Goal: Information Seeking & Learning: Understand process/instructions

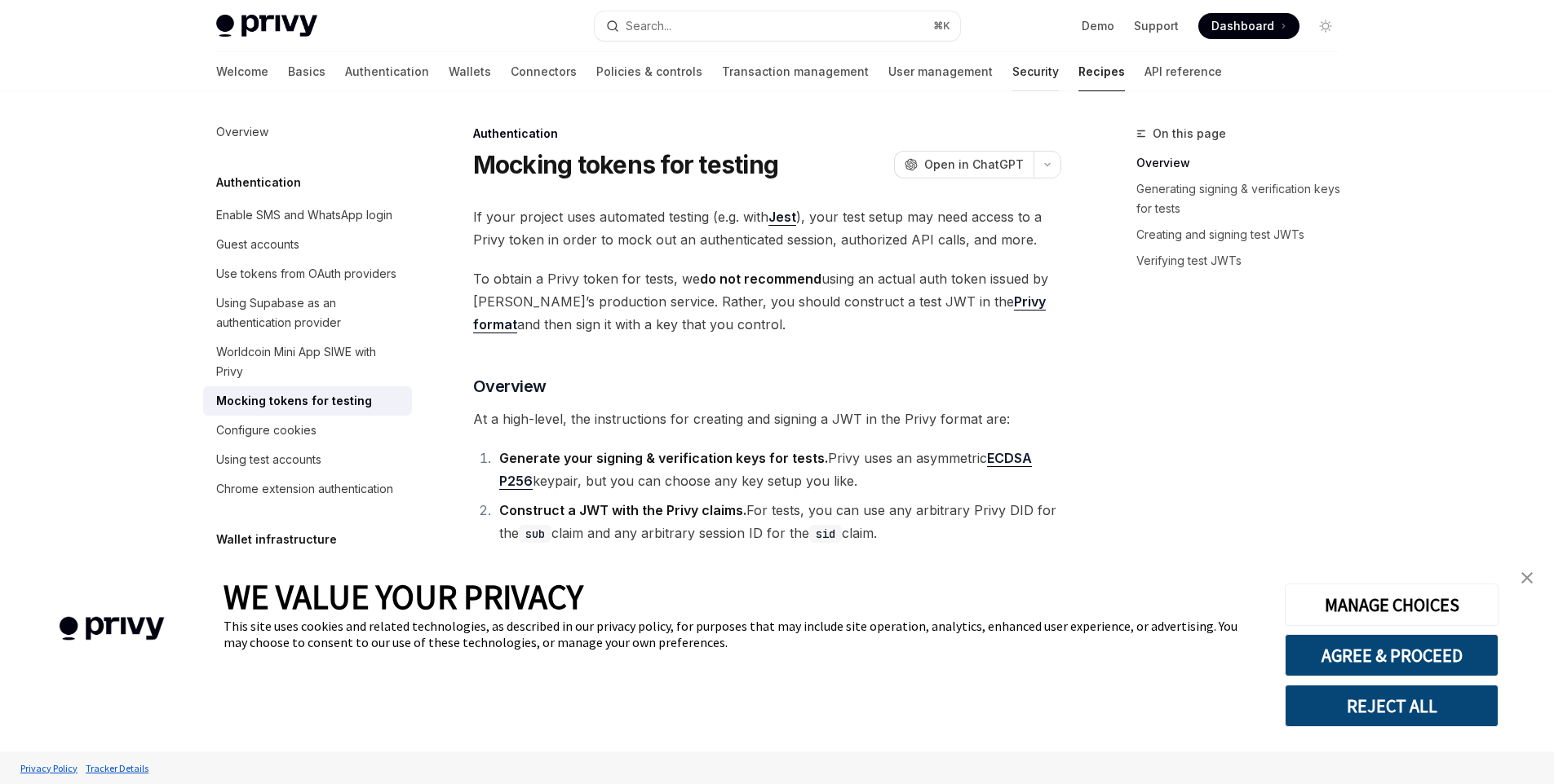
click at [1012, 79] on link "Security" at bounding box center [1035, 72] width 47 height 39
type textarea "*"
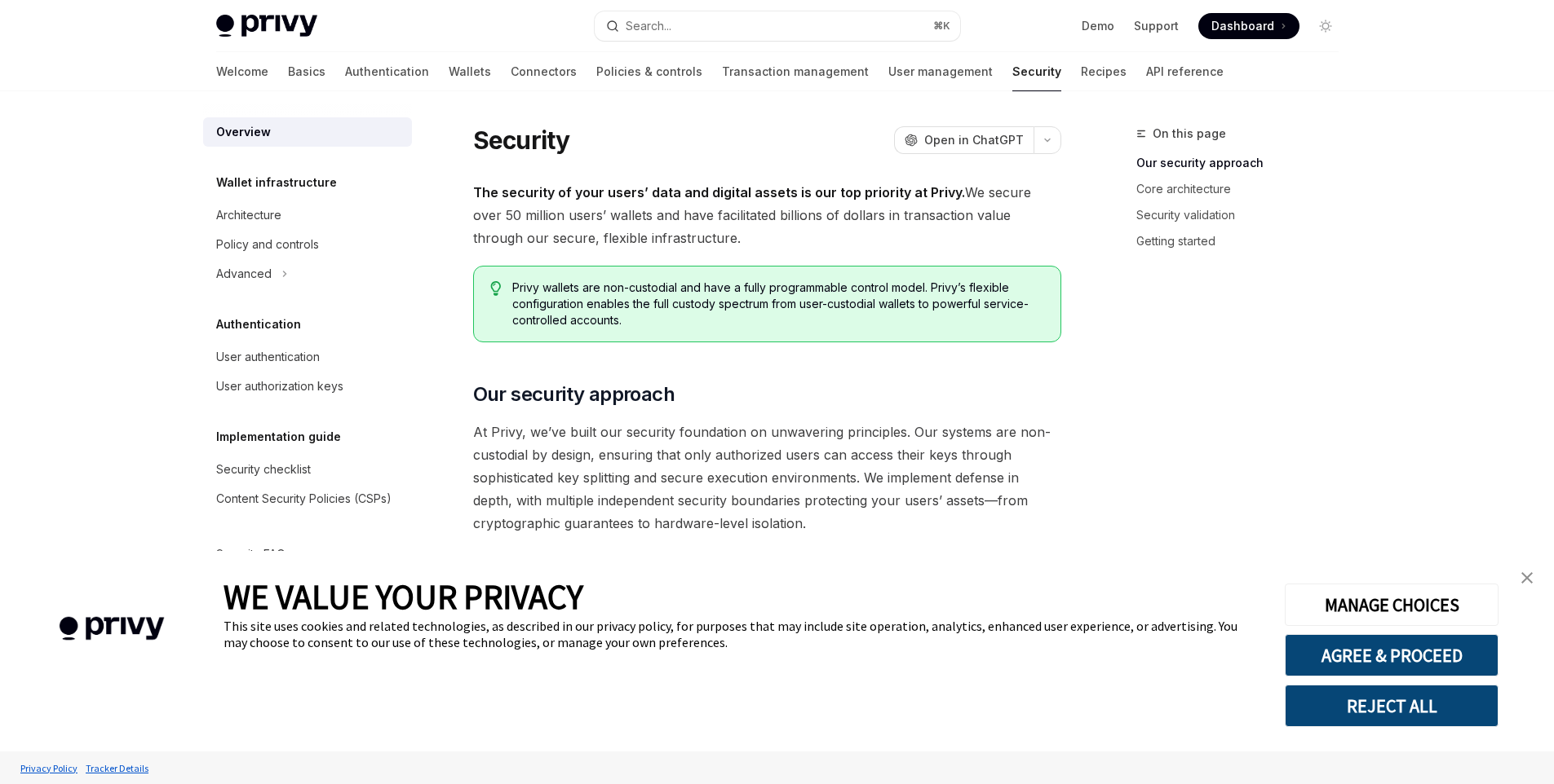
click at [1239, 22] on span "Dashboard" at bounding box center [1242, 26] width 63 height 16
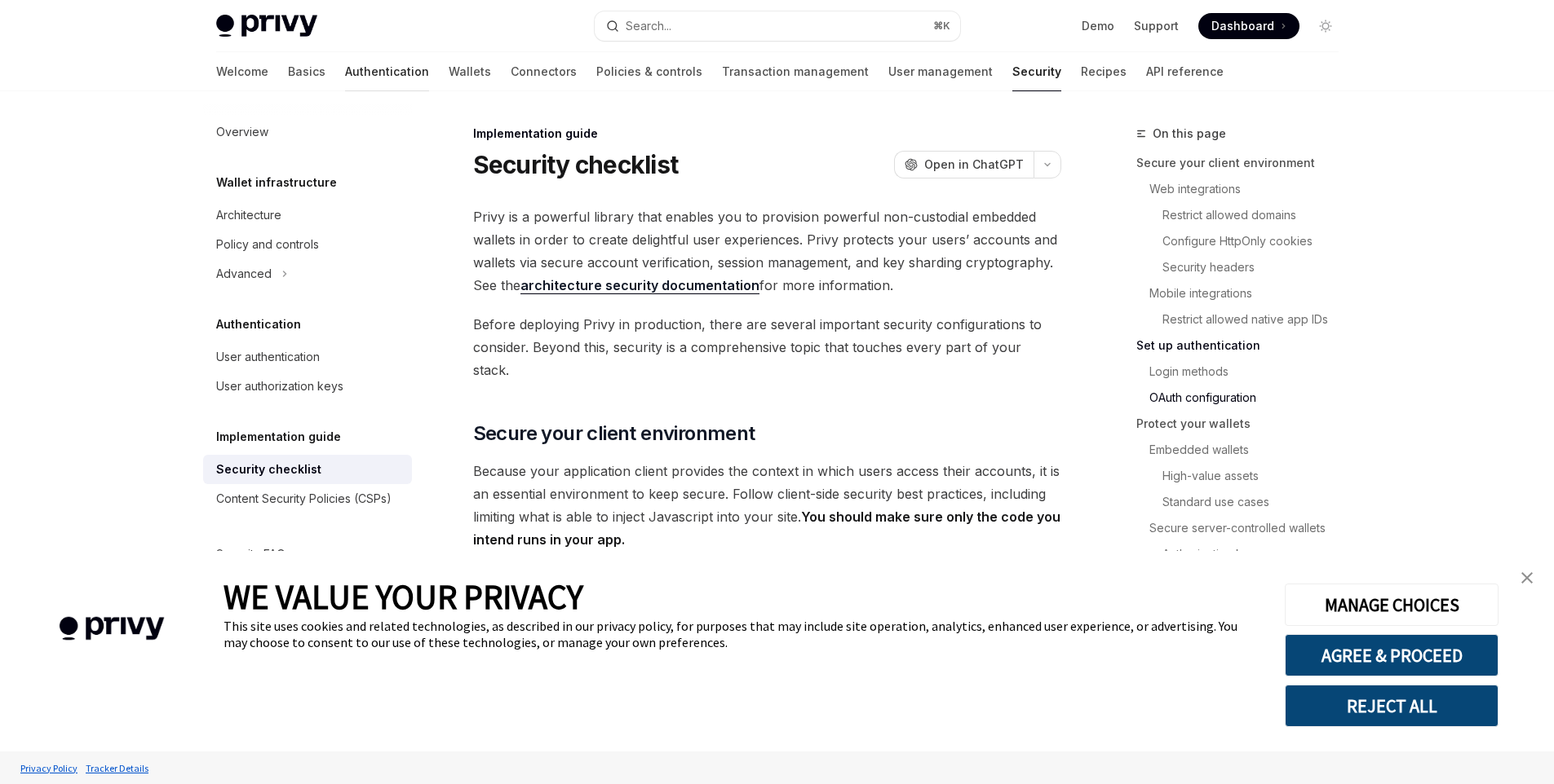
scroll to position [1812, 0]
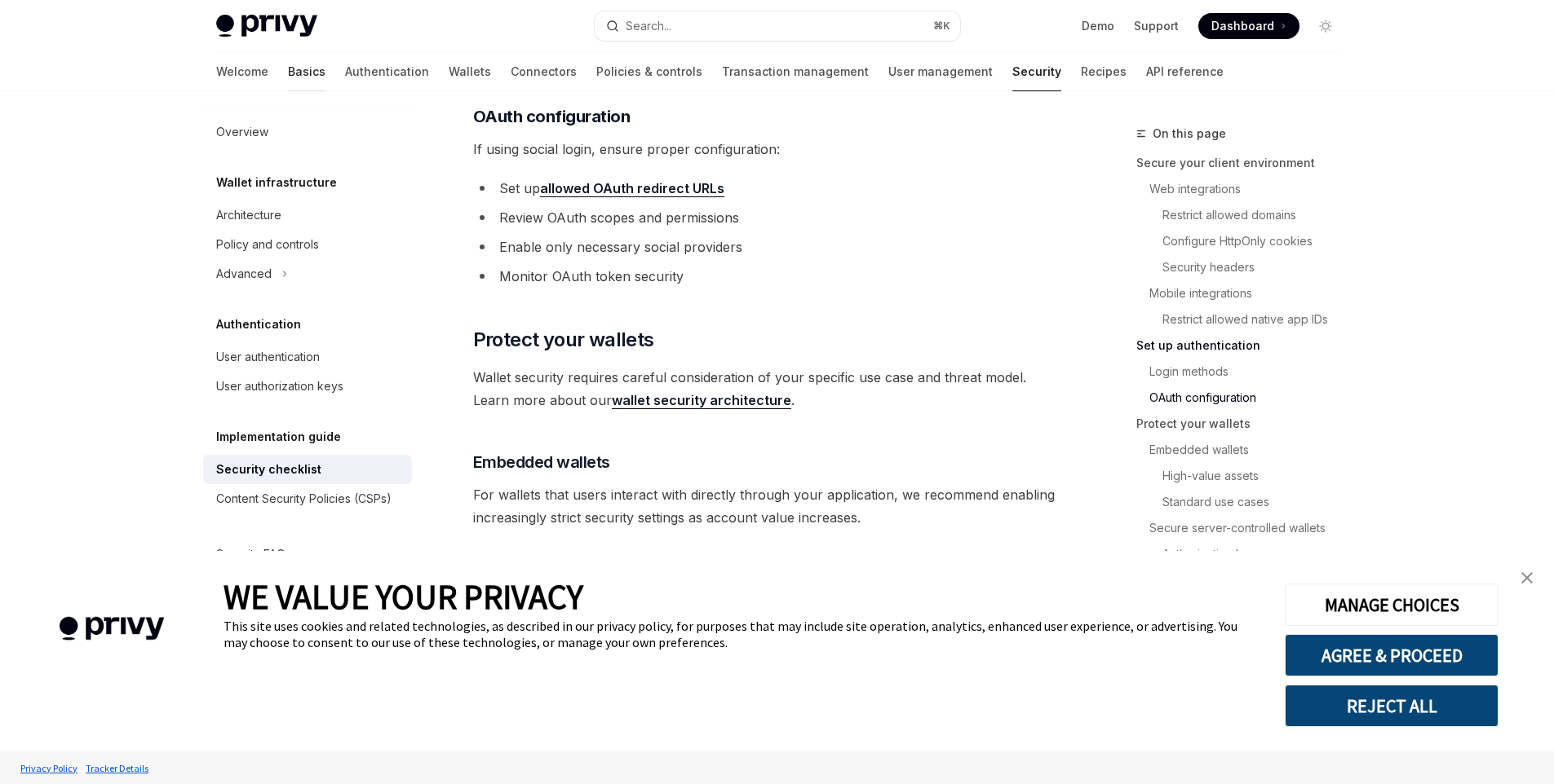
click at [288, 67] on link "Basics" at bounding box center [306, 72] width 38 height 39
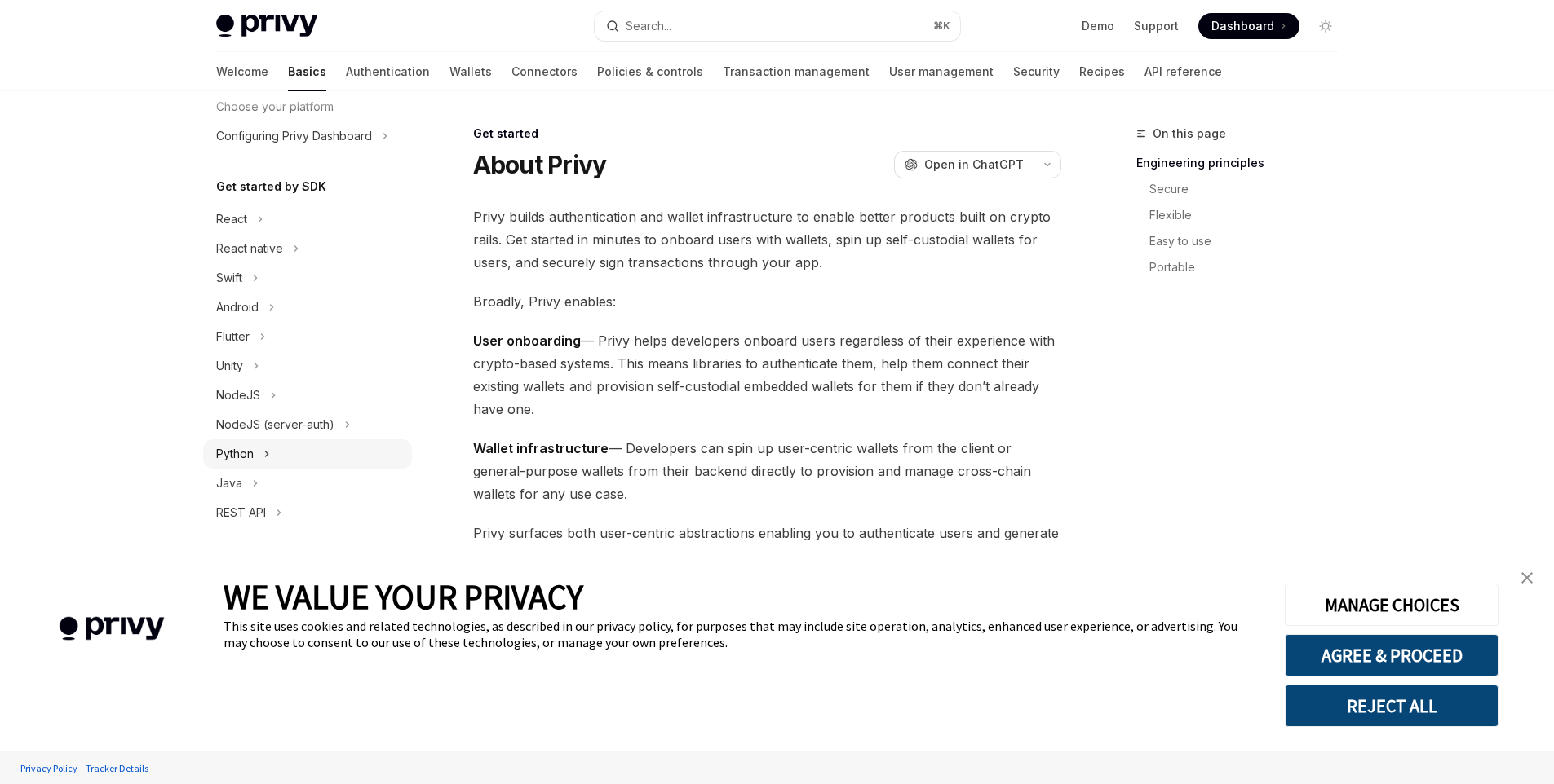
scroll to position [113, 0]
click at [270, 422] on div "NodeJS (server-auth)" at bounding box center [275, 424] width 118 height 20
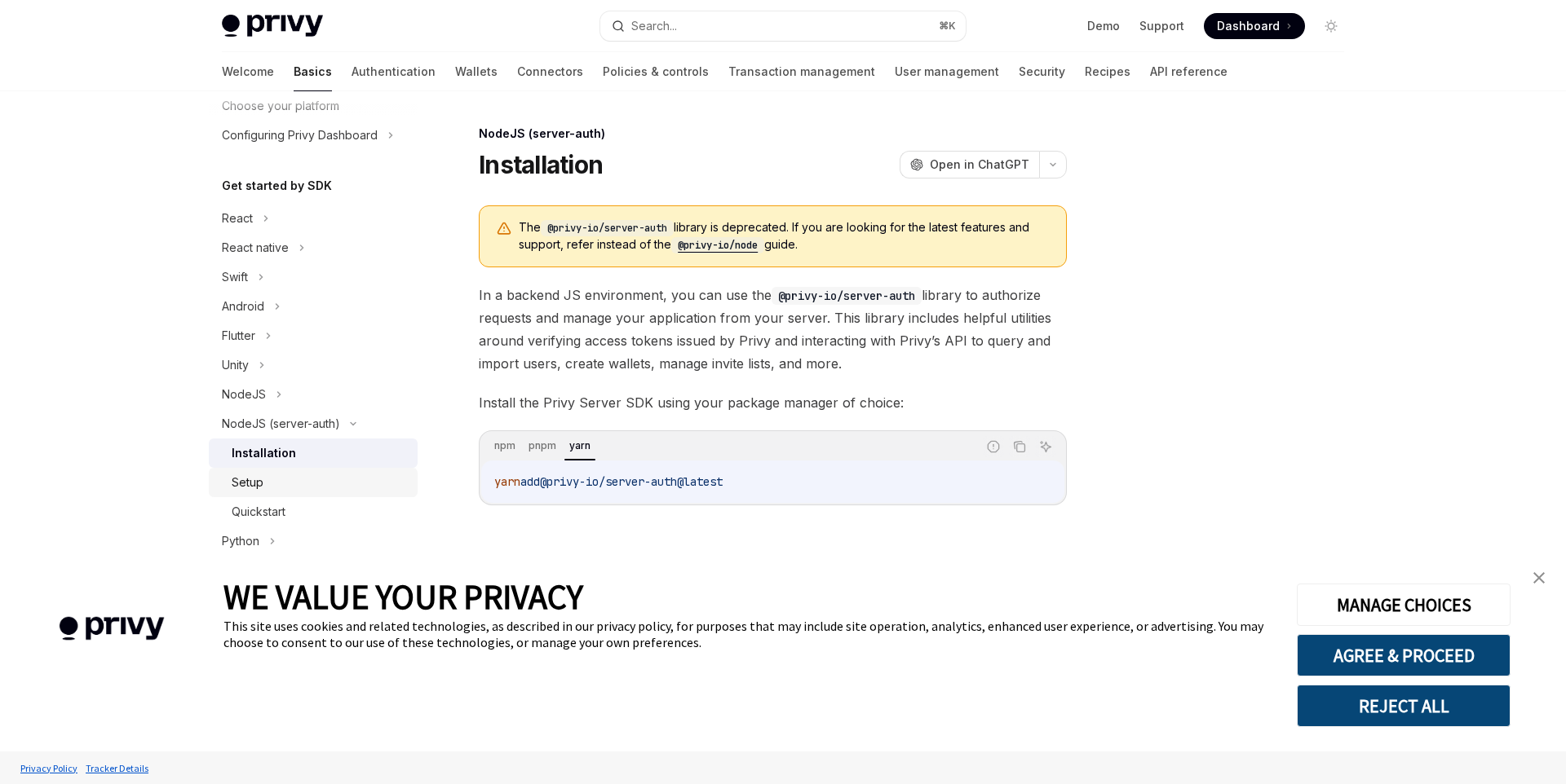
click at [318, 479] on div "Setup" at bounding box center [319, 483] width 176 height 20
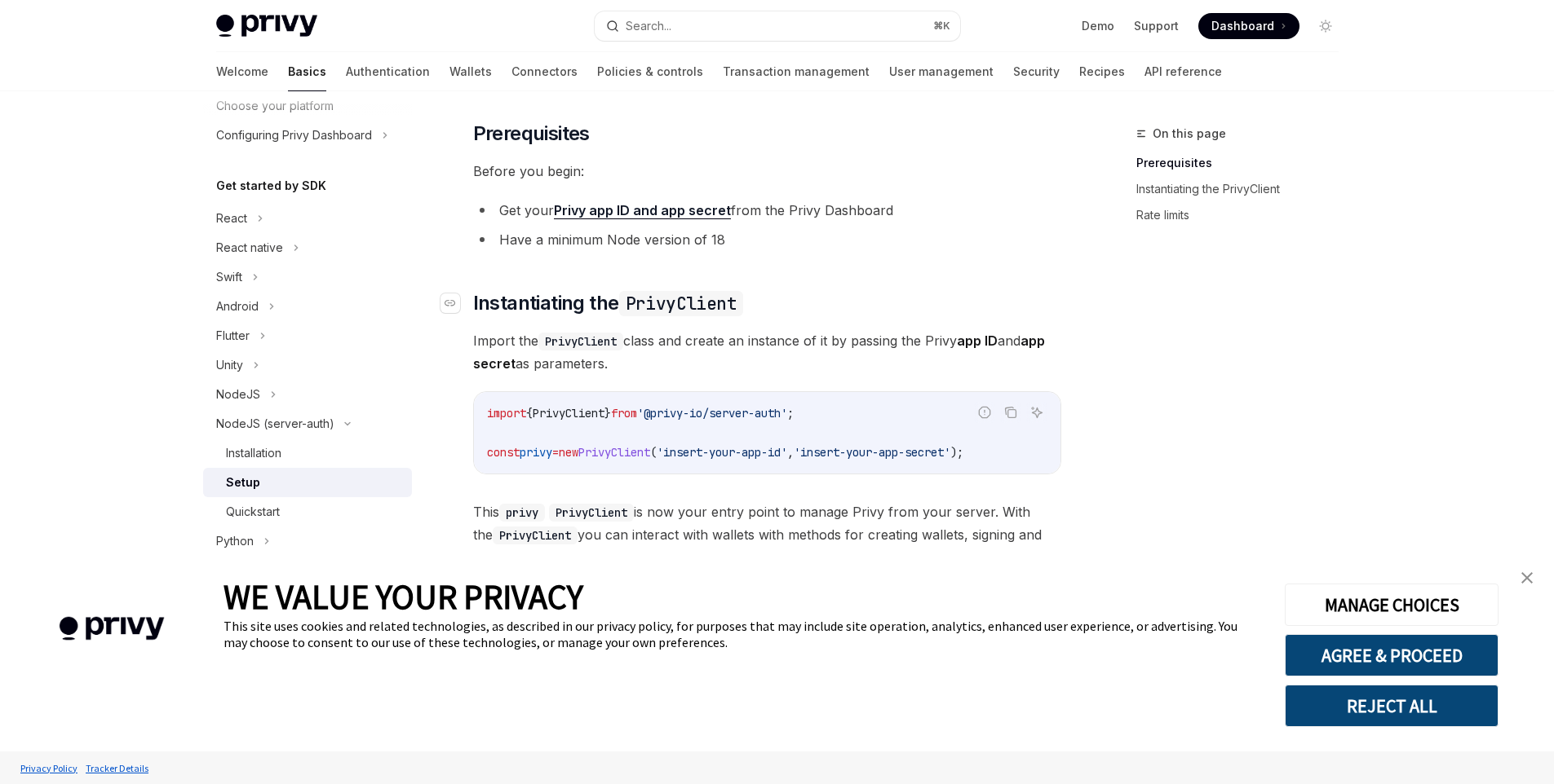
scroll to position [441, 0]
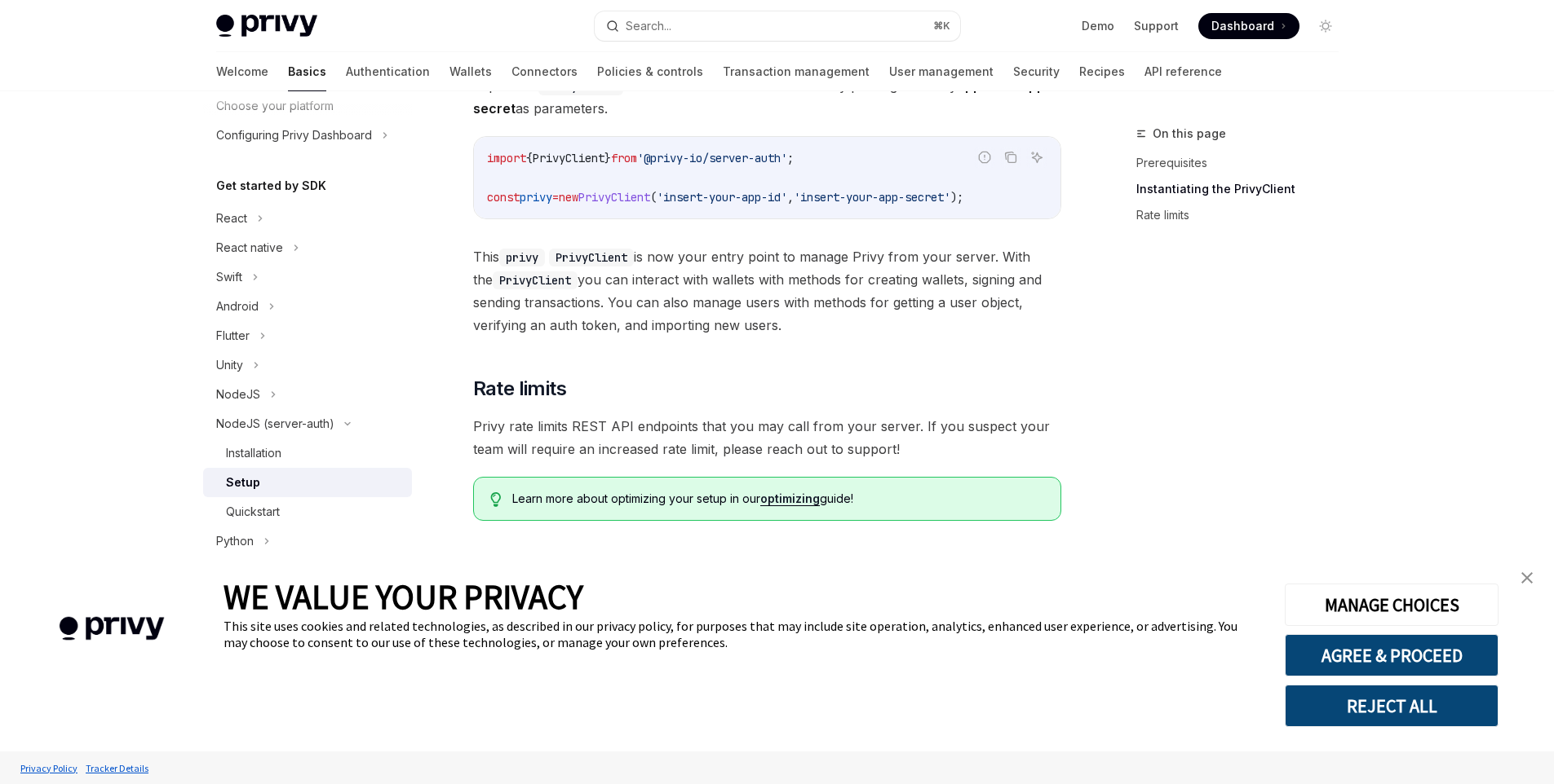
click at [889, 203] on span "'insert-your-app-secret'" at bounding box center [872, 198] width 157 height 15
click at [877, 193] on span "'insert-your-app-secret'" at bounding box center [872, 198] width 157 height 15
click at [346, 73] on link "Authentication" at bounding box center [387, 72] width 84 height 39
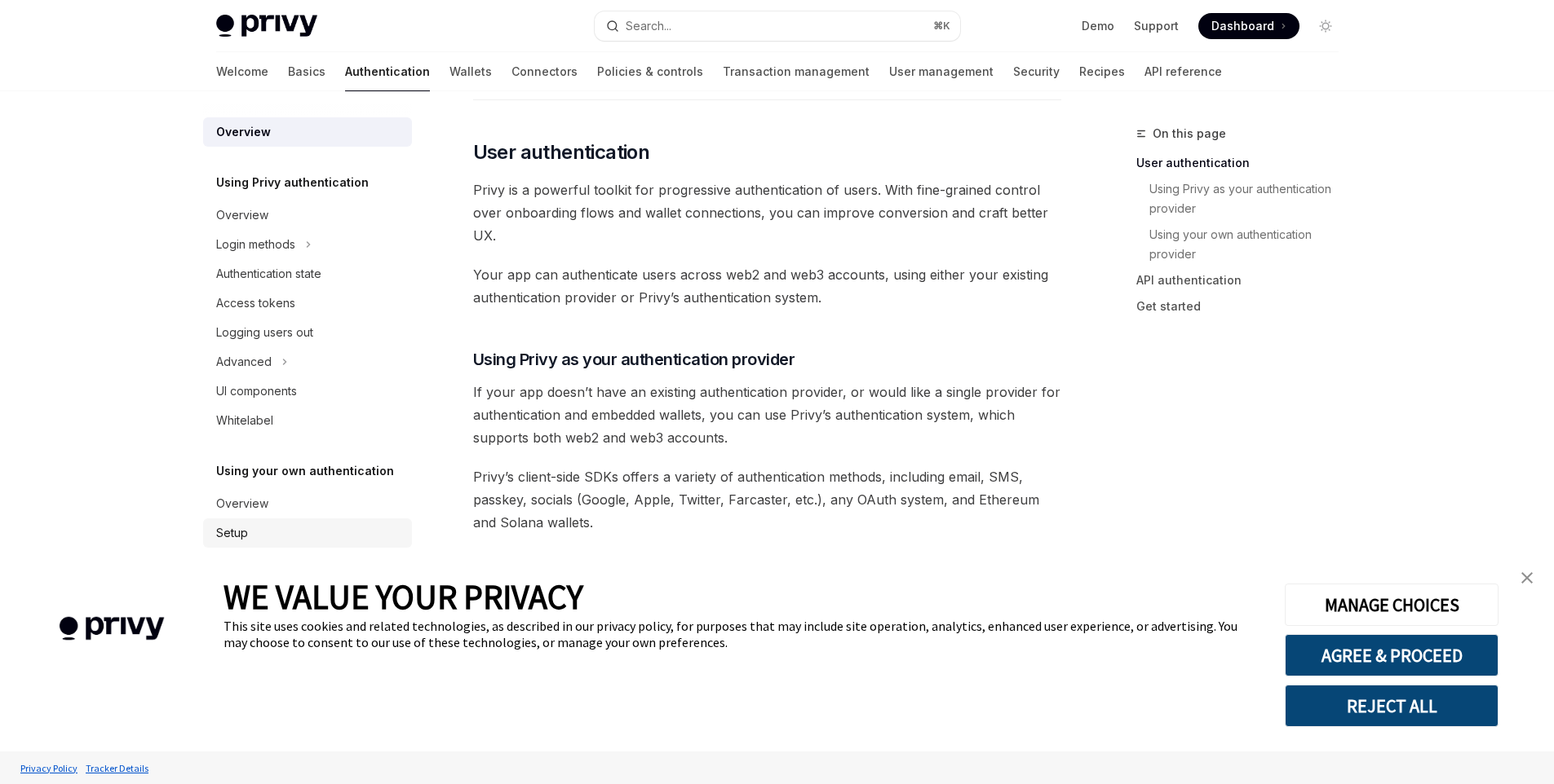
scroll to position [345, 0]
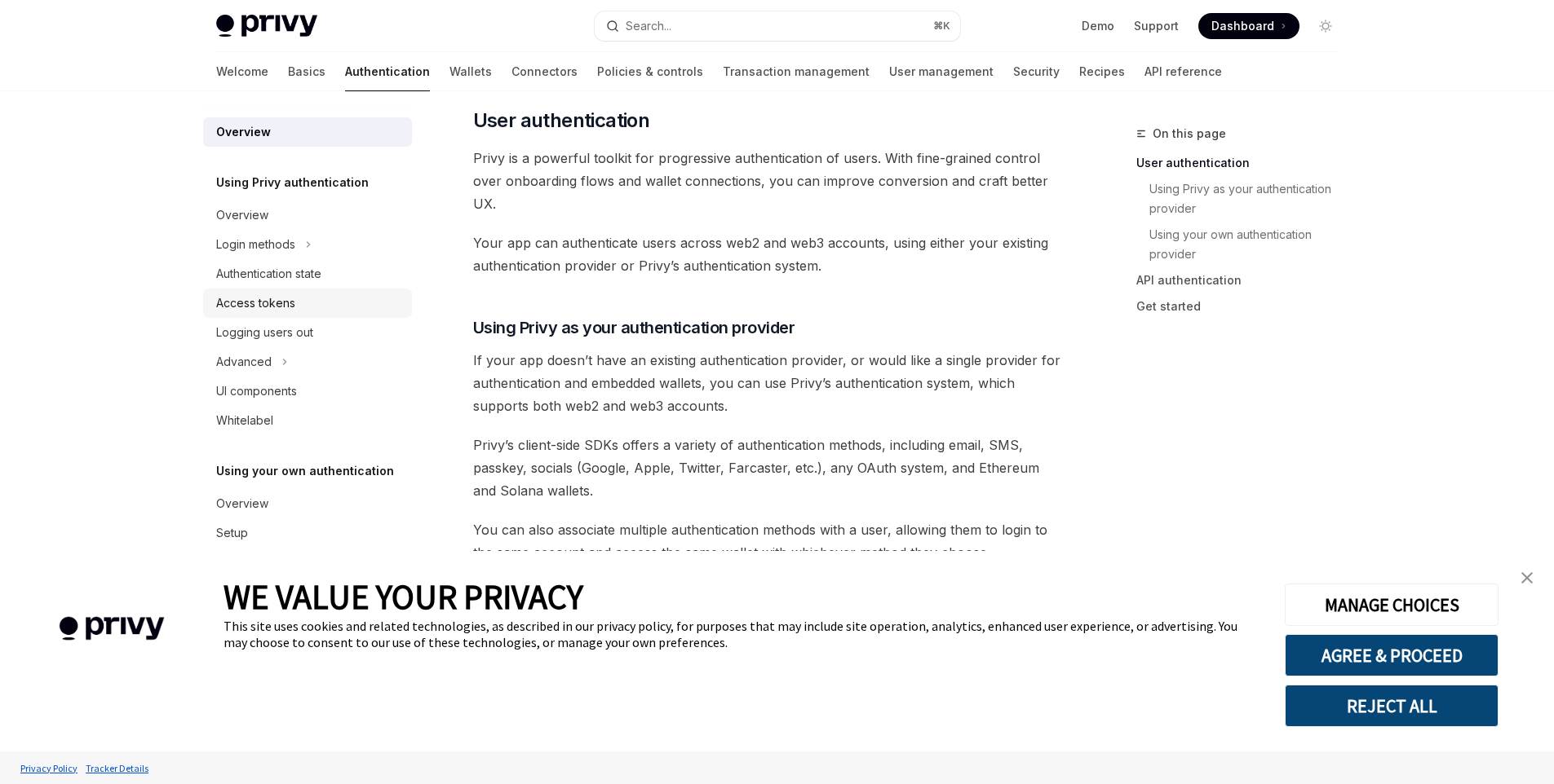
click at [306, 306] on div "Access tokens" at bounding box center [310, 303] width 186 height 20
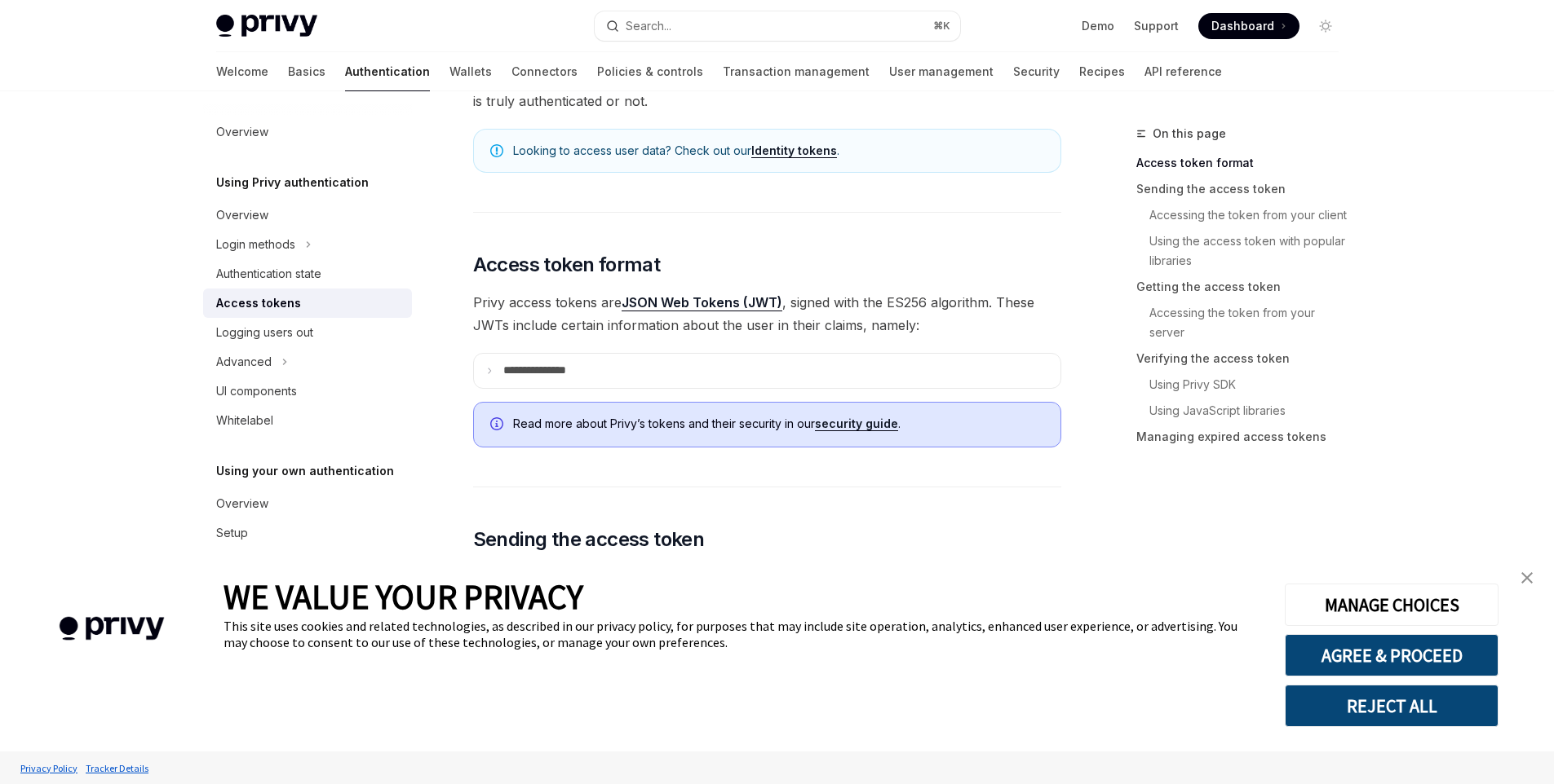
scroll to position [237, 0]
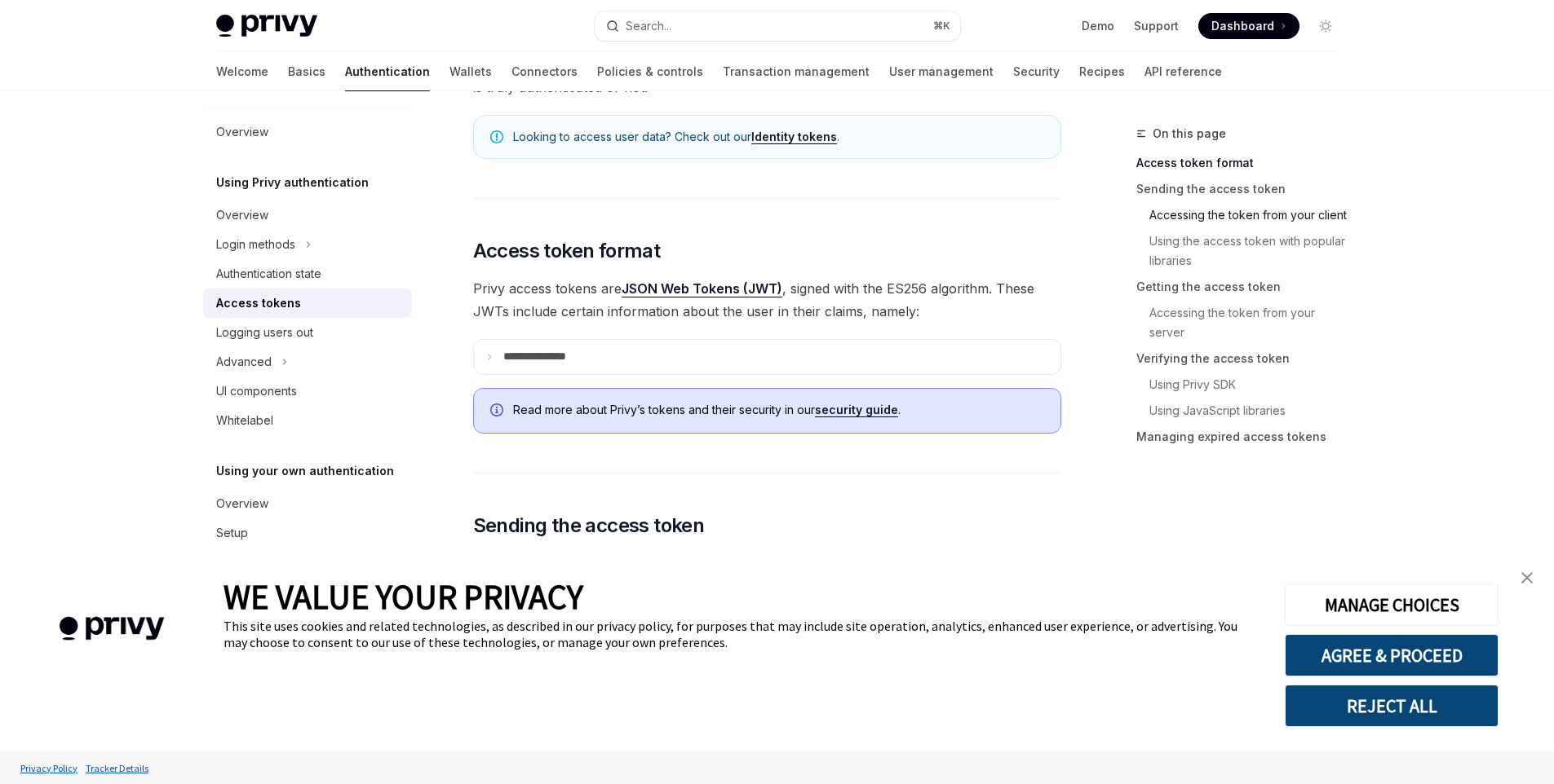
click at [1183, 215] on link "Accessing the token from your client" at bounding box center [1244, 216] width 216 height 26
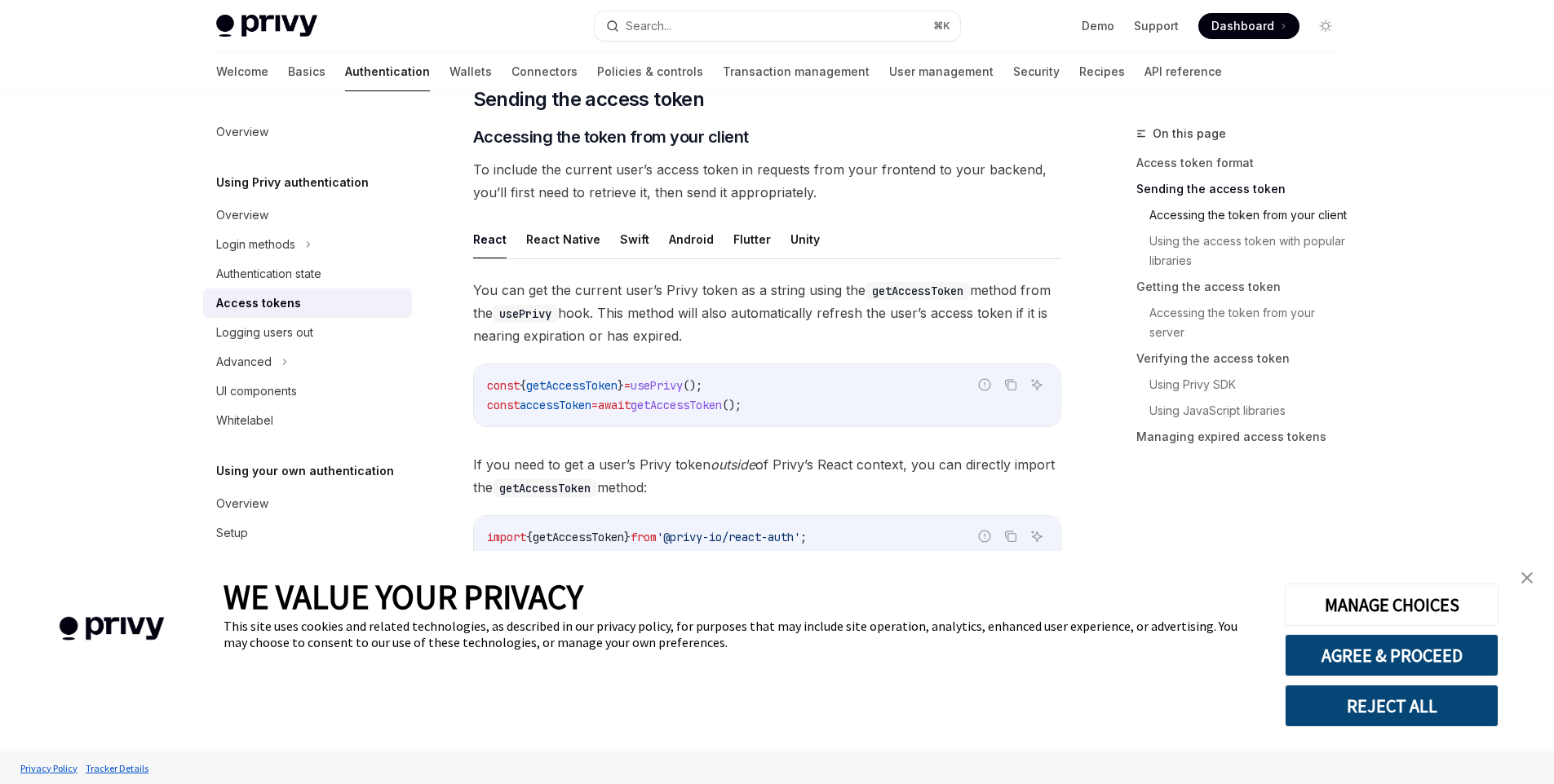
scroll to position [666, 0]
click at [1172, 243] on link "Using the access token with popular libraries" at bounding box center [1244, 251] width 216 height 46
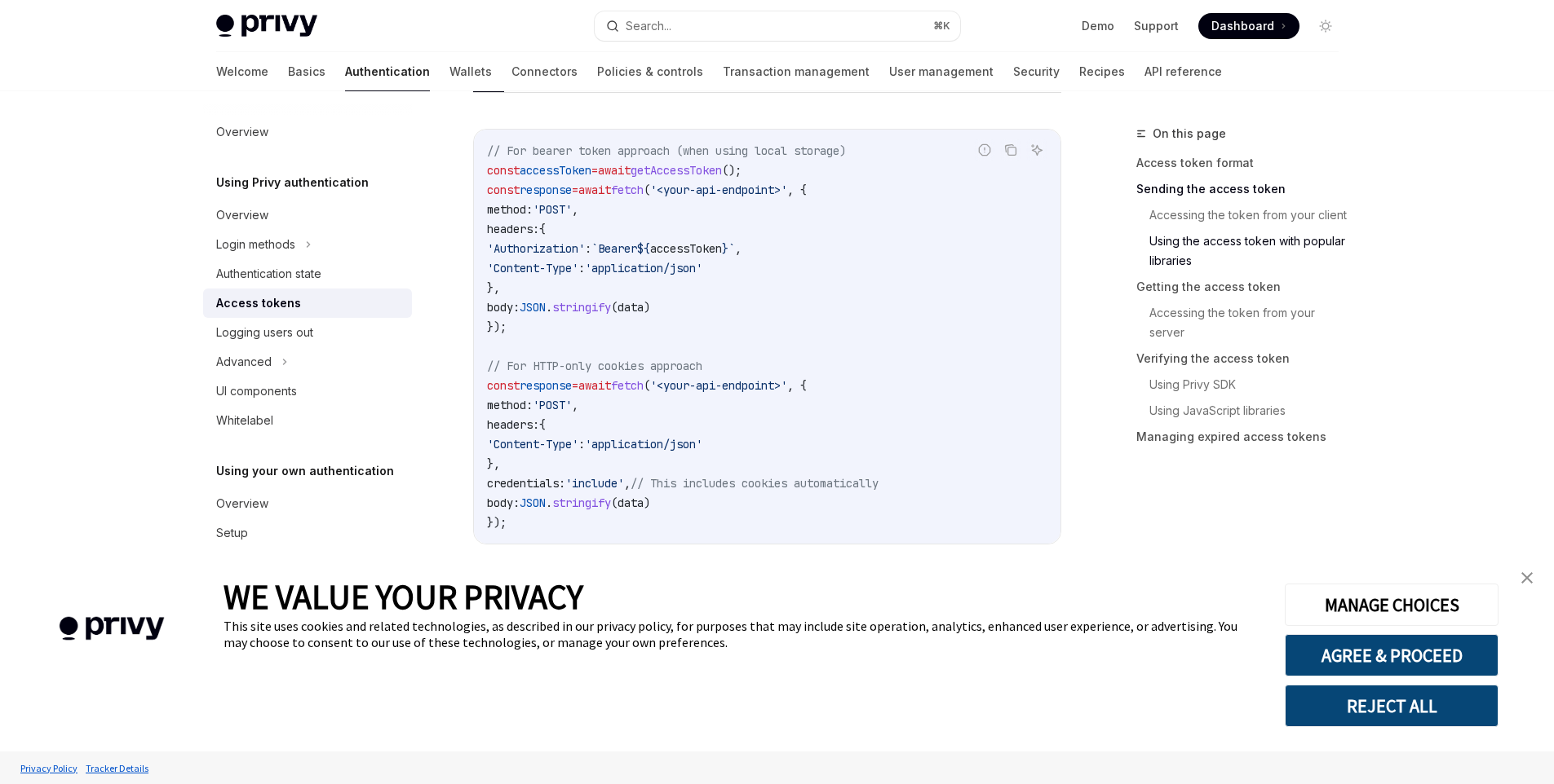
scroll to position [1545, 0]
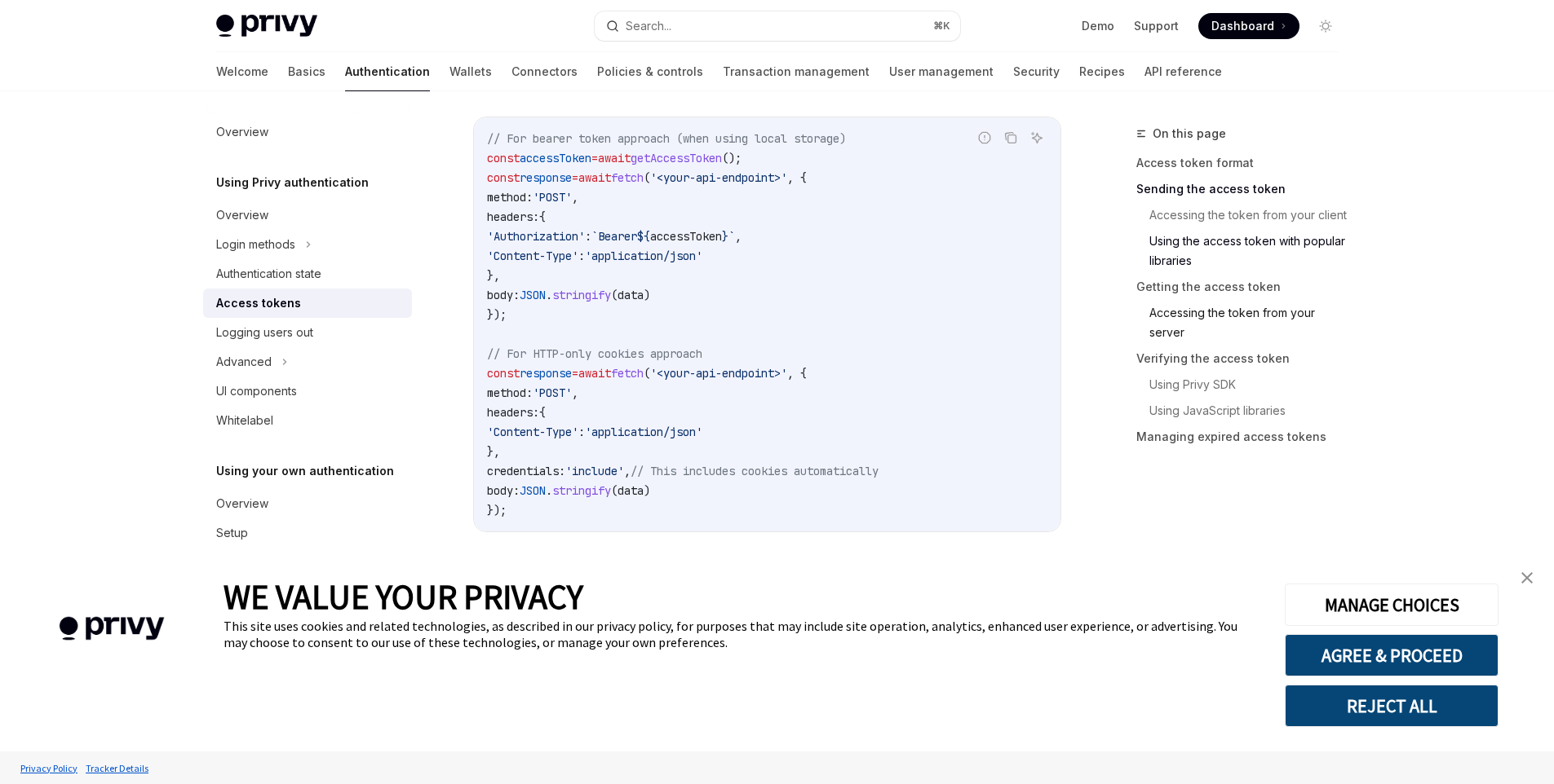
click at [1195, 315] on link "Accessing the token from your server" at bounding box center [1244, 323] width 216 height 46
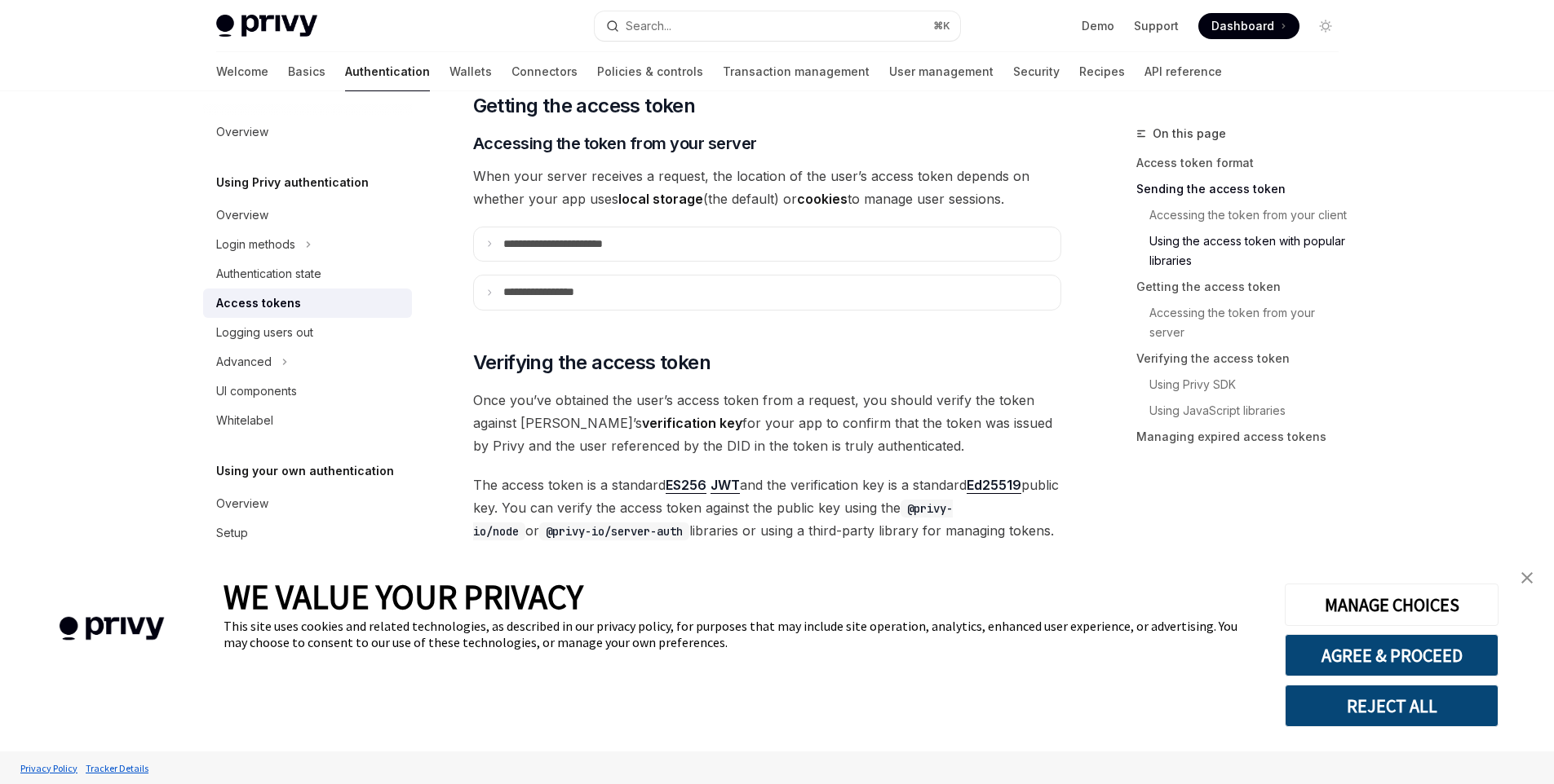
scroll to position [2097, 0]
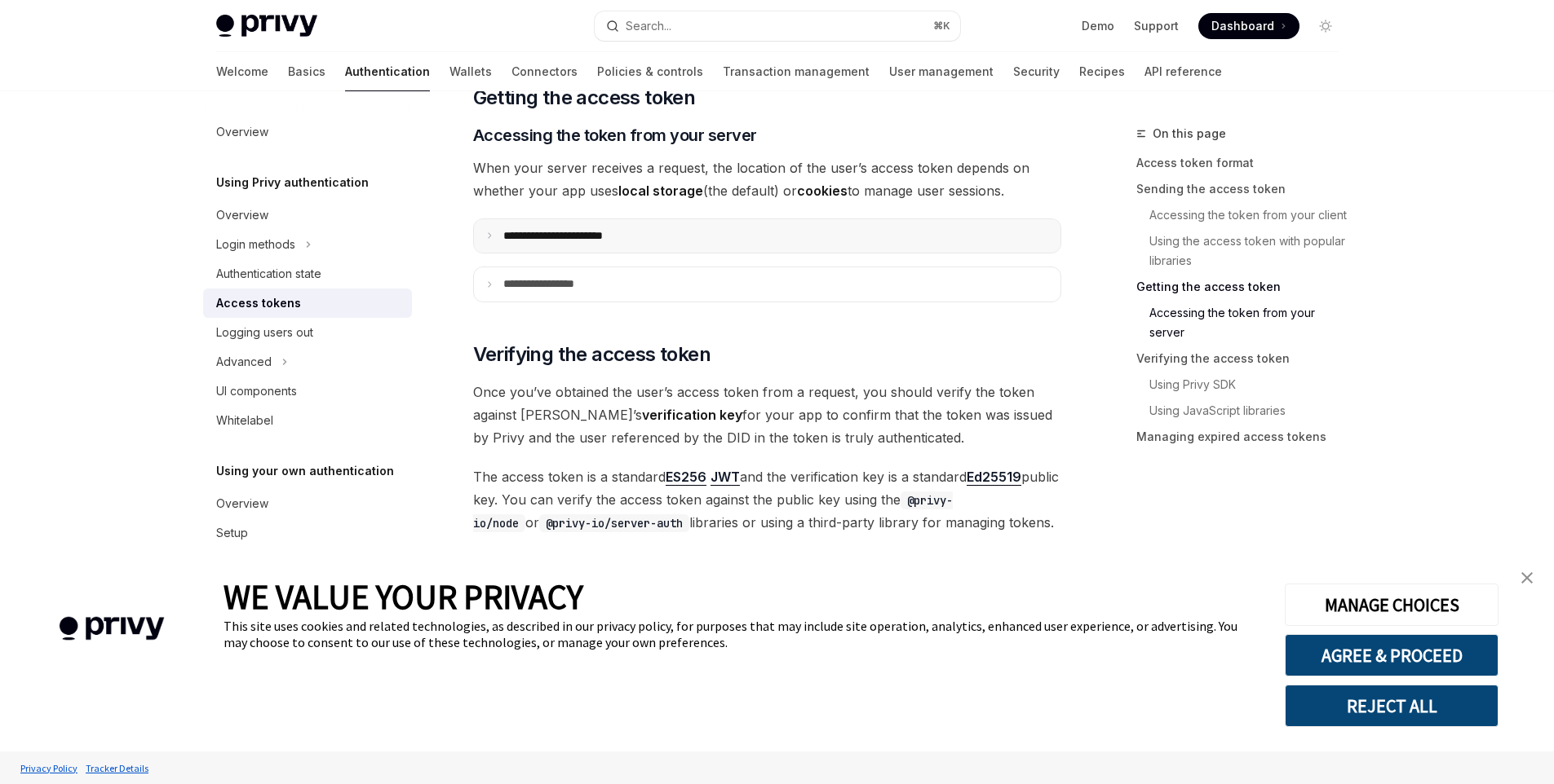
click at [594, 243] on summary "**********" at bounding box center [767, 237] width 587 height 34
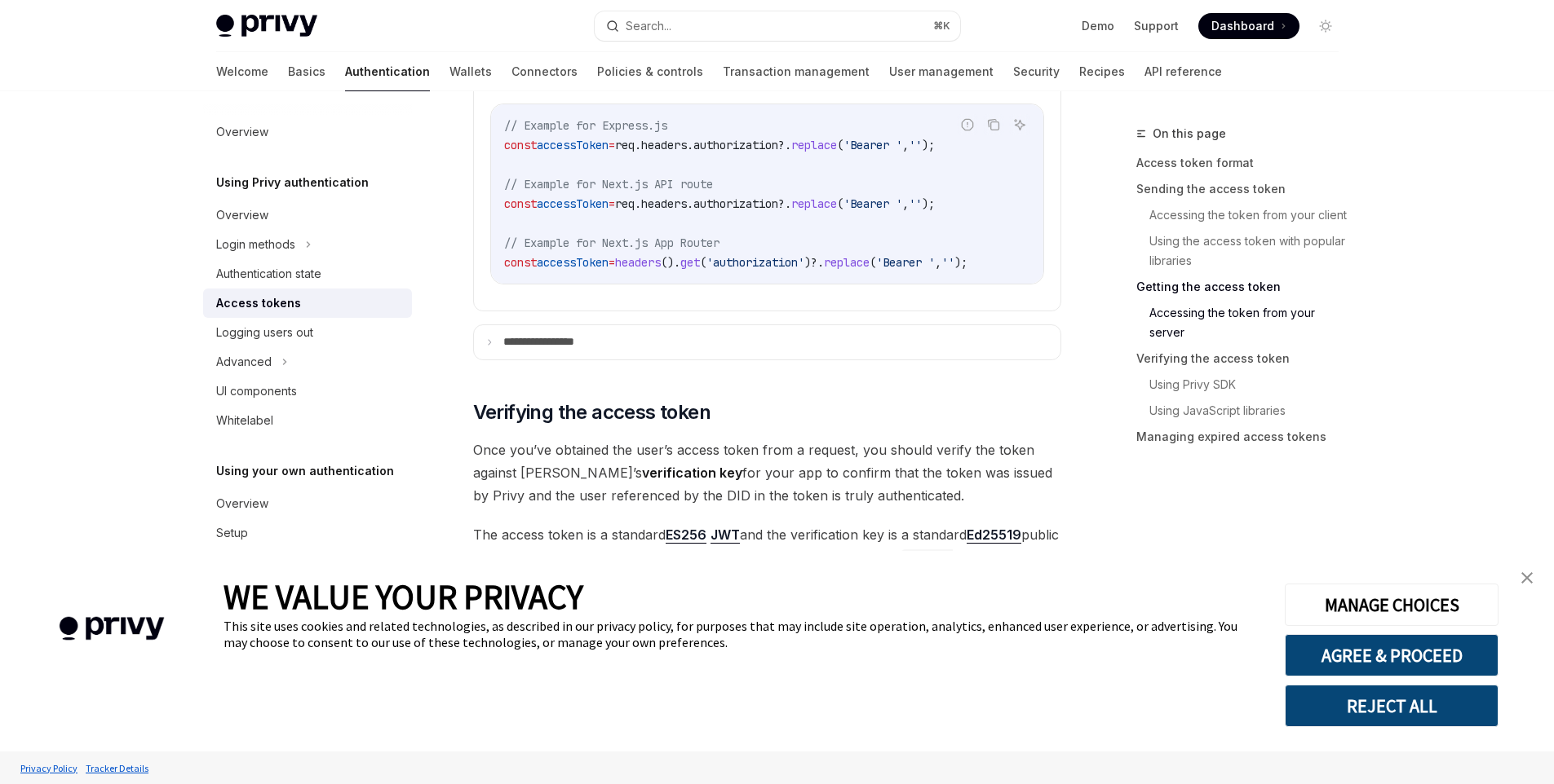
scroll to position [2392, 0]
click at [708, 353] on summary "**********" at bounding box center [767, 341] width 587 height 34
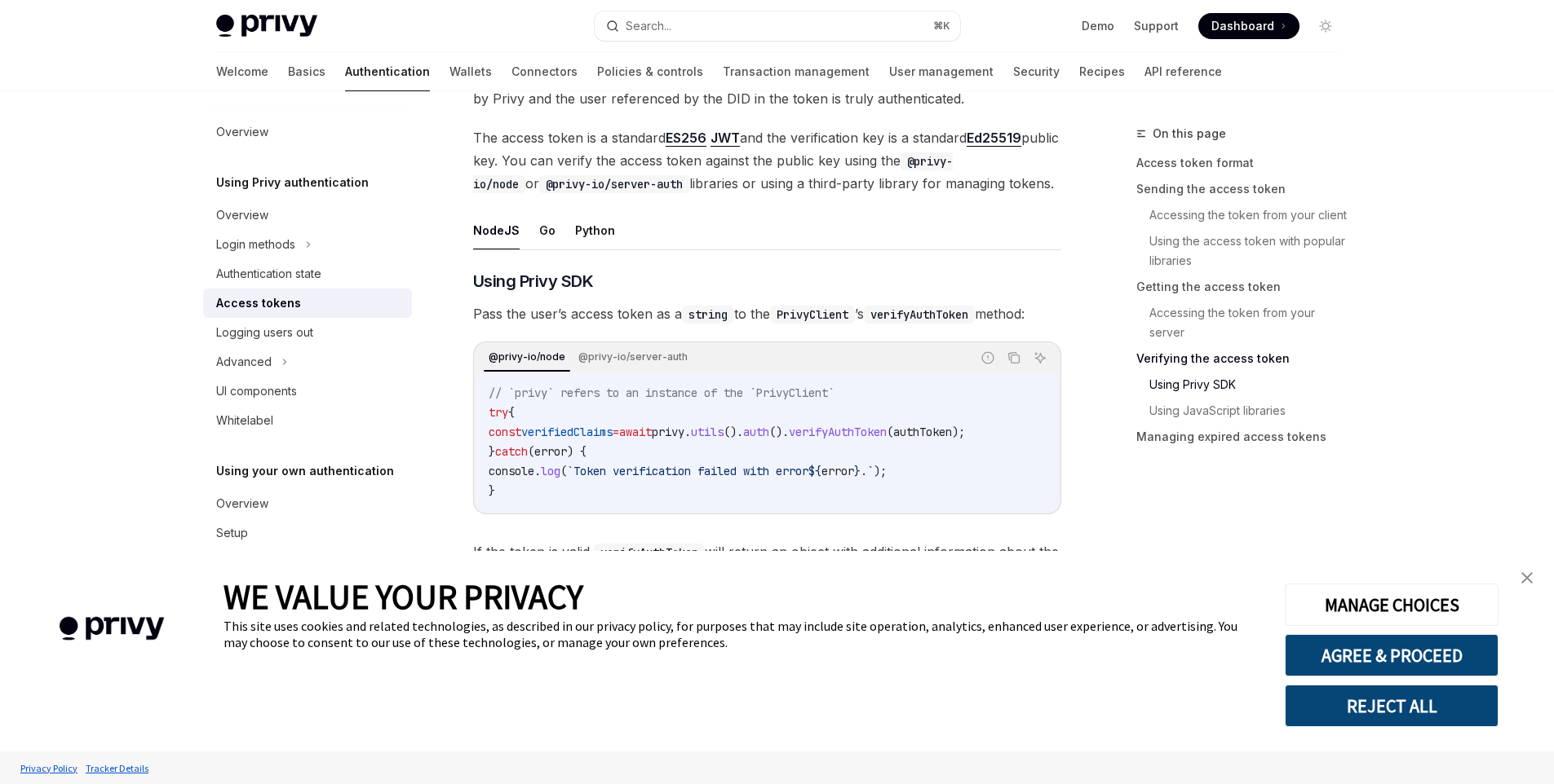
scroll to position [3213, 0]
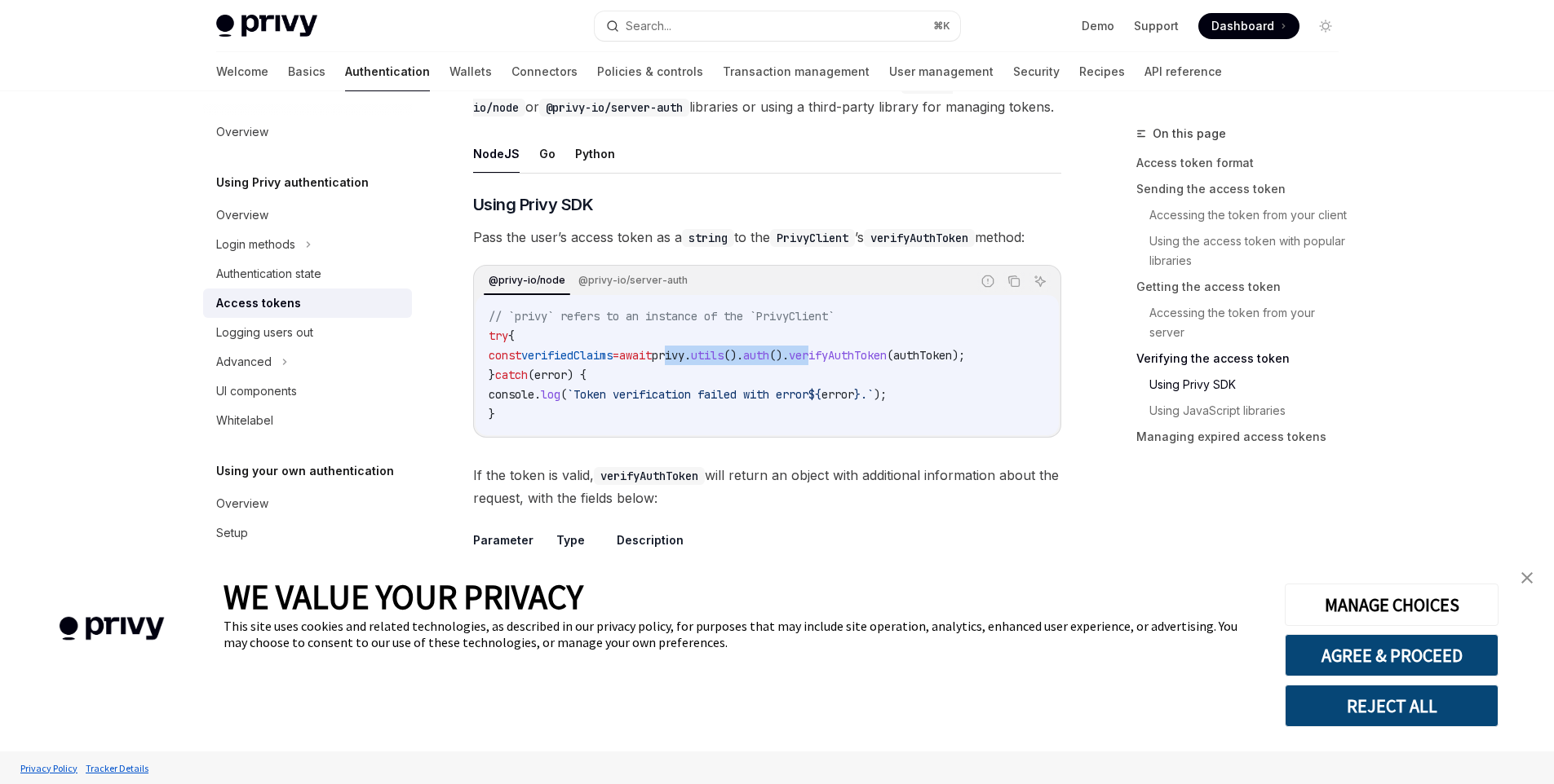
drag, startPoint x: 715, startPoint y: 361, endPoint x: 863, endPoint y: 368, distance: 148.2
click at [863, 363] on span "const verifiedClaims = await privy . utils (). auth (). verifyAuthToken ( authT…" at bounding box center [726, 355] width 476 height 15
click at [886, 363] on span "verifyAuthToken" at bounding box center [837, 355] width 98 height 15
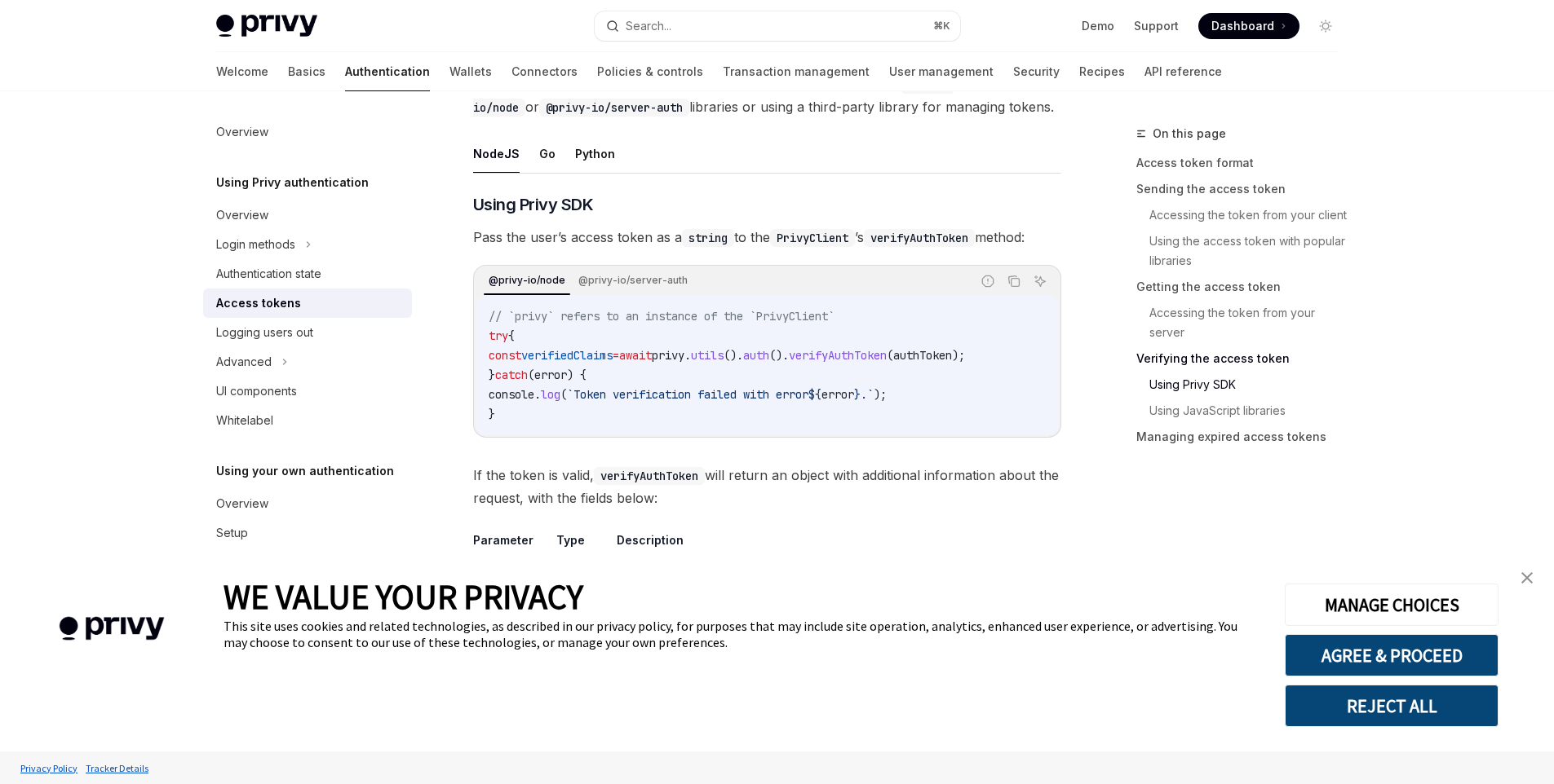
click at [758, 378] on code "// `privy` refers to an instance of the `PrivyClient` try { const verifiedClaim…" at bounding box center [767, 365] width 557 height 118
click at [716, 372] on code "// `privy` refers to an instance of the `PrivyClient` try { const verifiedClaim…" at bounding box center [767, 365] width 557 height 118
drag, startPoint x: 583, startPoint y: 356, endPoint x: 708, endPoint y: 357, distance: 125.0
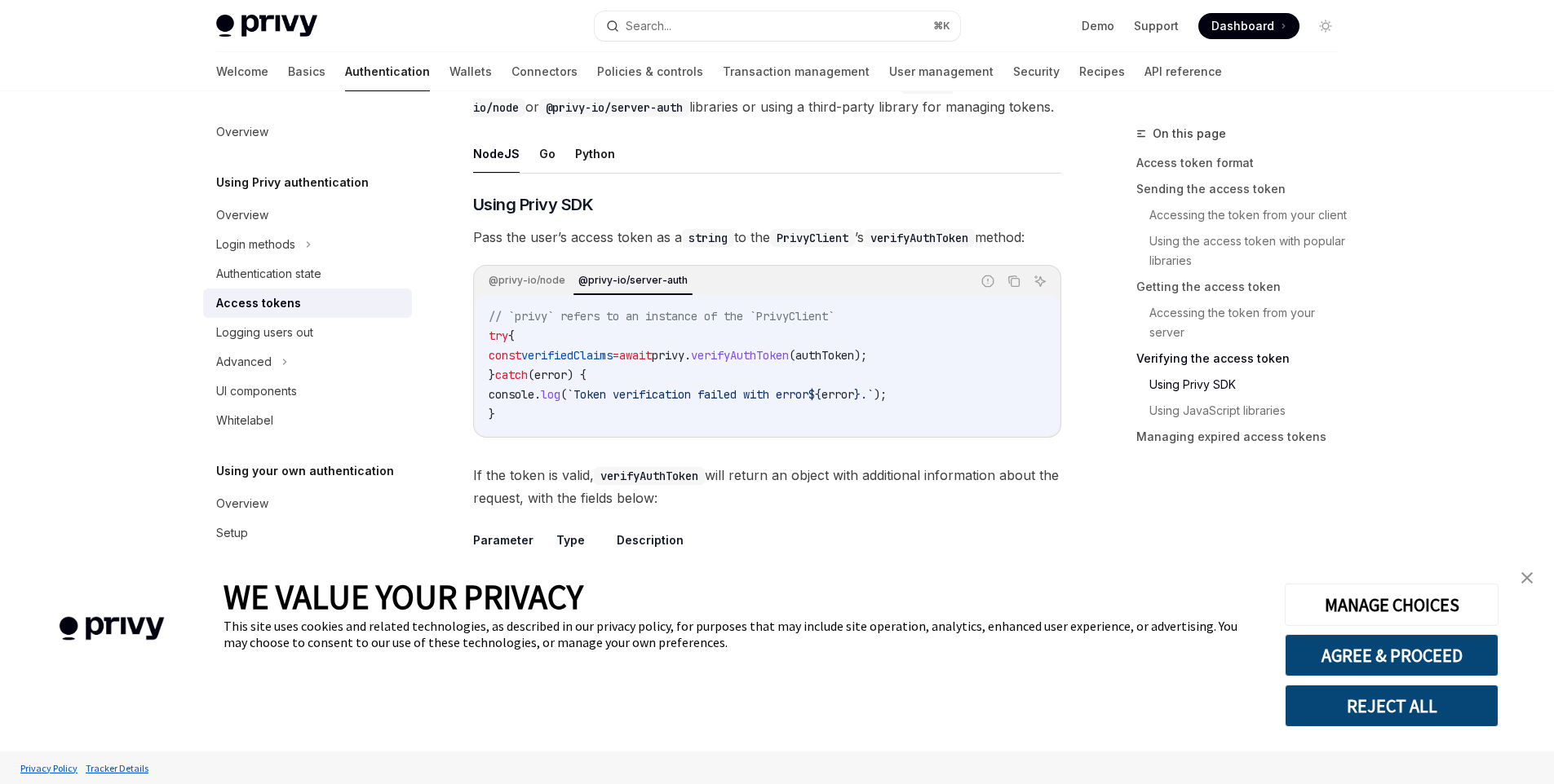
click at [708, 357] on span "const verifiedClaims = await privy . verifyAuthToken ( authToken );" at bounding box center [677, 355] width 378 height 15
click at [777, 350] on code "// `privy` refers to an instance of the `PrivyClient` try { const verifiedClaim…" at bounding box center [767, 365] width 557 height 118
drag, startPoint x: 695, startPoint y: 367, endPoint x: 802, endPoint y: 371, distance: 107.1
click at [802, 371] on code "// `privy` refers to an instance of the `PrivyClient` try { const verifiedClaim…" at bounding box center [767, 365] width 557 height 118
click at [854, 362] on span "authToken" at bounding box center [824, 355] width 59 height 15
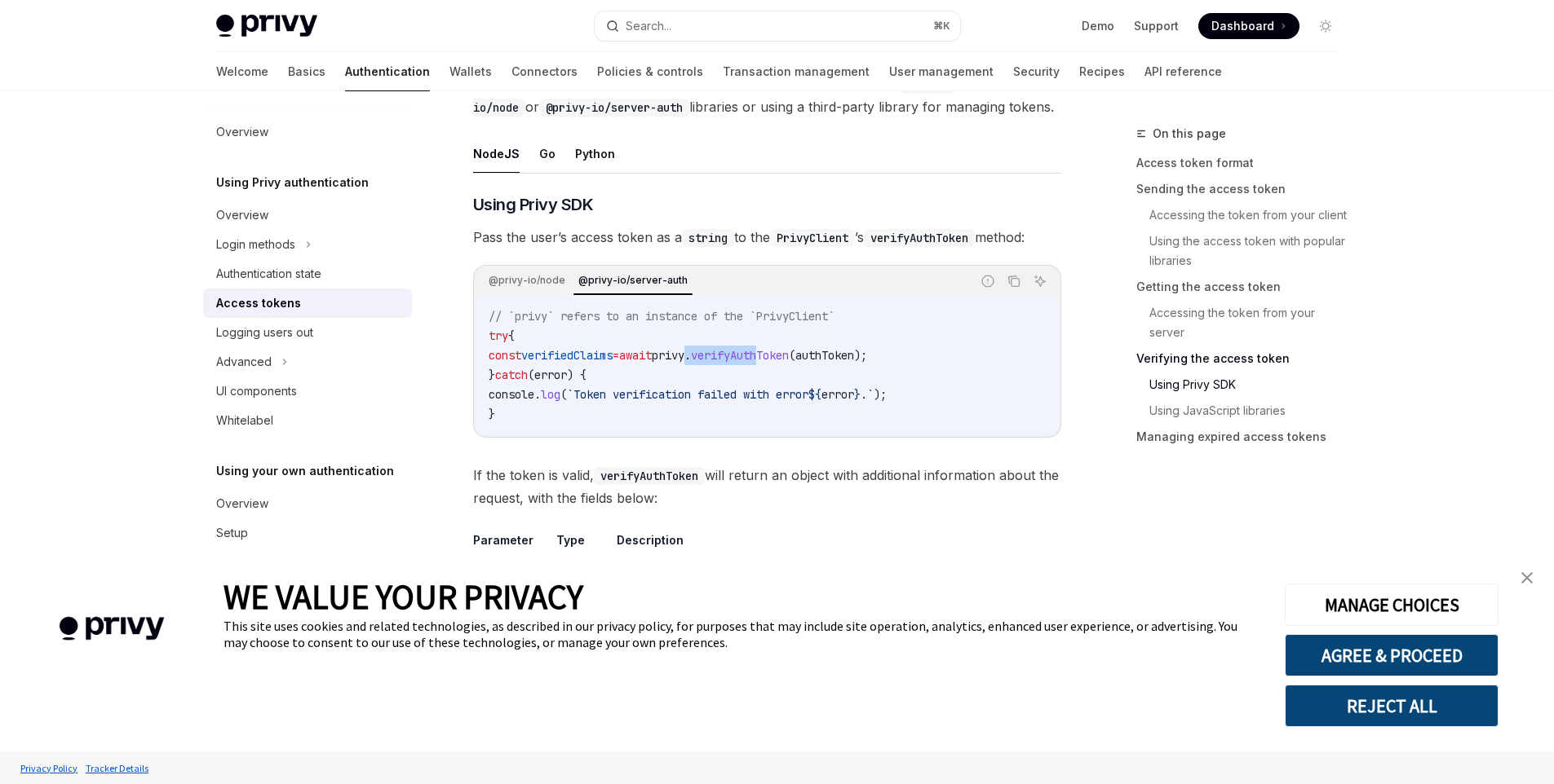
drag, startPoint x: 735, startPoint y: 364, endPoint x: 815, endPoint y: 364, distance: 80.0
click at [813, 363] on span "const verifiedClaims = await privy . verifyAuthToken ( authToken );" at bounding box center [677, 355] width 378 height 15
click at [854, 361] on span "authToken" at bounding box center [824, 355] width 59 height 15
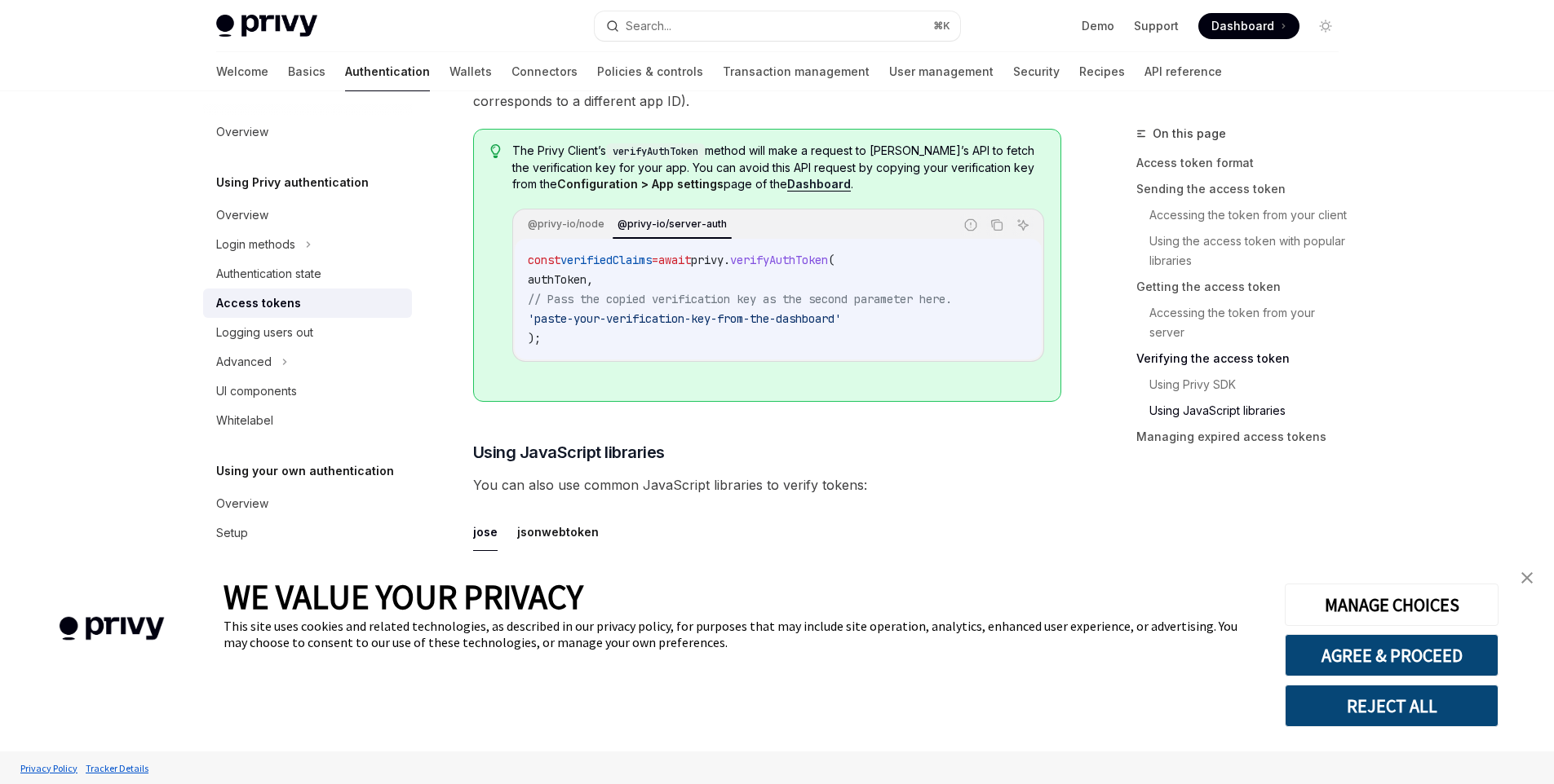
scroll to position [4184, 0]
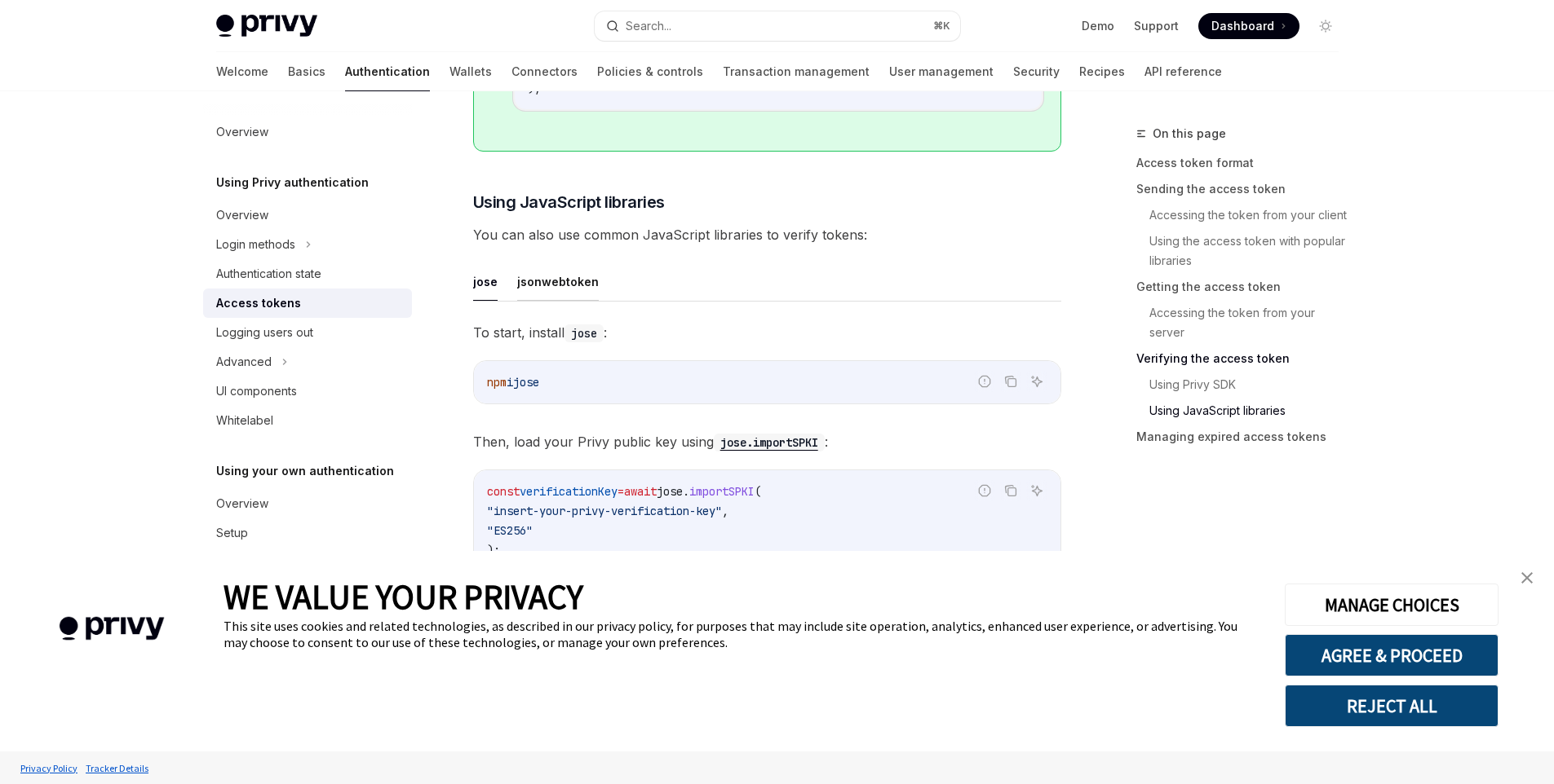
click at [587, 292] on button "jsonwebtoken" at bounding box center [558, 281] width 82 height 38
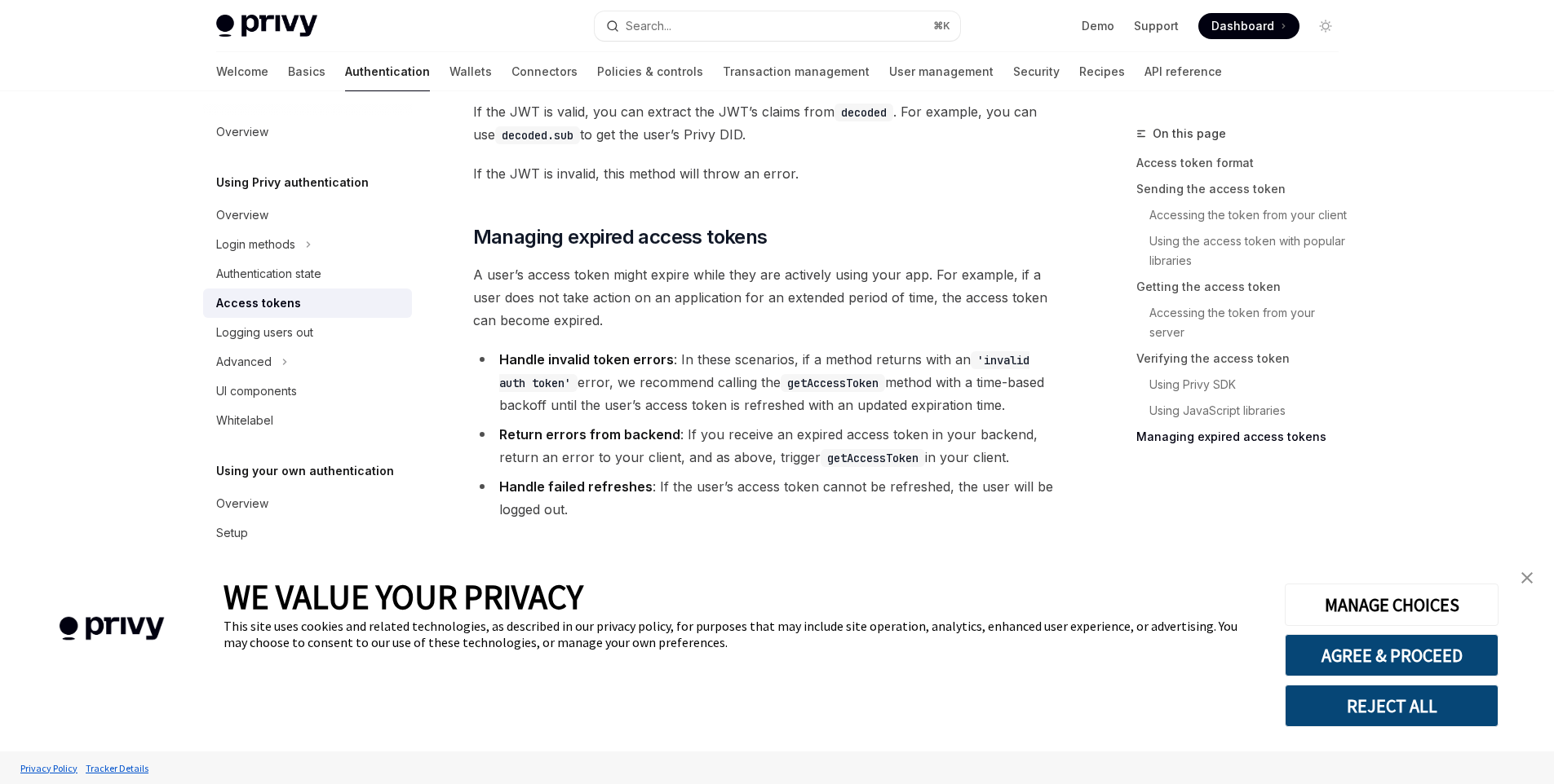
scroll to position [5036, 0]
click at [265, 324] on div "Logging users out" at bounding box center [265, 332] width 97 height 20
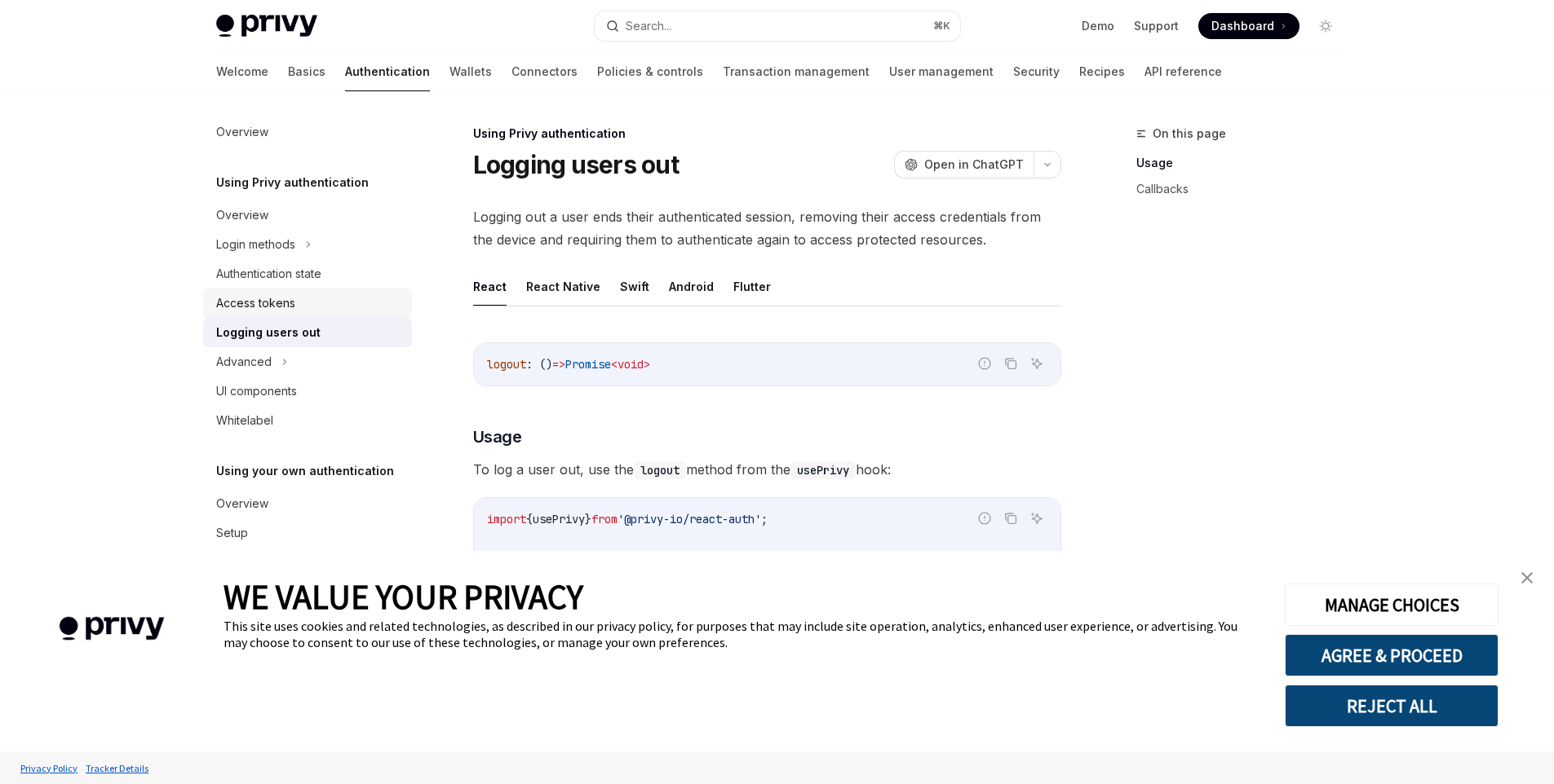
click at [285, 288] on link "Access tokens" at bounding box center [308, 303] width 209 height 29
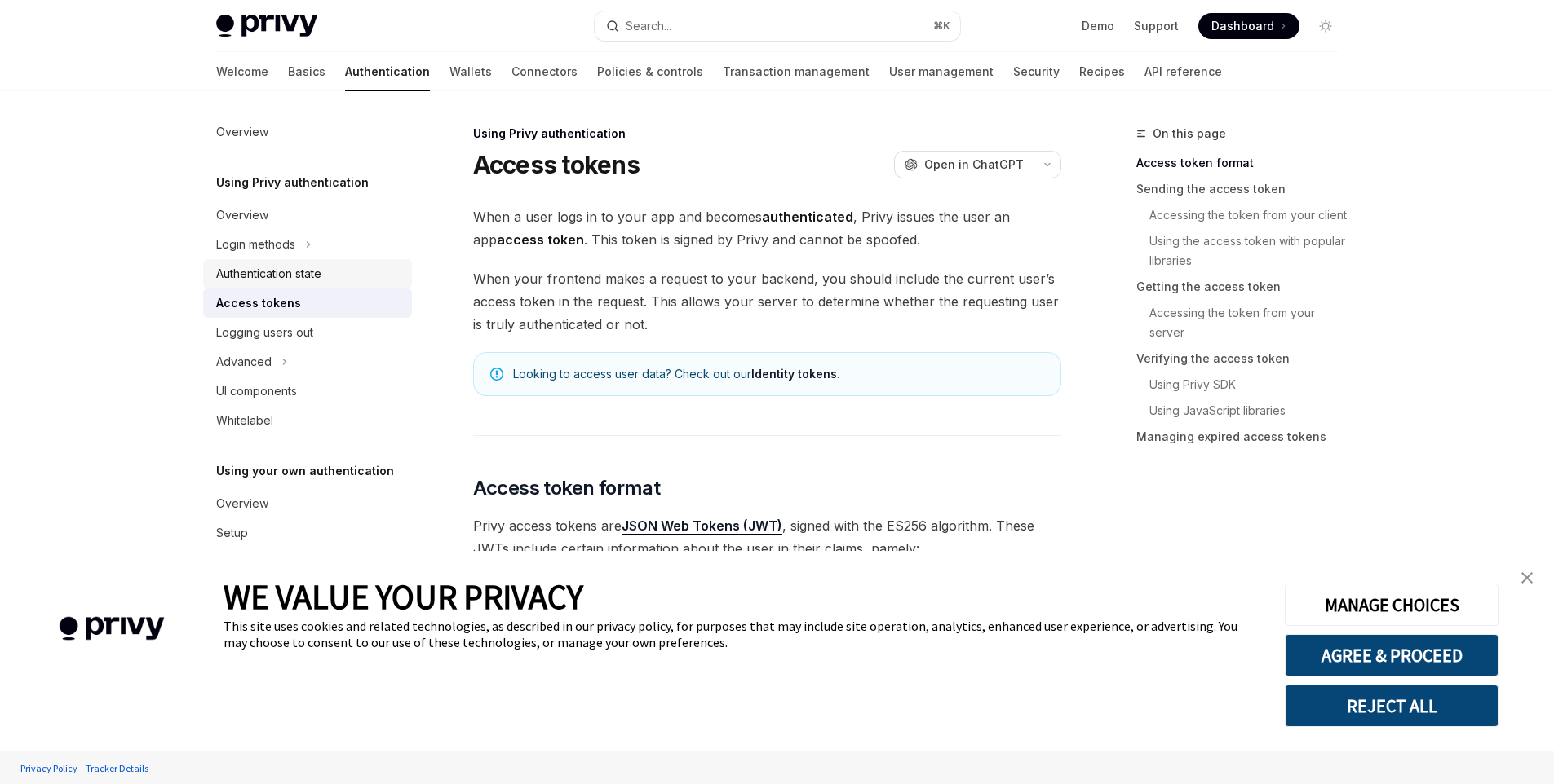
click at [292, 277] on div "Authentication state" at bounding box center [269, 274] width 105 height 20
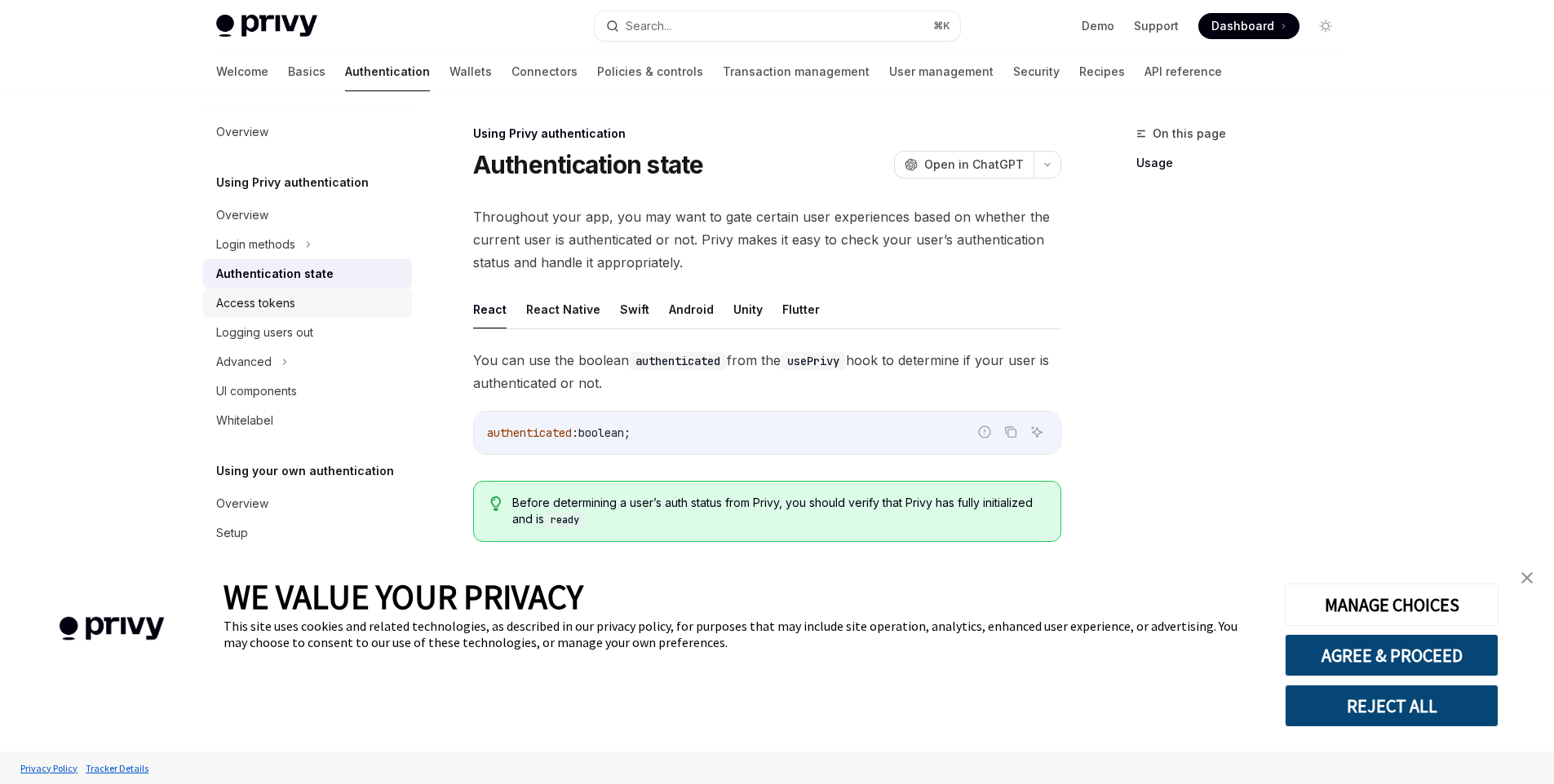
click at [293, 296] on div "Access tokens" at bounding box center [256, 303] width 79 height 20
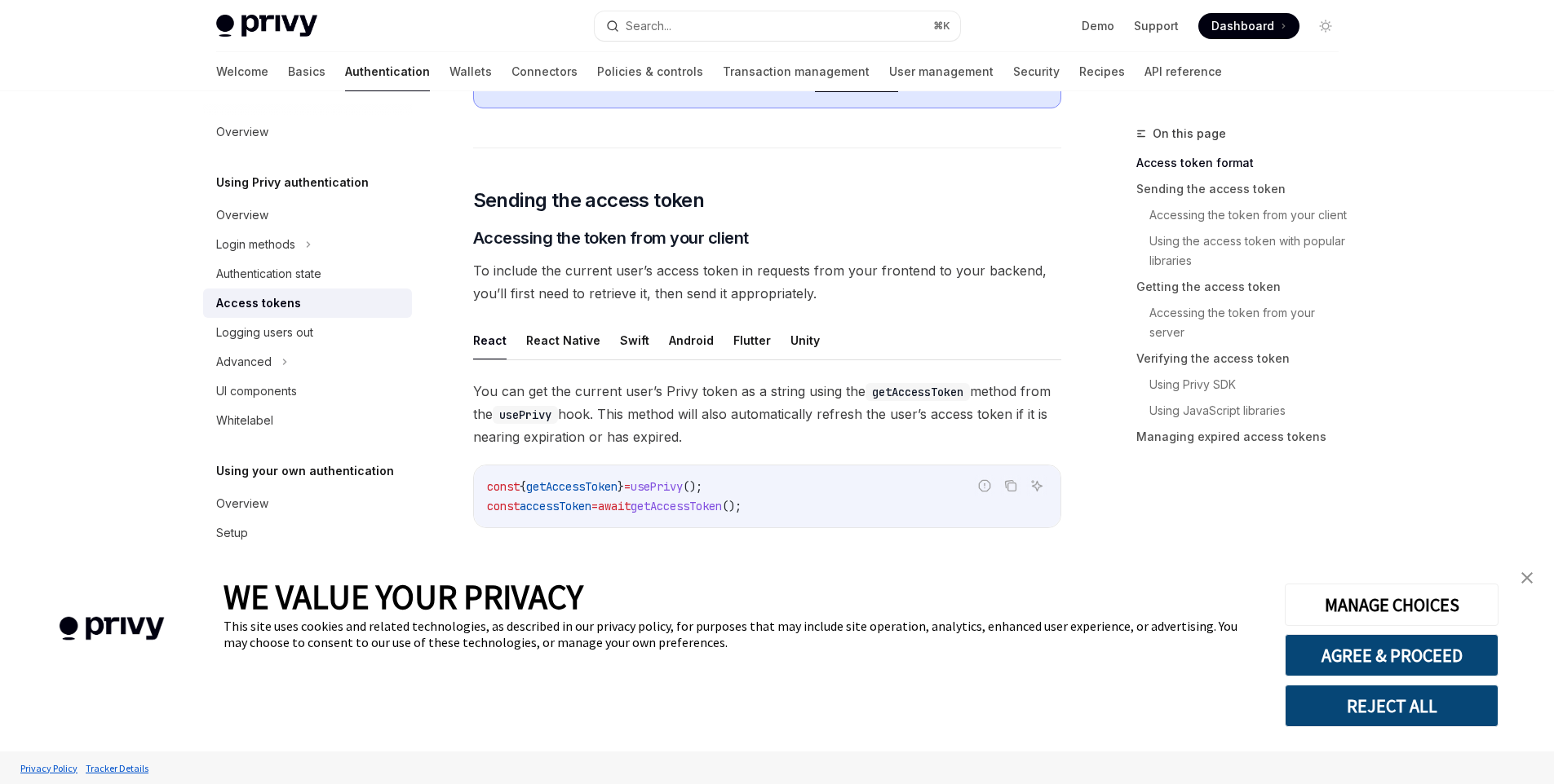
scroll to position [566, 0]
click at [282, 302] on div "Access tokens" at bounding box center [259, 303] width 85 height 20
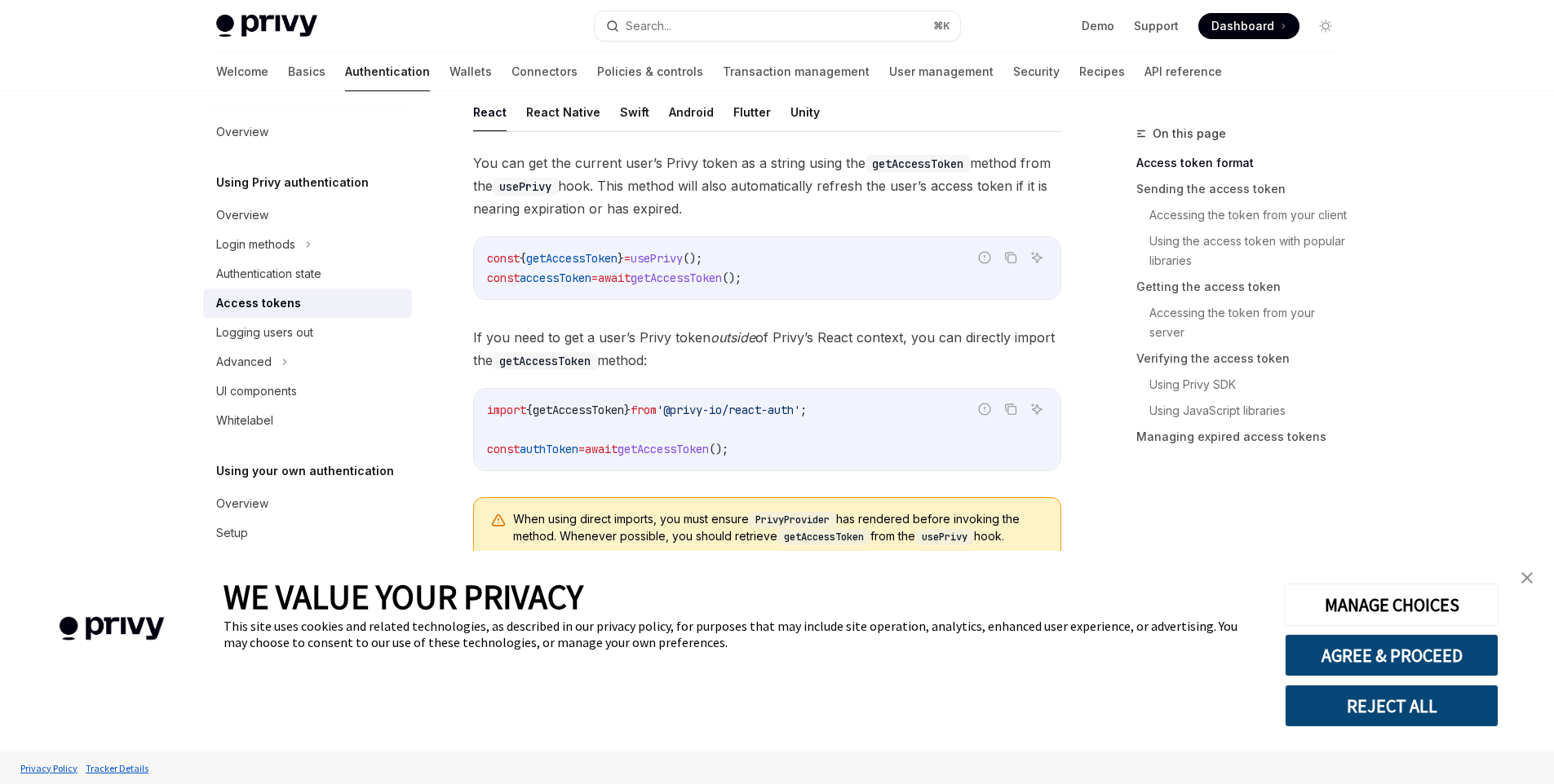
scroll to position [956, 0]
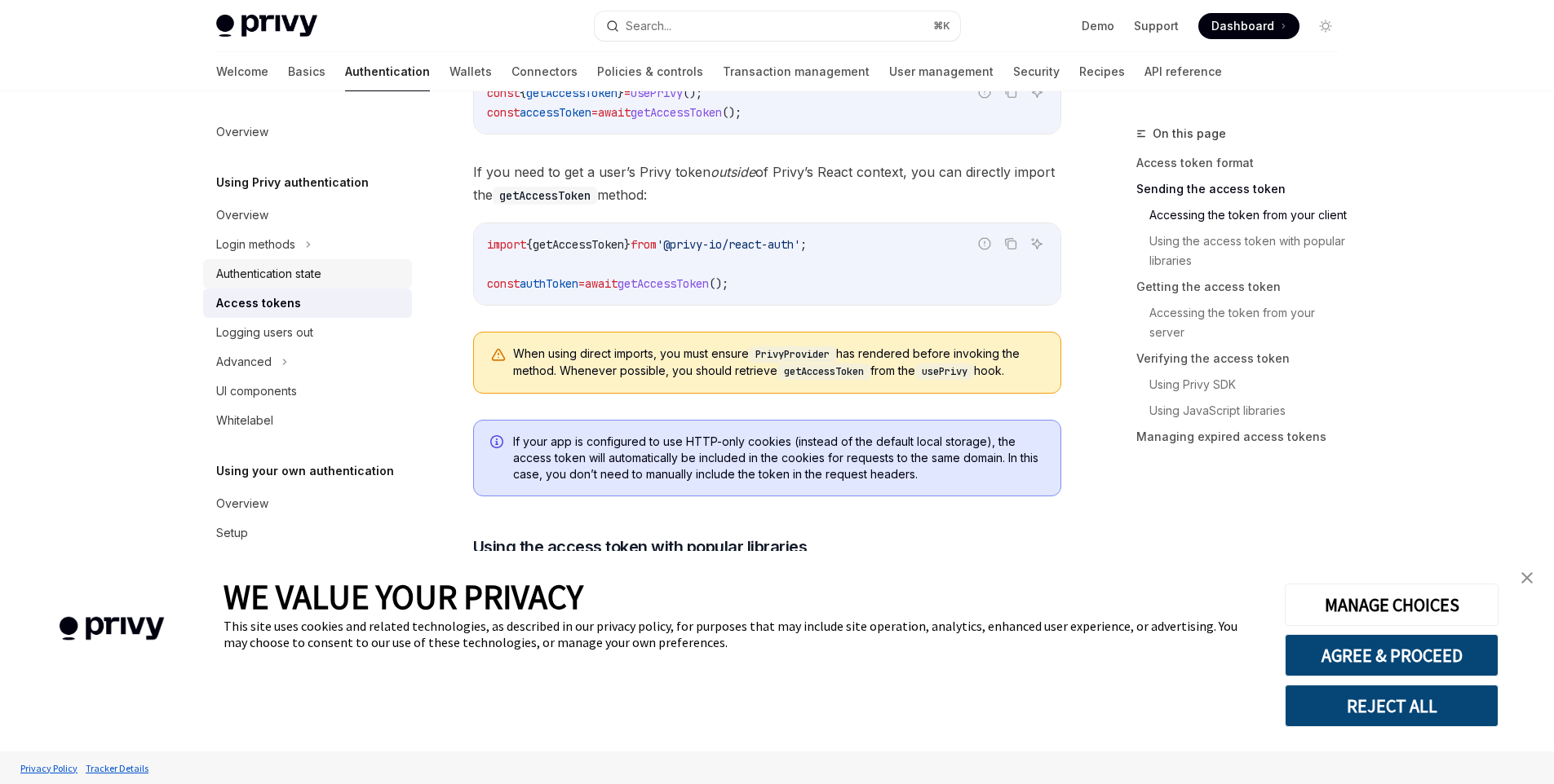
click at [306, 274] on div "Authentication state" at bounding box center [269, 274] width 105 height 20
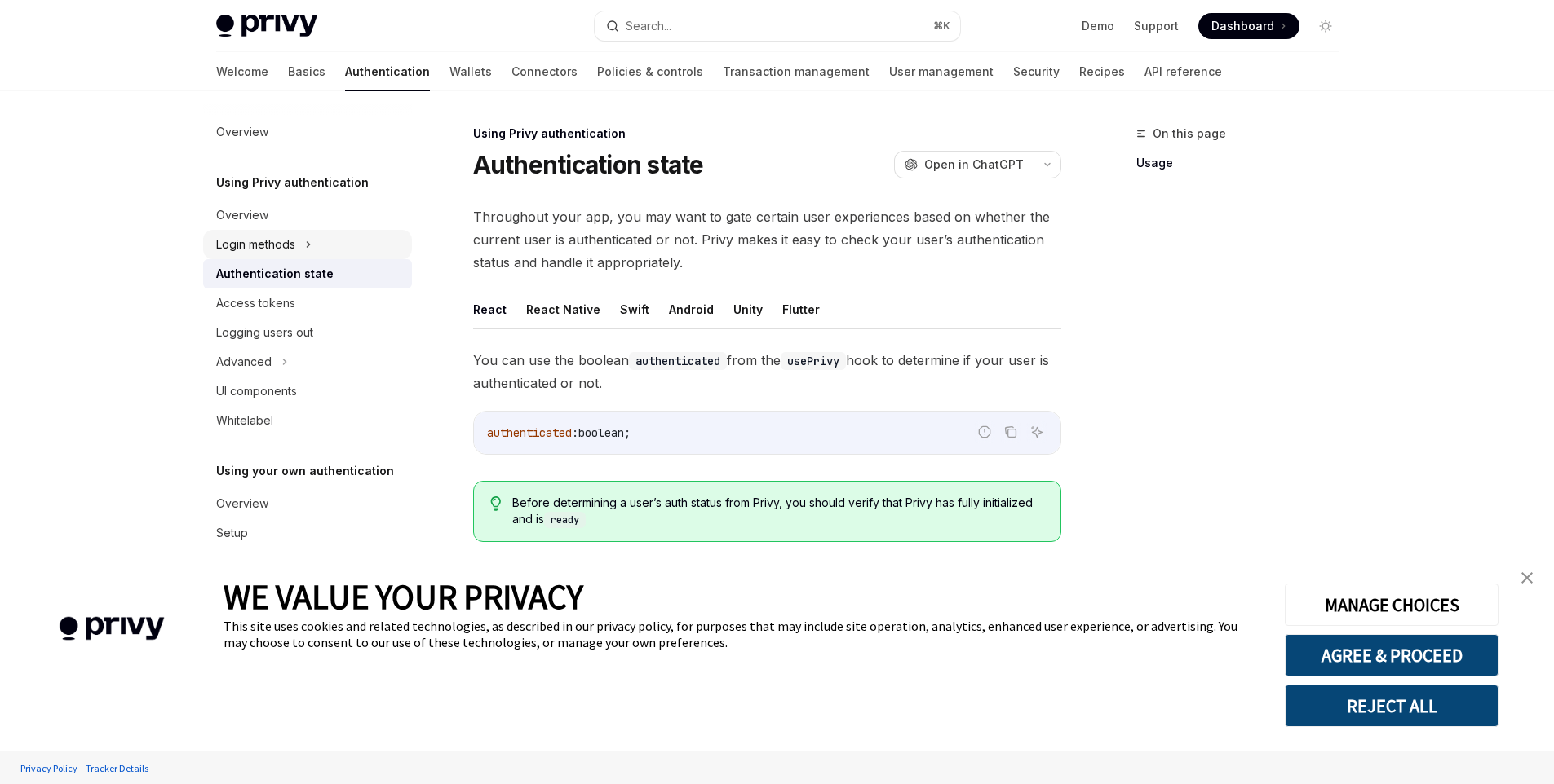
click at [306, 247] on icon at bounding box center [308, 244] width 7 height 20
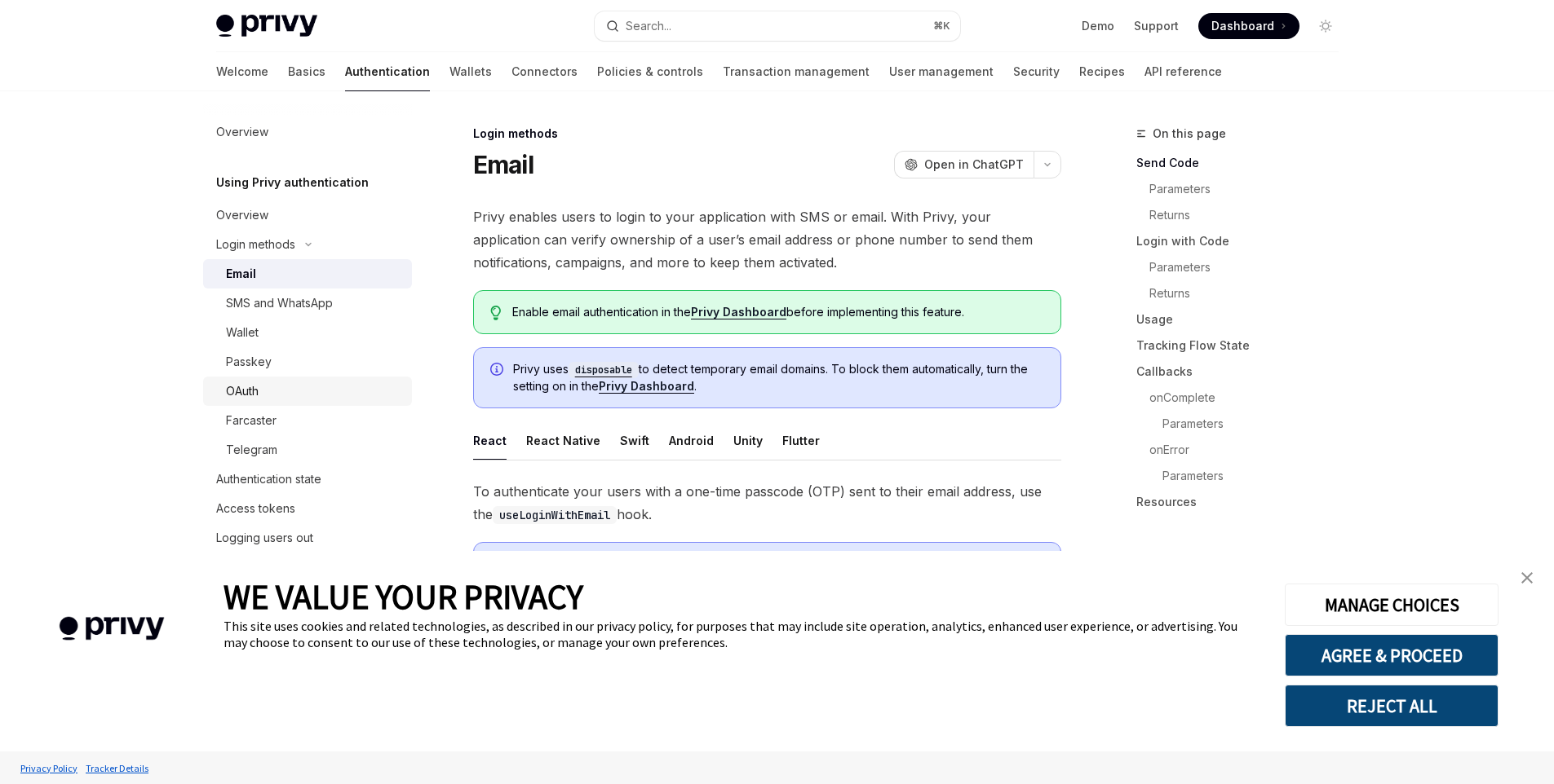
click at [311, 400] on div "OAuth" at bounding box center [314, 391] width 176 height 20
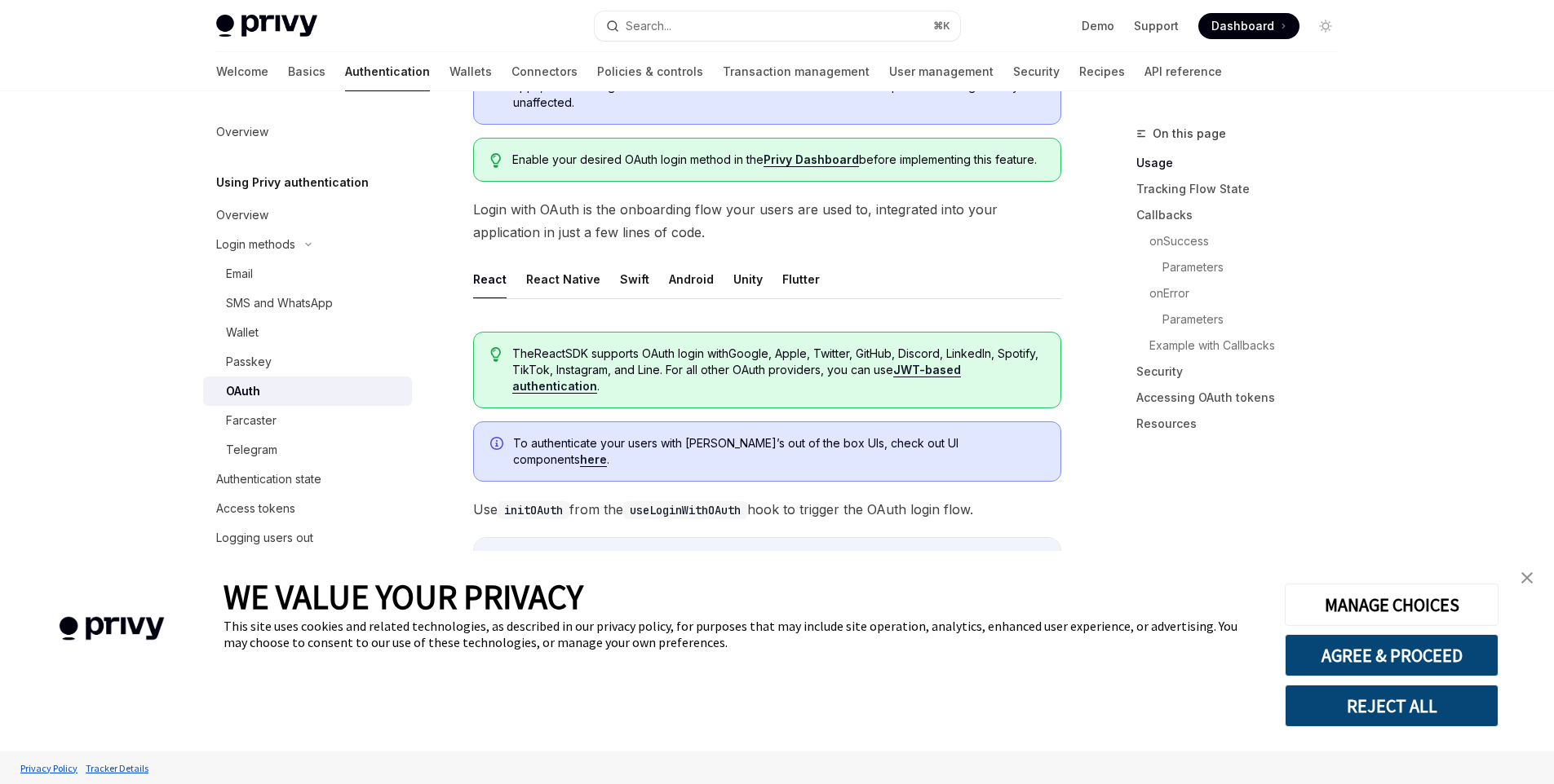
scroll to position [243, 0]
click at [497, 278] on button "React" at bounding box center [489, 278] width 33 height 38
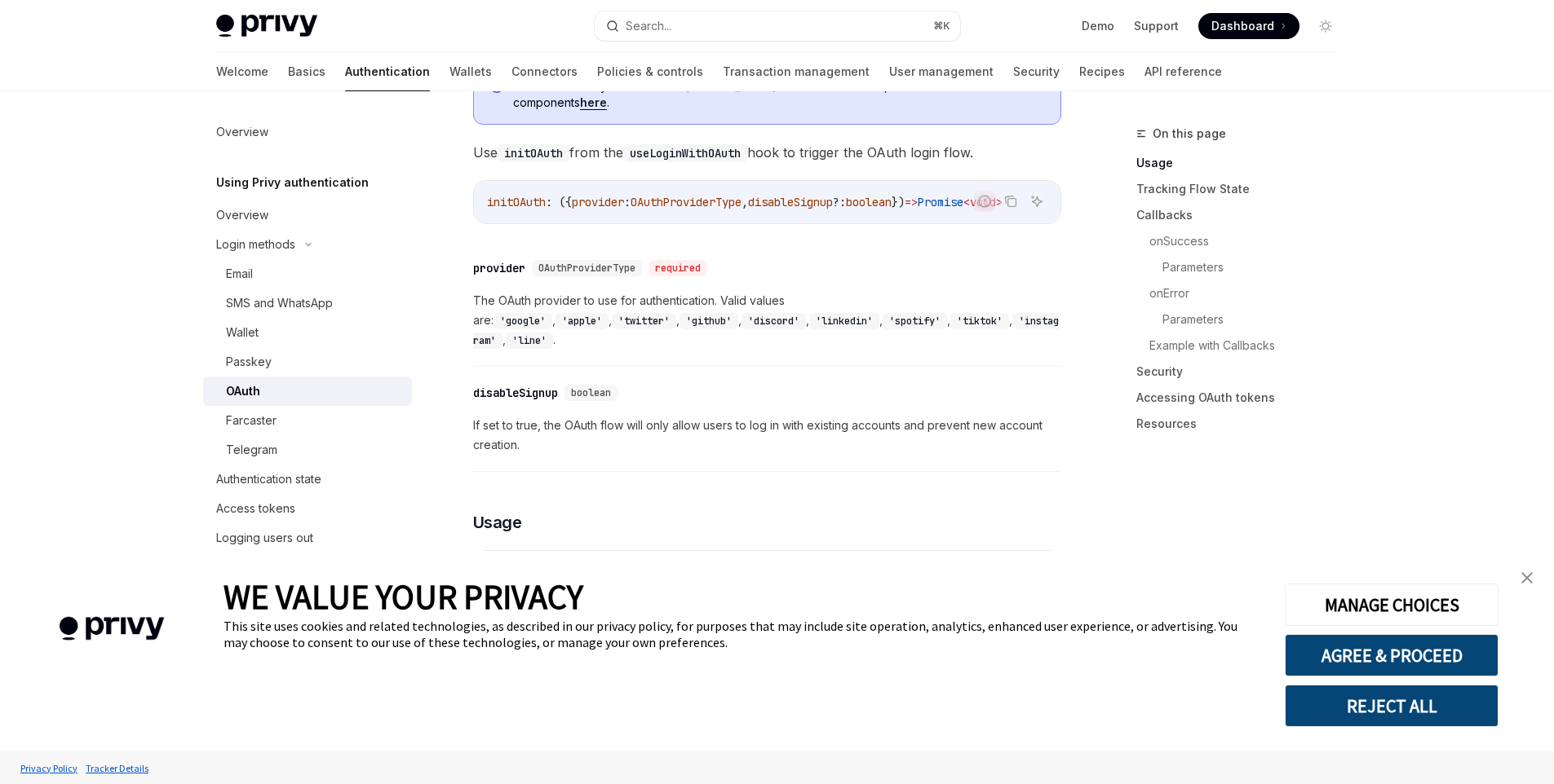
scroll to position [600, 0]
drag, startPoint x: 583, startPoint y: 216, endPoint x: 594, endPoint y: 213, distance: 11.4
drag, startPoint x: 601, startPoint y: 206, endPoint x: 631, endPoint y: 208, distance: 30.1
click at [631, 208] on div "initOAuth : ({ provider : OAuthProviderType , disableSignup ?: boolean }) => Pr…" at bounding box center [767, 202] width 587 height 42
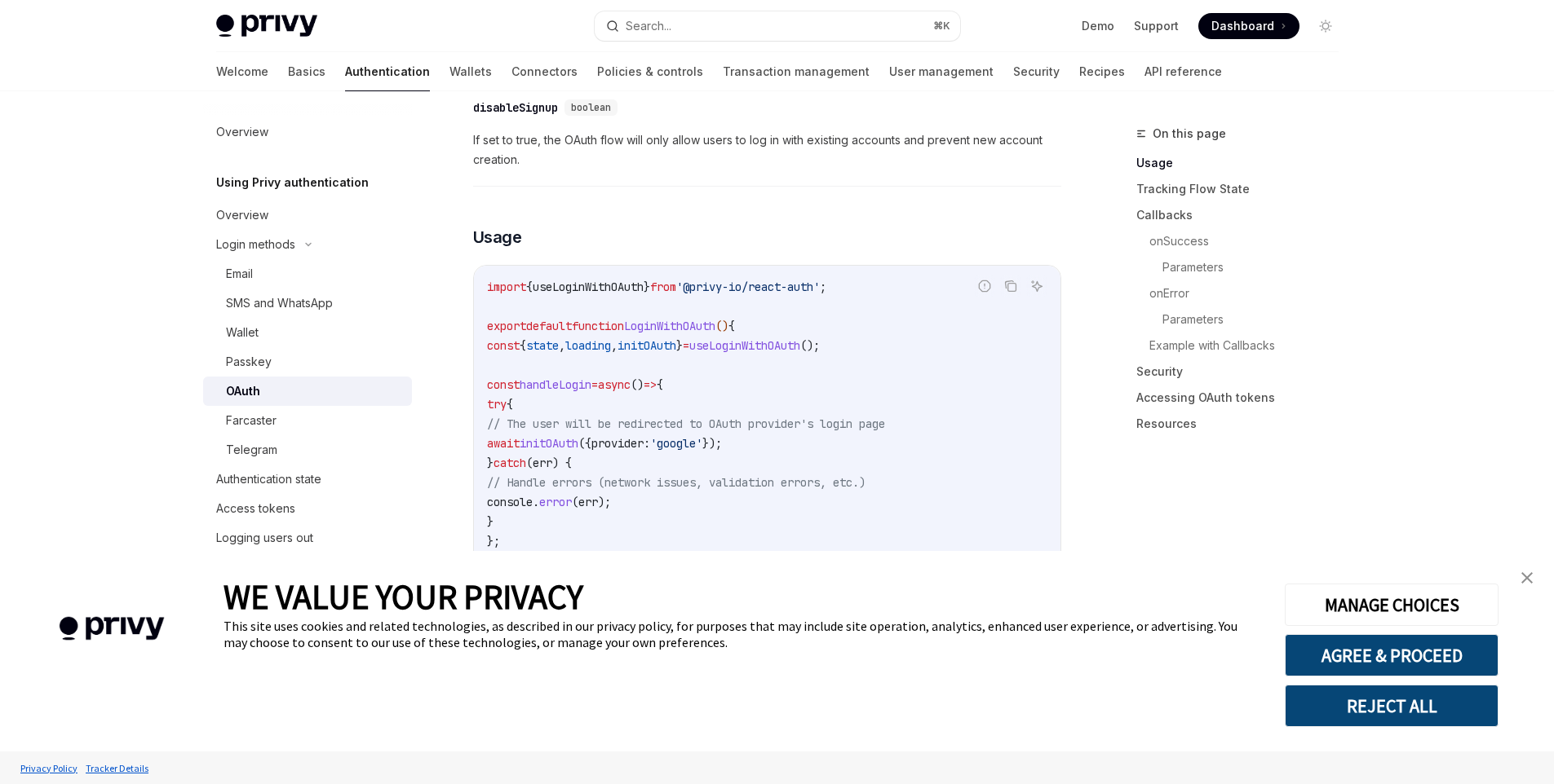
scroll to position [975, 0]
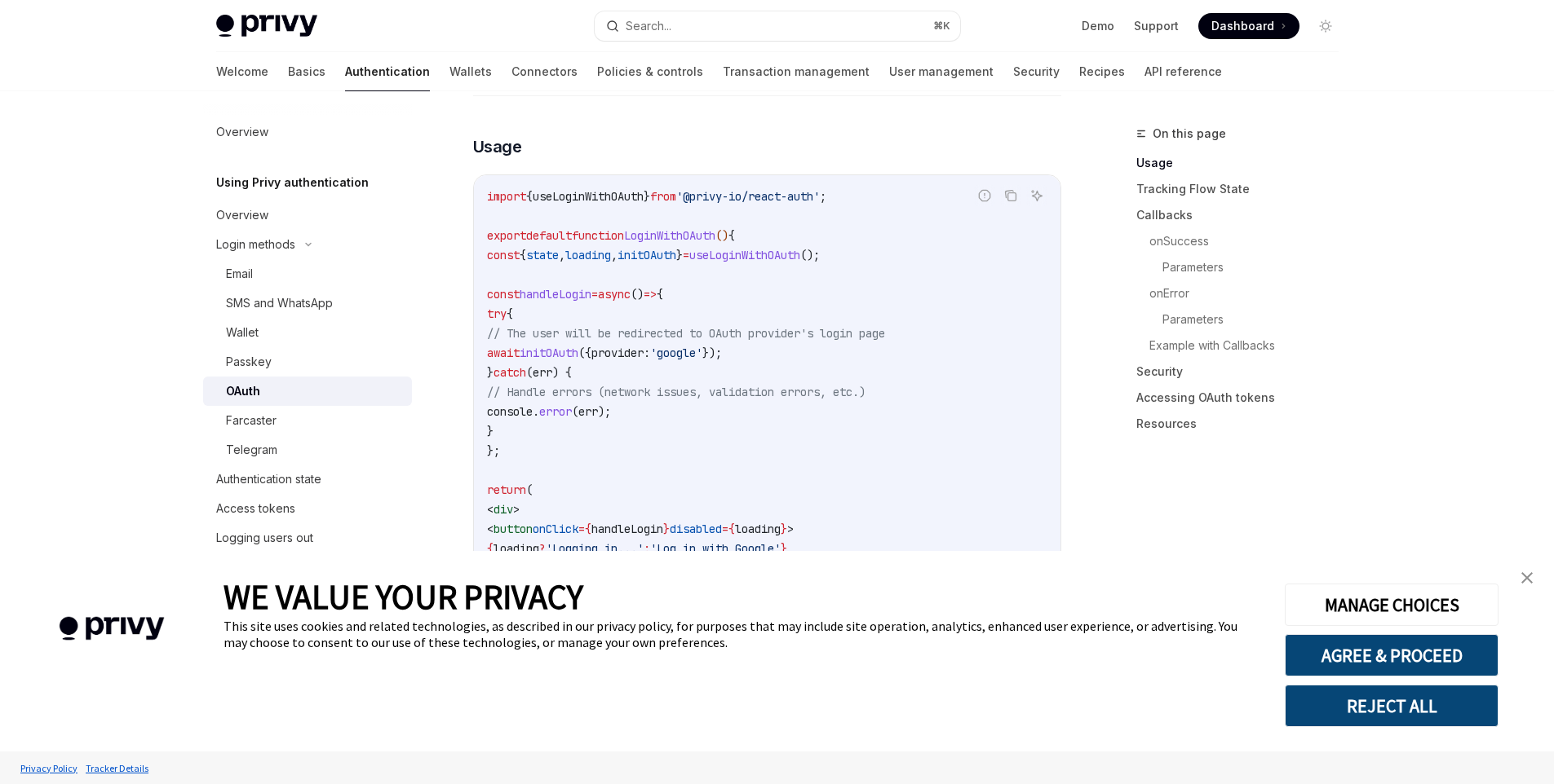
drag, startPoint x: 502, startPoint y: 265, endPoint x: 573, endPoint y: 406, distance: 157.9
click at [572, 406] on code "import { useLoginWithOAuth } from '@privy-io/react-auth' ; export default funct…" at bounding box center [767, 412] width 560 height 450
click at [694, 408] on code "import { useLoginWithOAuth } from '@privy-io/react-auth' ; export default funct…" at bounding box center [767, 412] width 560 height 450
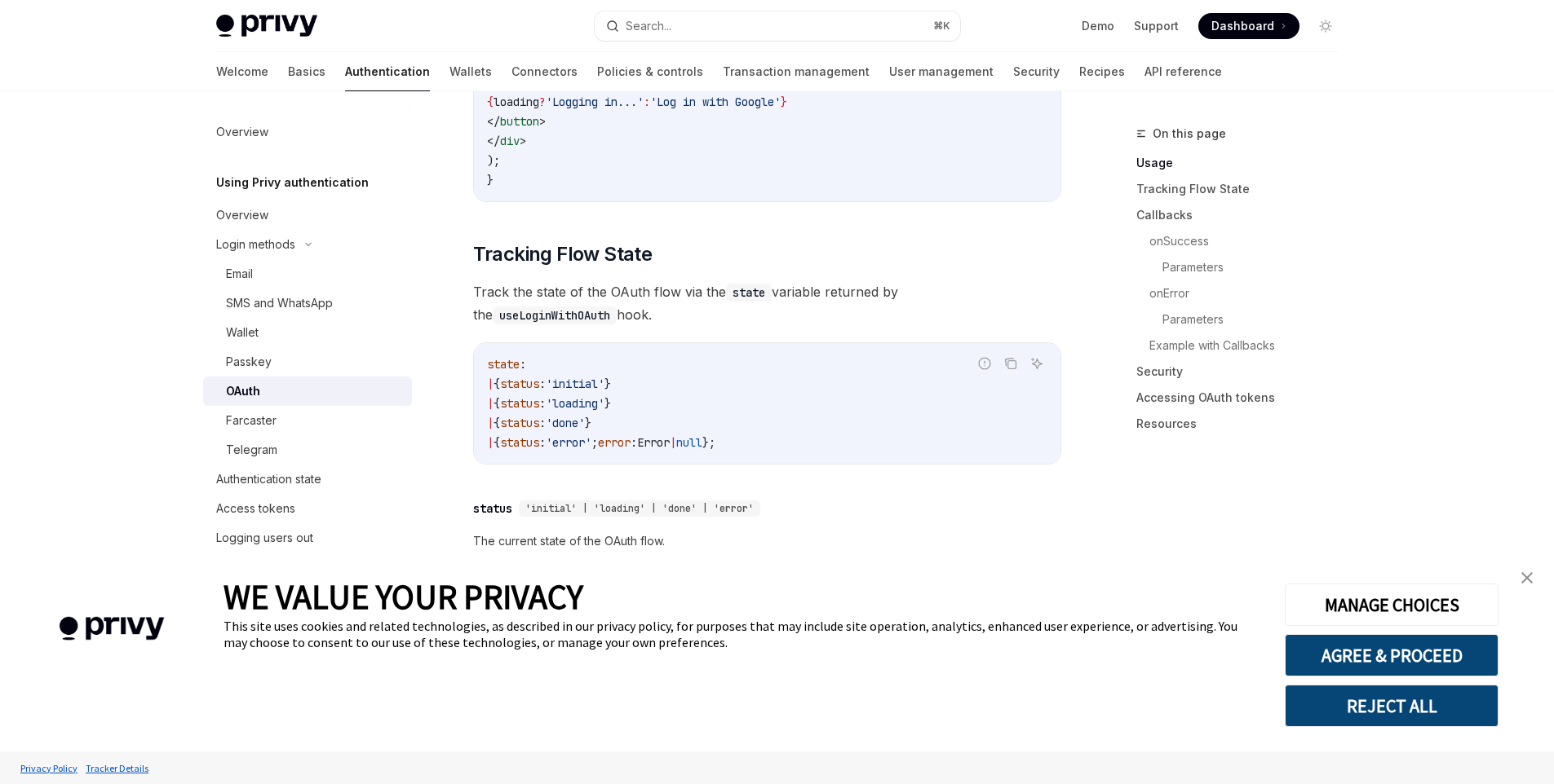
scroll to position [1523, 0]
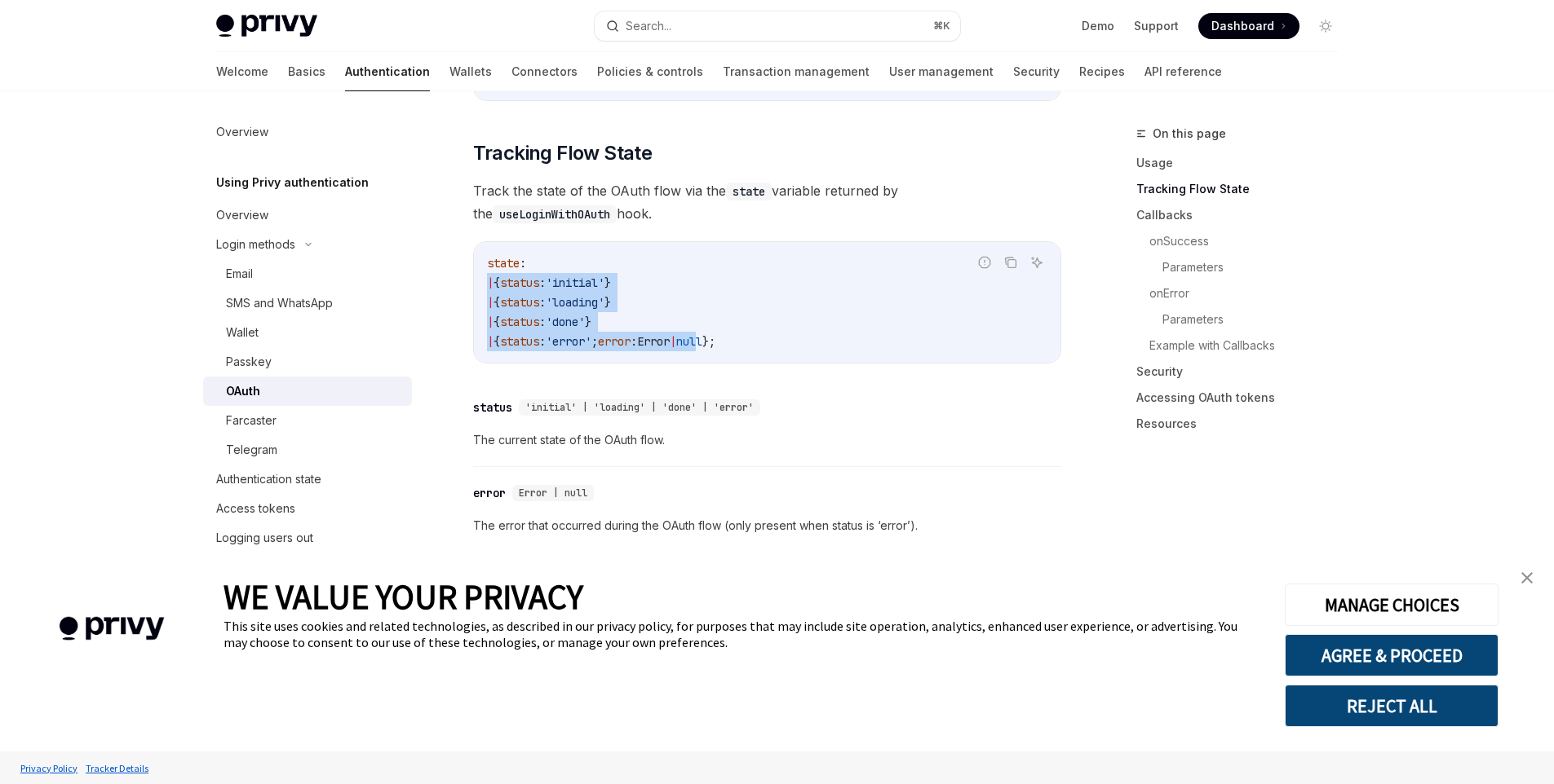
drag, startPoint x: 484, startPoint y: 254, endPoint x: 737, endPoint y: 316, distance: 260.5
click at [737, 316] on div "state : | { status : 'initial' } | { status : 'loading' } | { status : 'done' }…" at bounding box center [767, 302] width 587 height 121
click at [762, 296] on code "state : | { status : 'initial' } | { status : 'loading' } | { status : 'done' }…" at bounding box center [767, 302] width 560 height 98
click at [806, 318] on code "state : | { status : 'initial' } | { status : 'loading' } | { status : 'done' }…" at bounding box center [767, 302] width 560 height 98
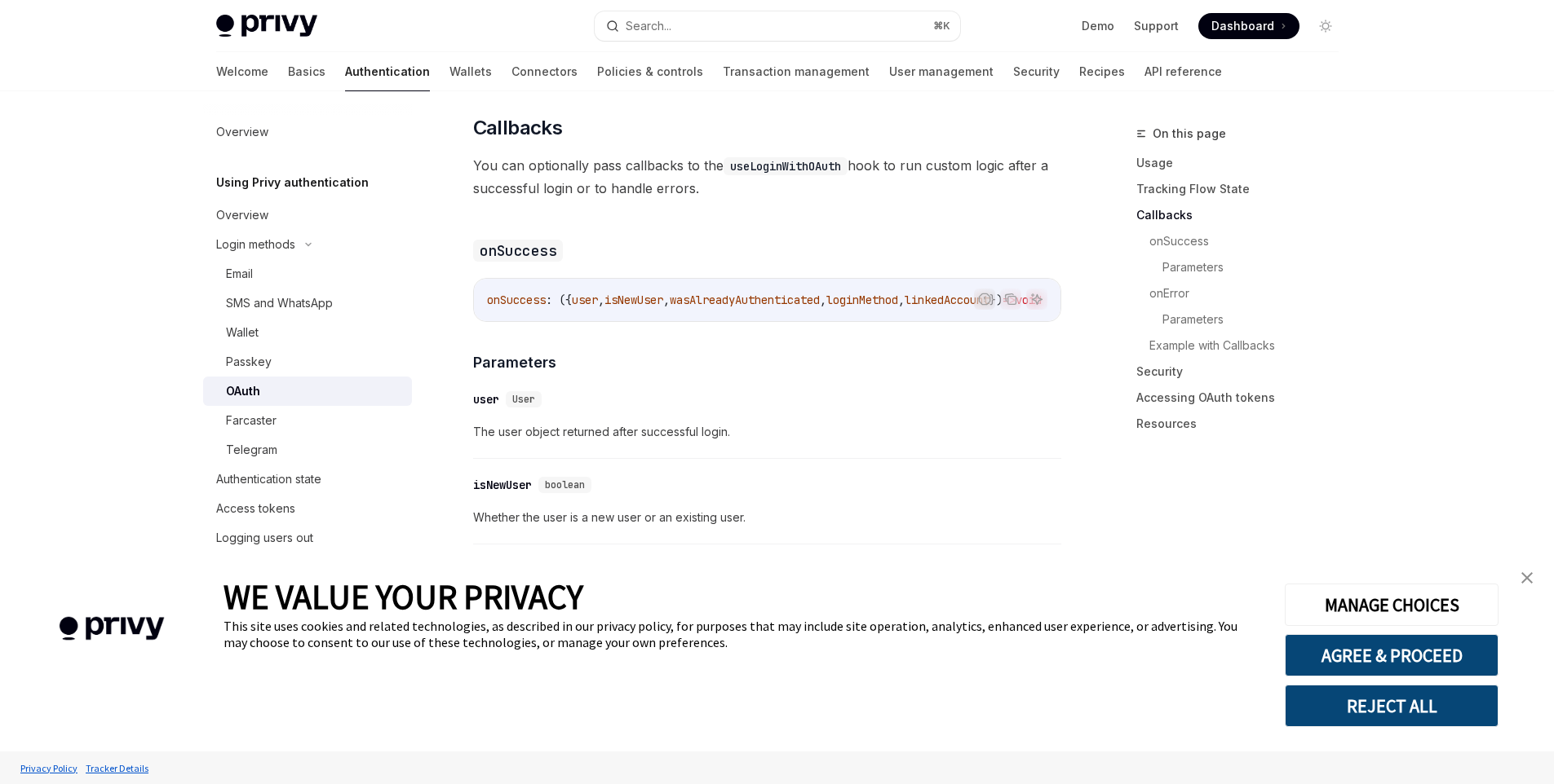
scroll to position [2097, 0]
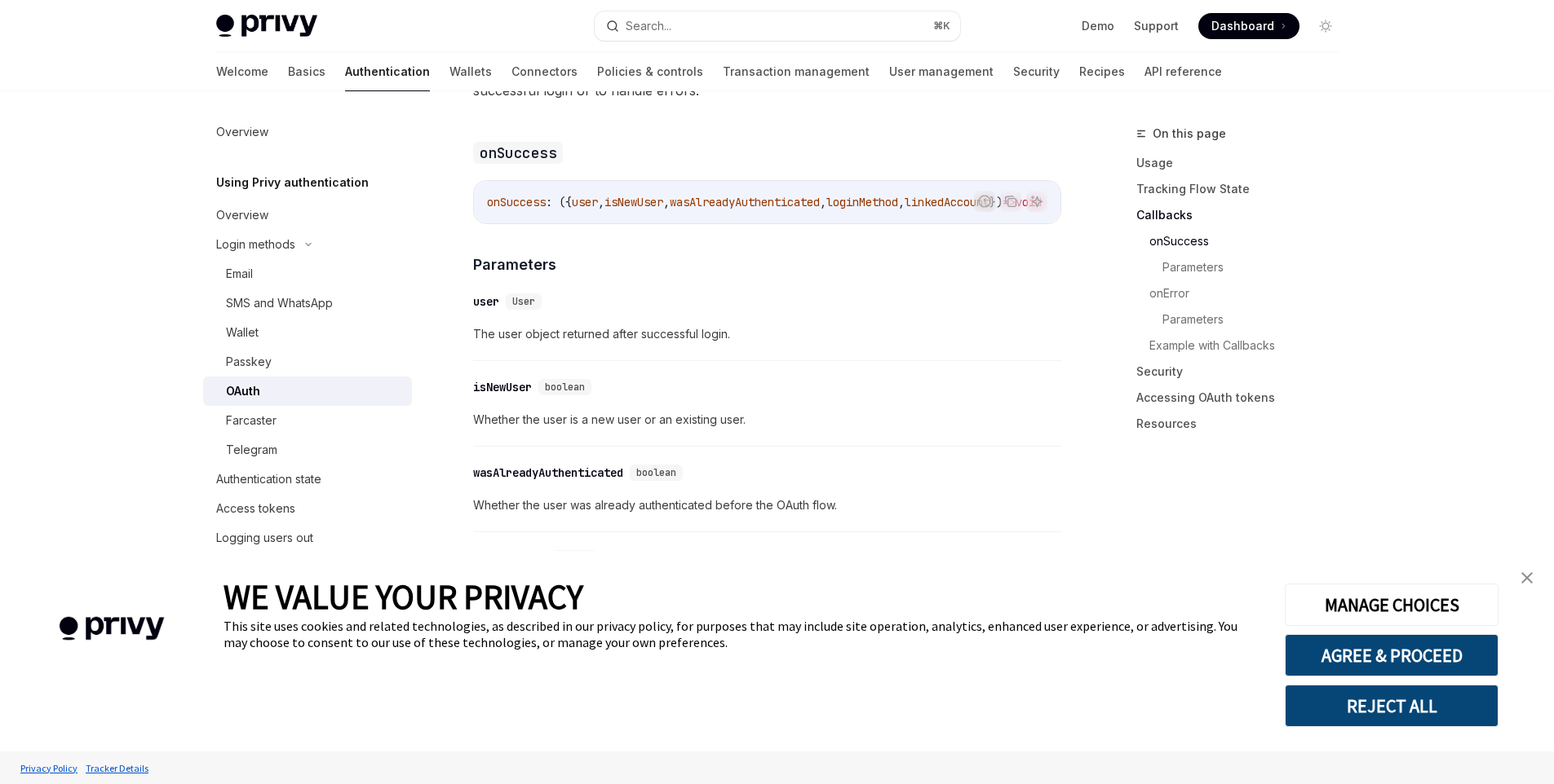
drag, startPoint x: 584, startPoint y: 194, endPoint x: 619, endPoint y: 194, distance: 35.0
click at [619, 194] on div "onSuccess : ({ user , isNewUser , wasAlreadyAuthenticated , loginMethod , linke…" at bounding box center [767, 203] width 587 height 42
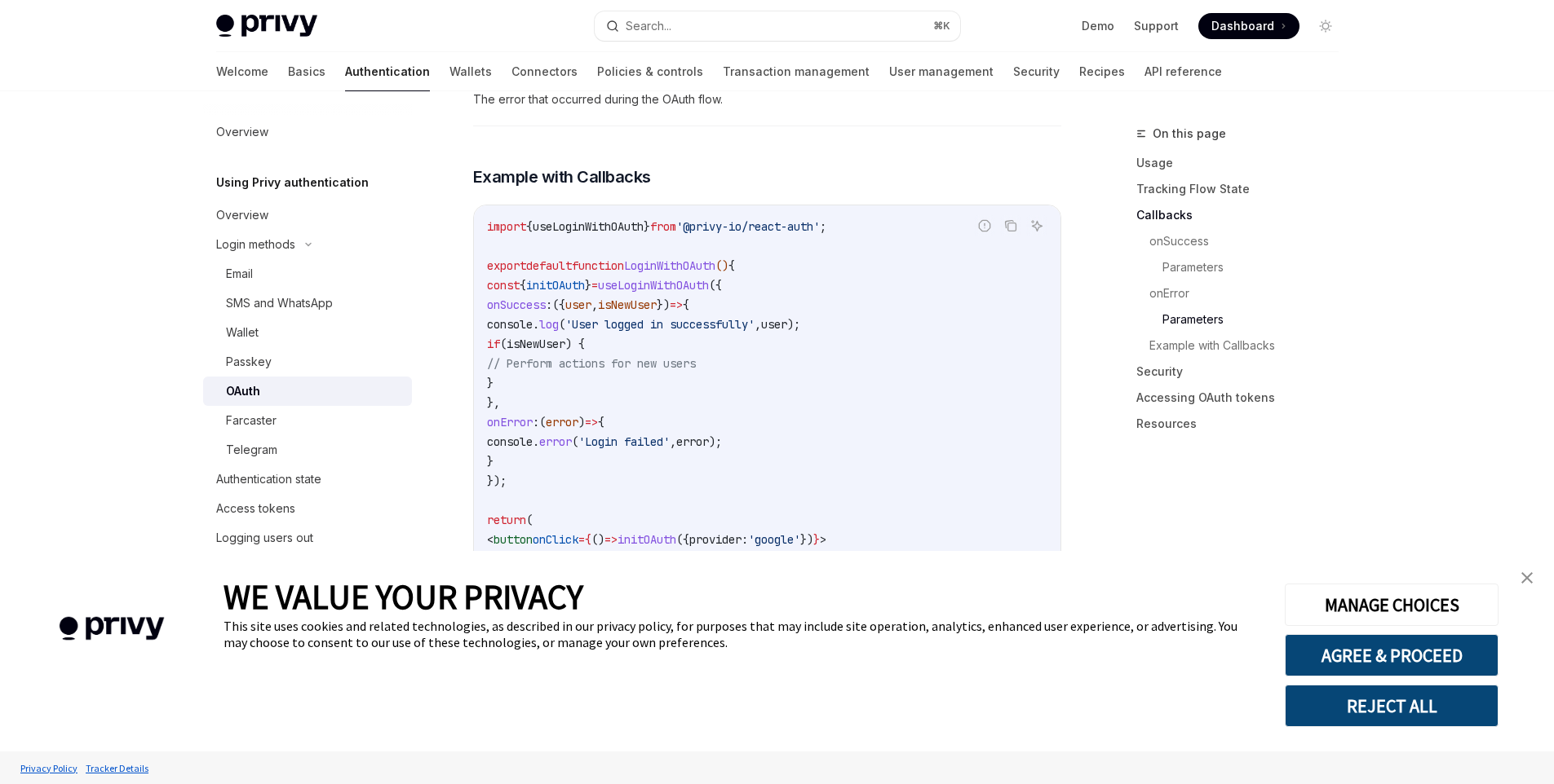
scroll to position [2947, 0]
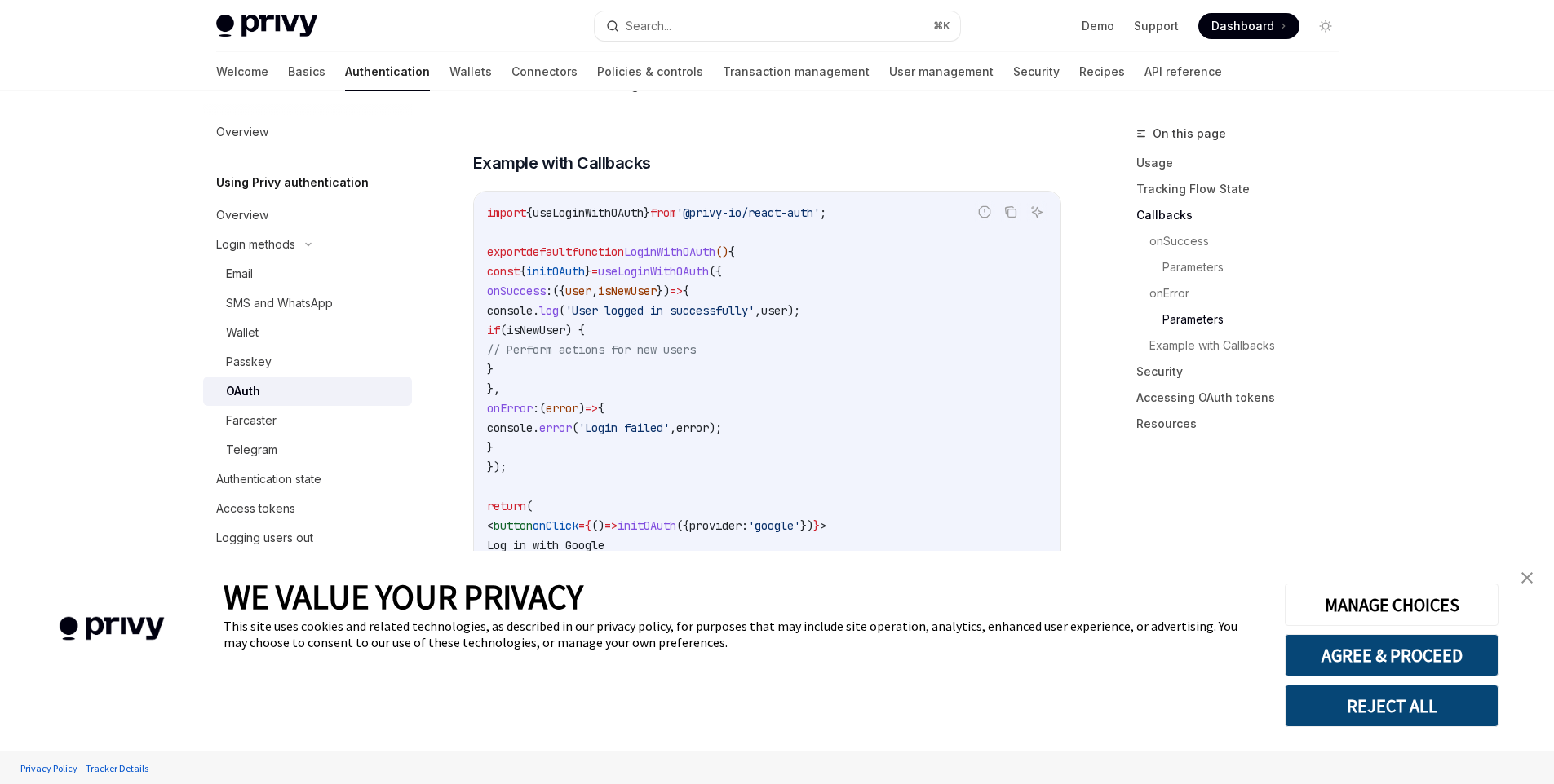
drag, startPoint x: 535, startPoint y: 268, endPoint x: 553, endPoint y: 348, distance: 82.0
click at [553, 348] on code "import { useLoginWithOAuth } from '@privy-io/react-auth' ; export default funct…" at bounding box center [767, 408] width 560 height 411
click at [680, 350] on code "import { useLoginWithOAuth } from '@privy-io/react-auth' ; export default funct…" at bounding box center [767, 408] width 560 height 411
drag, startPoint x: 611, startPoint y: 324, endPoint x: 789, endPoint y: 326, distance: 178.0
click at [695, 342] on span "// Perform actions for new users" at bounding box center [592, 350] width 209 height 15
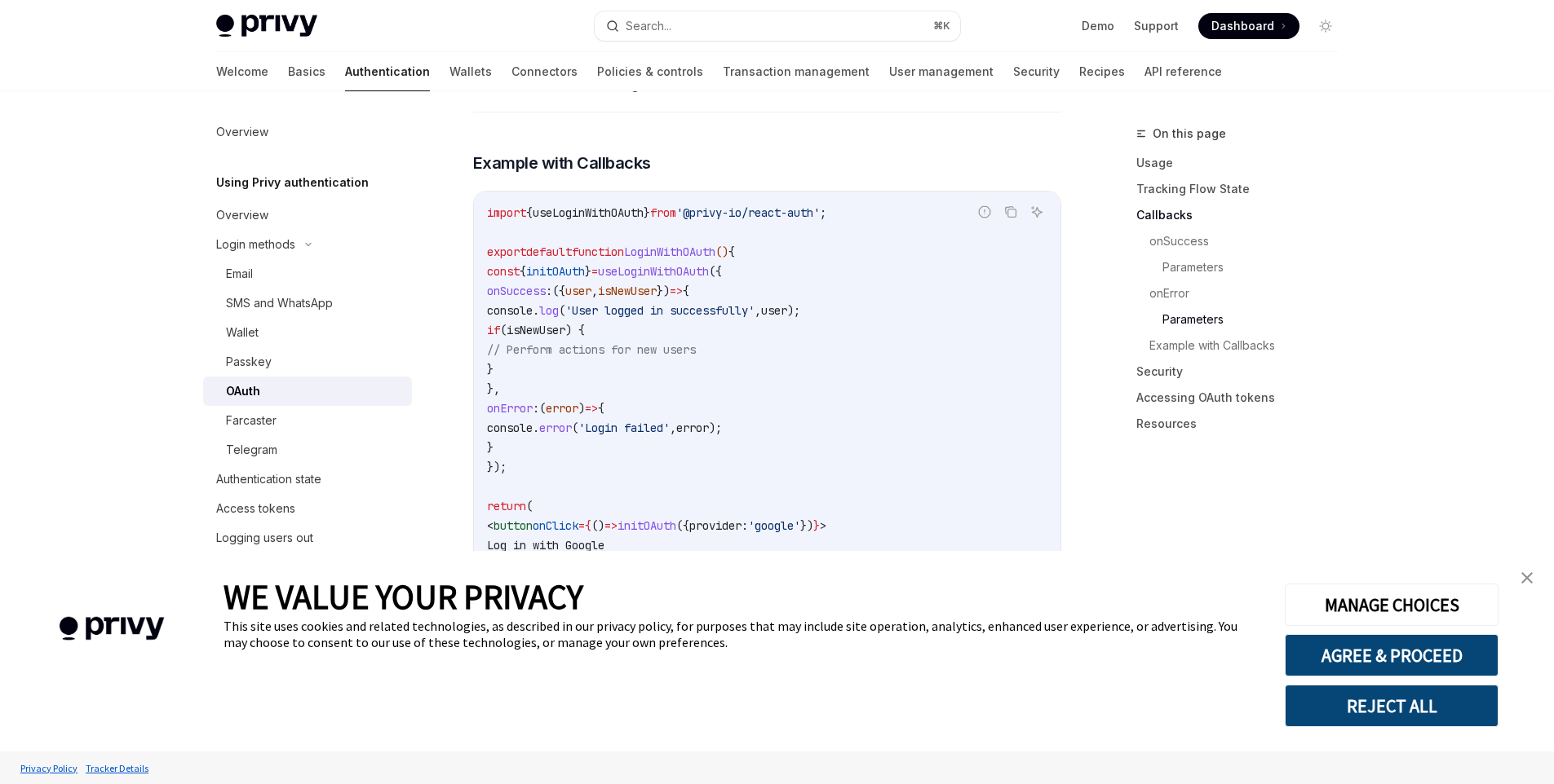
click at [831, 330] on code "import { useLoginWithOAuth } from '@privy-io/react-auth' ; export default funct…" at bounding box center [767, 408] width 560 height 411
drag, startPoint x: 583, startPoint y: 331, endPoint x: 836, endPoint y: 335, distance: 253.0
click at [836, 335] on code "import { useLoginWithOAuth } from '@privy-io/react-auth' ; export default funct…" at bounding box center [767, 408] width 560 height 411
click at [837, 370] on code "import { useLoginWithOAuth } from '@privy-io/react-auth' ; export default funct…" at bounding box center [767, 408] width 560 height 411
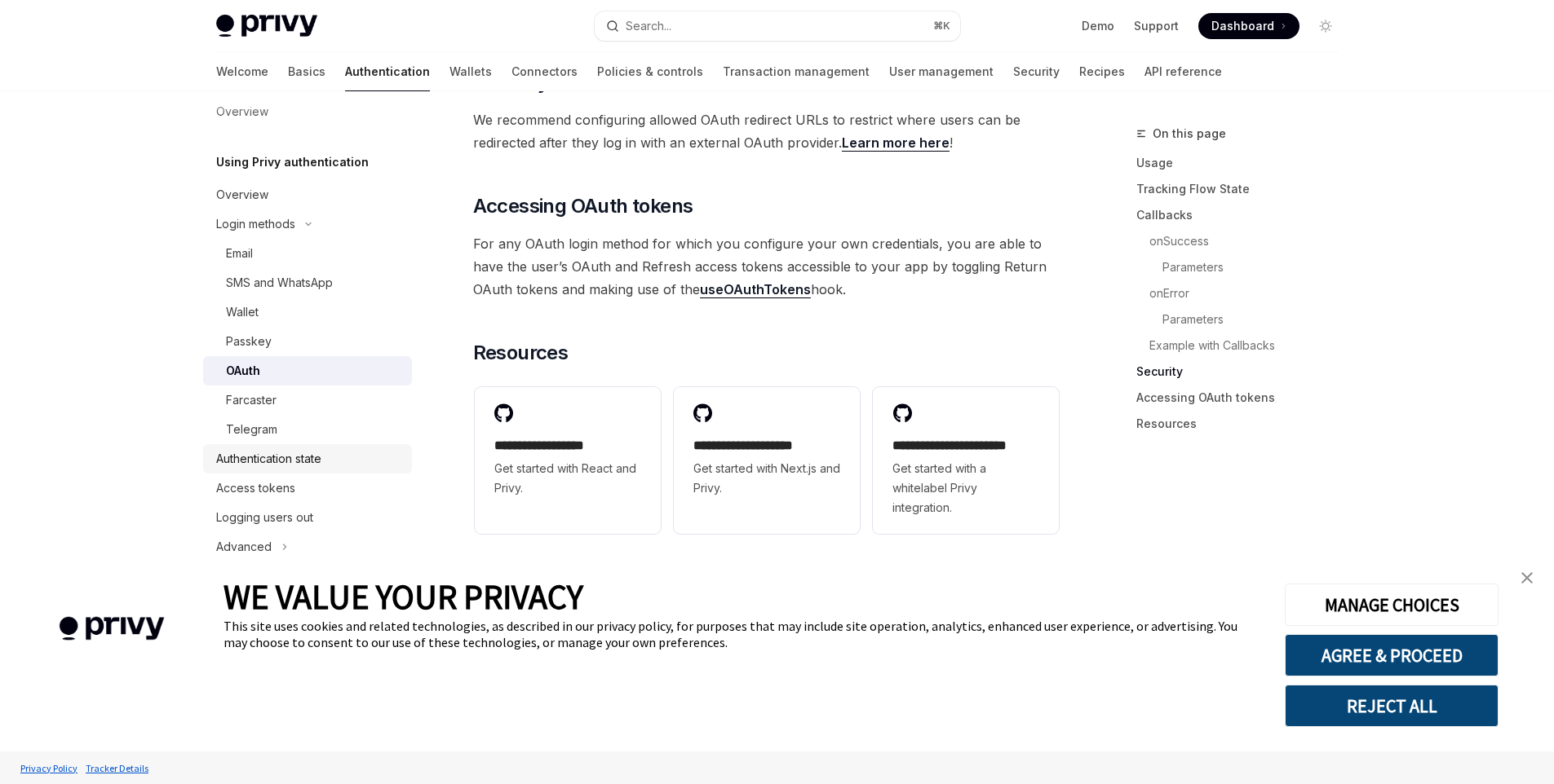
scroll to position [31, 0]
click at [319, 446] on div "Authentication state" at bounding box center [269, 448] width 105 height 20
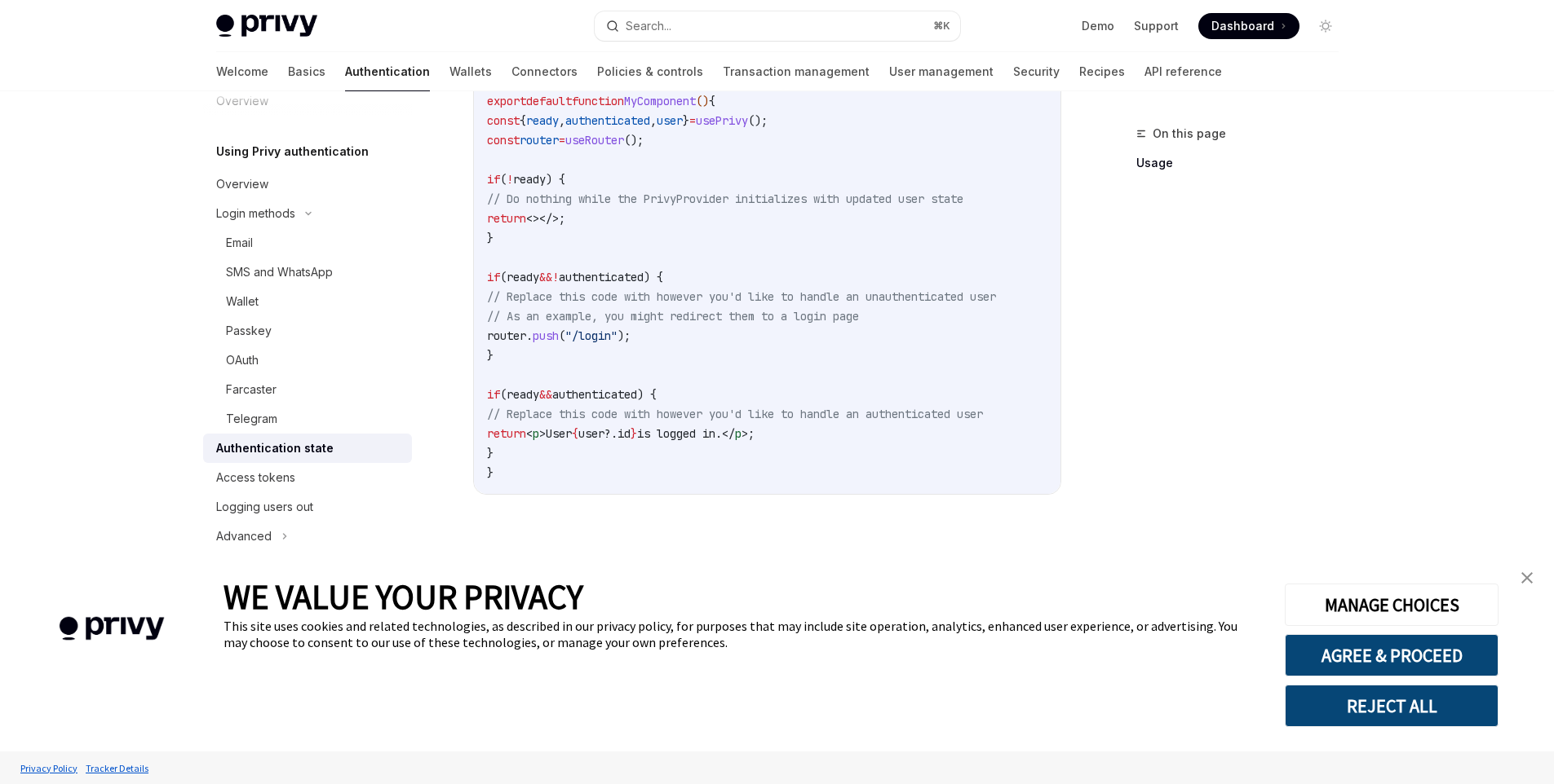
scroll to position [626, 0]
click at [1525, 577] on img "close banner" at bounding box center [1527, 578] width 11 height 11
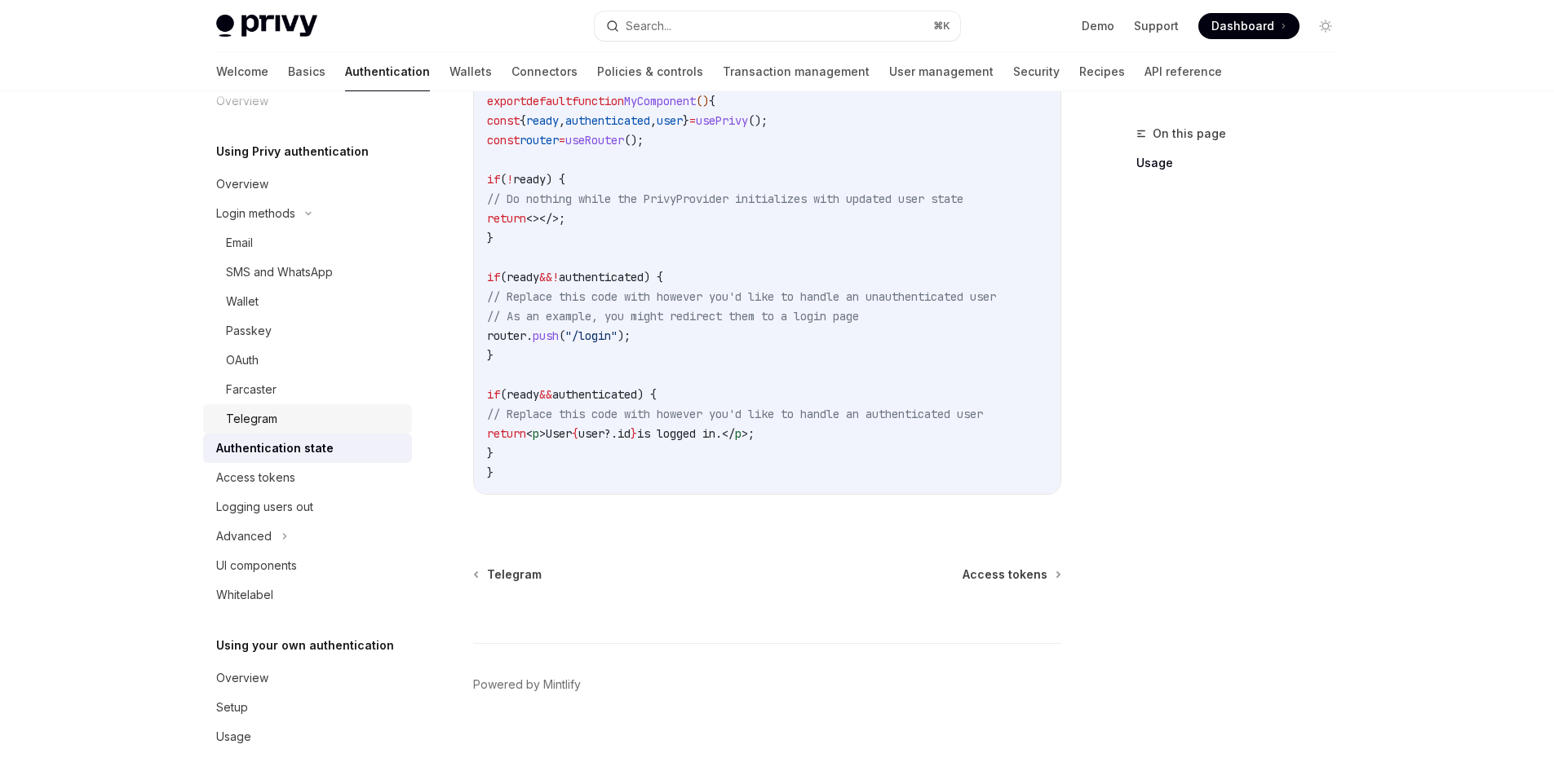
click at [298, 425] on div "Telegram" at bounding box center [314, 419] width 176 height 20
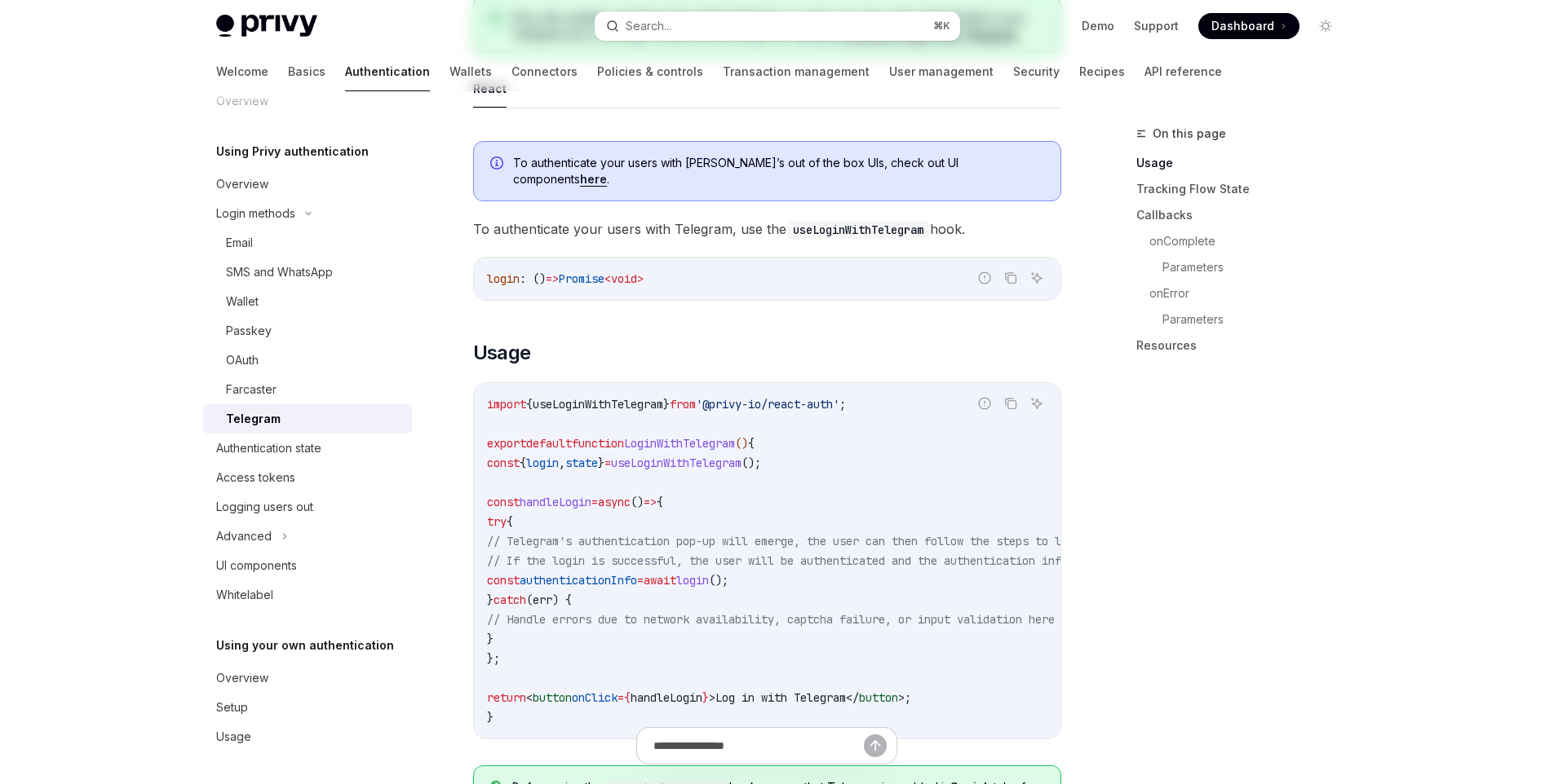
scroll to position [471, 0]
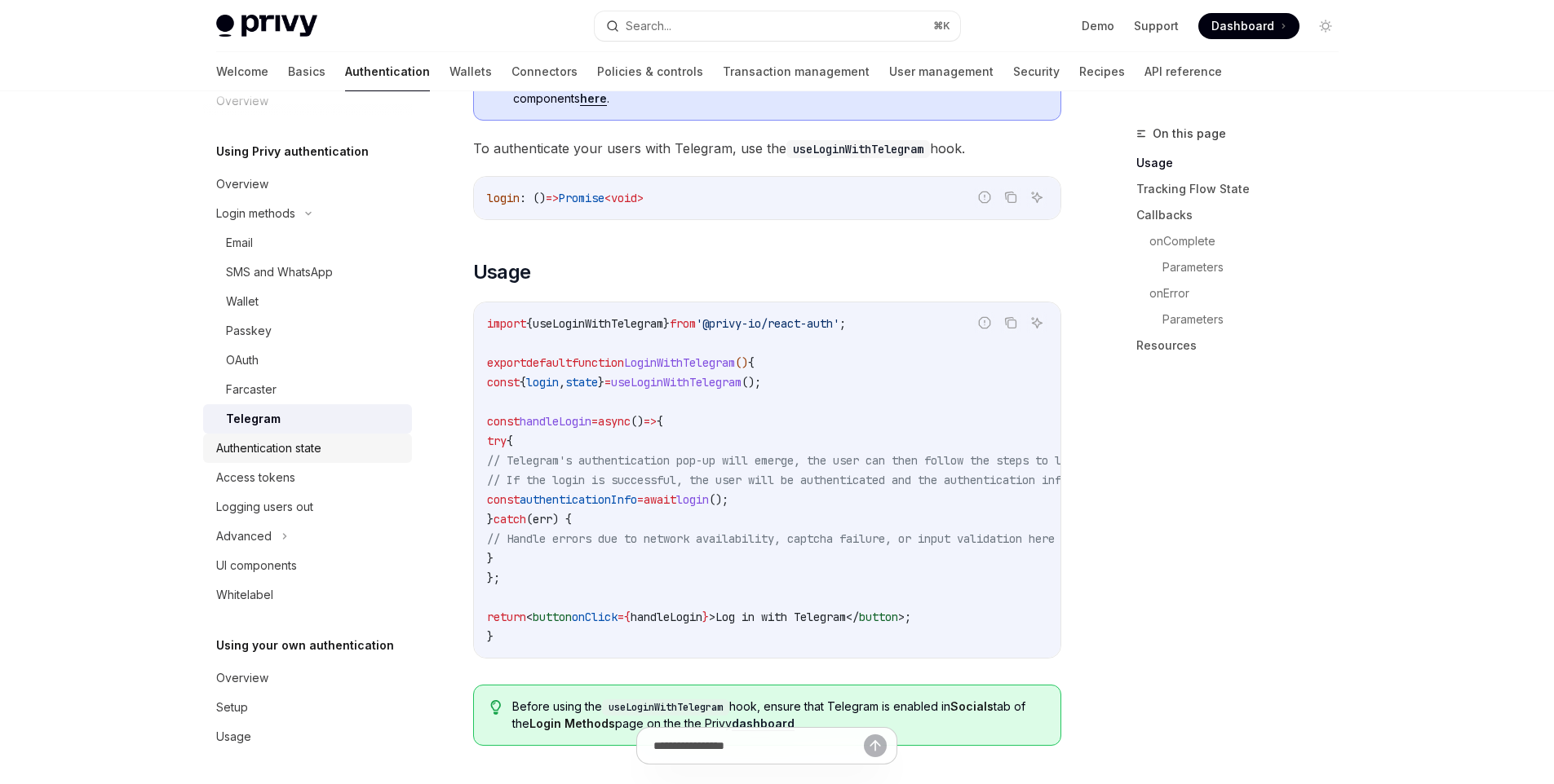
click at [321, 451] on div "Authentication state" at bounding box center [269, 448] width 105 height 20
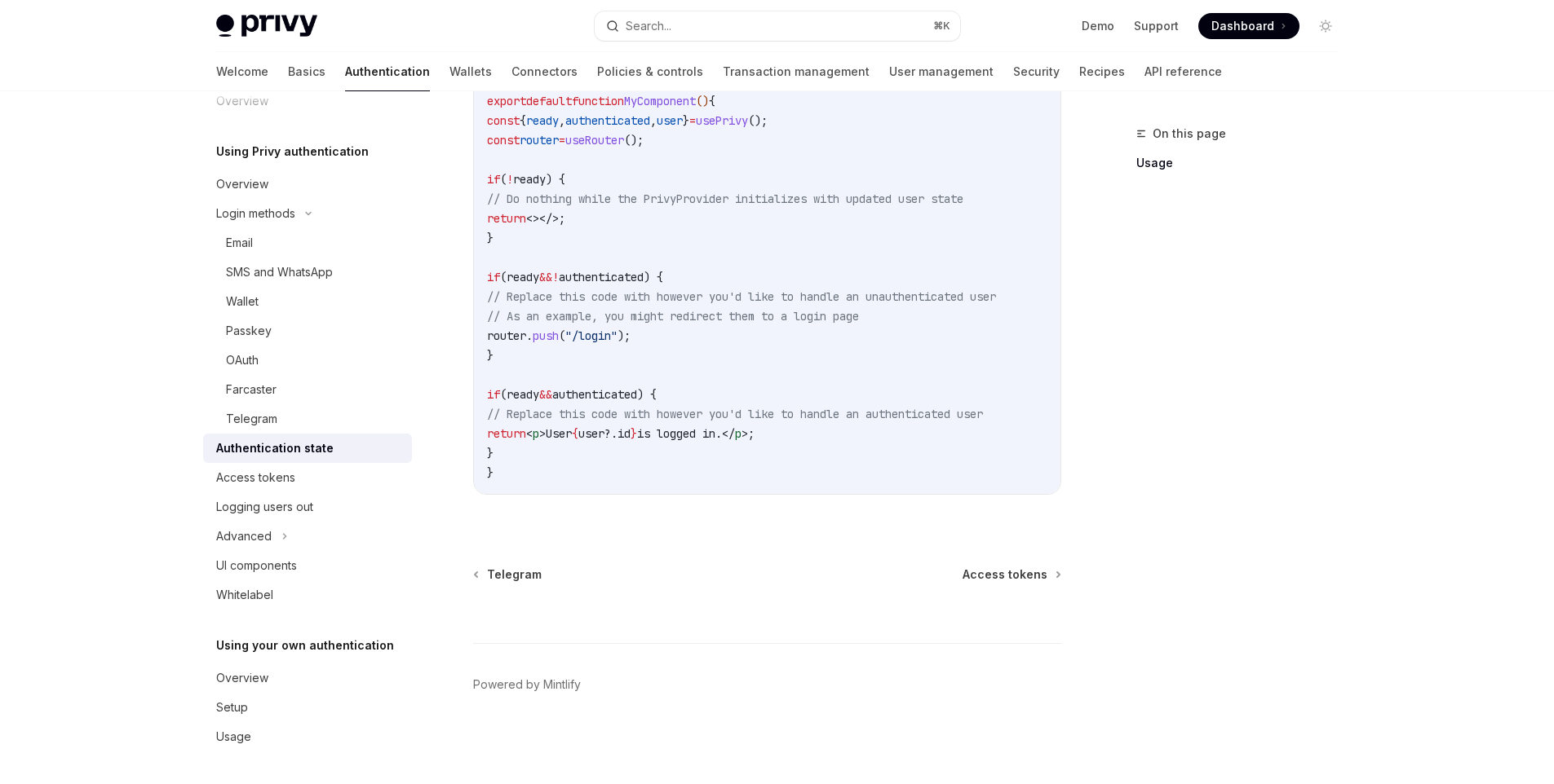
scroll to position [626, 0]
click at [987, 581] on span "Access tokens" at bounding box center [1005, 575] width 85 height 16
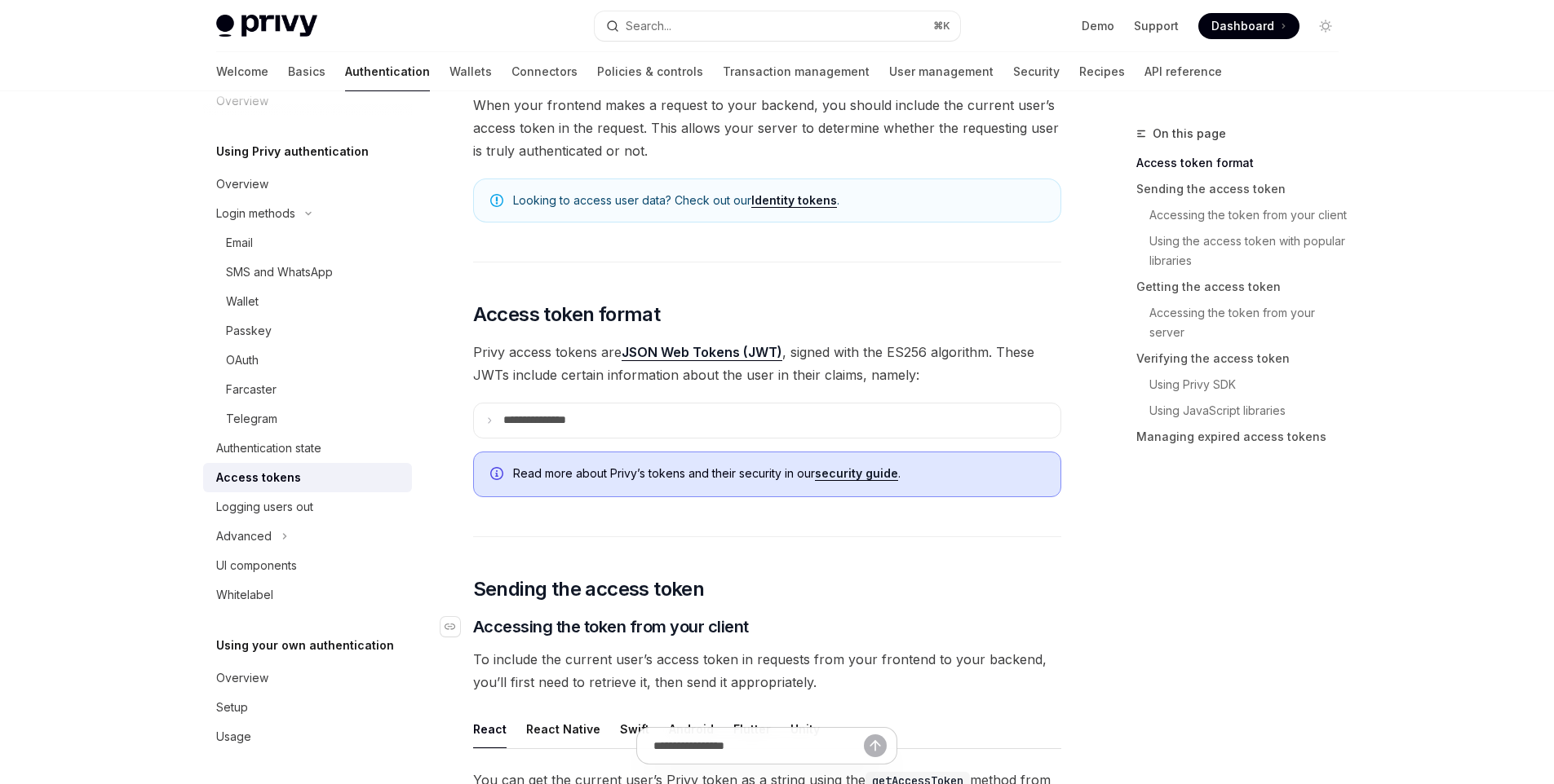
scroll to position [182, 0]
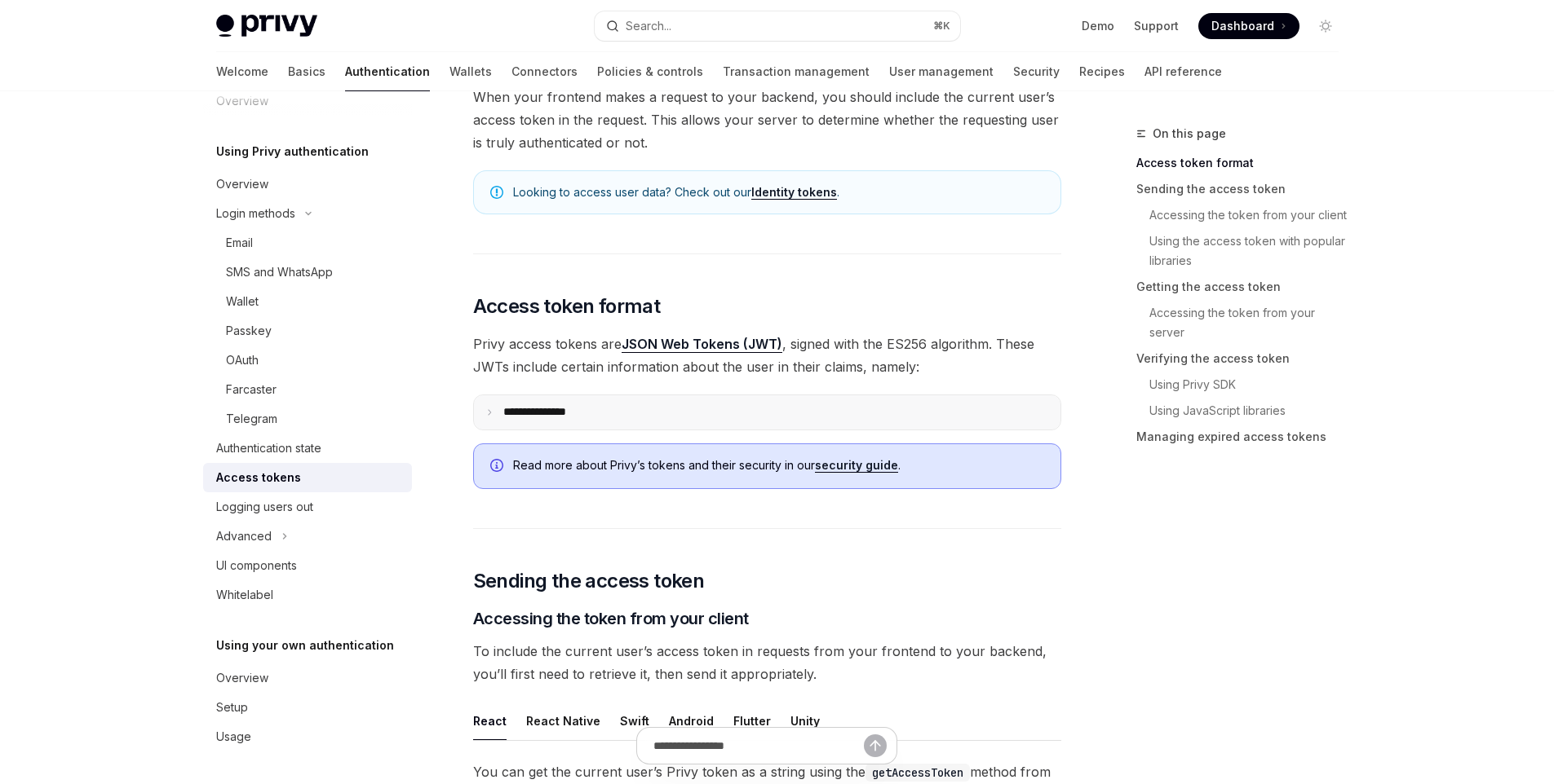
click at [586, 421] on summary "**********" at bounding box center [767, 412] width 587 height 34
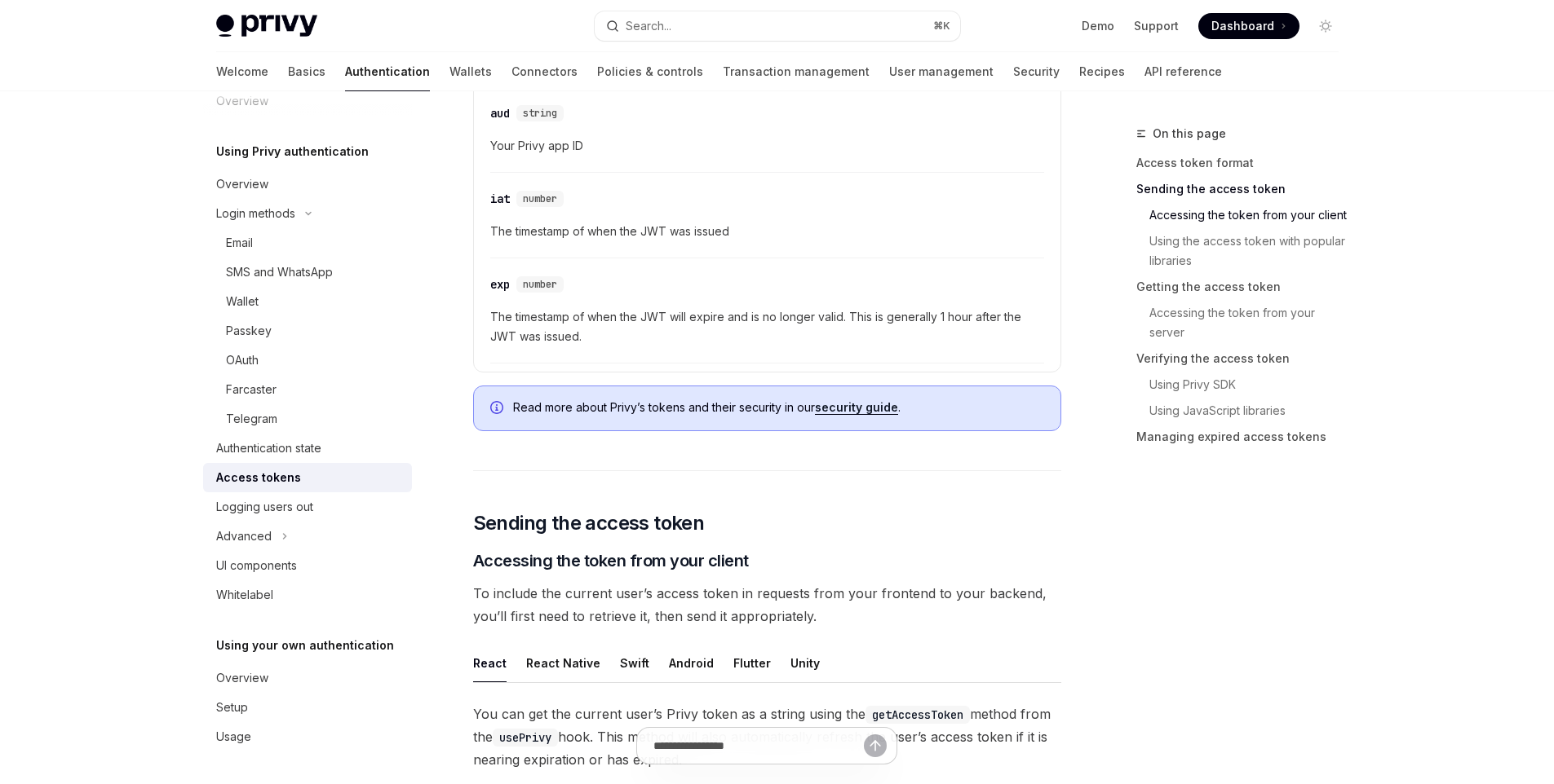
scroll to position [1233, 0]
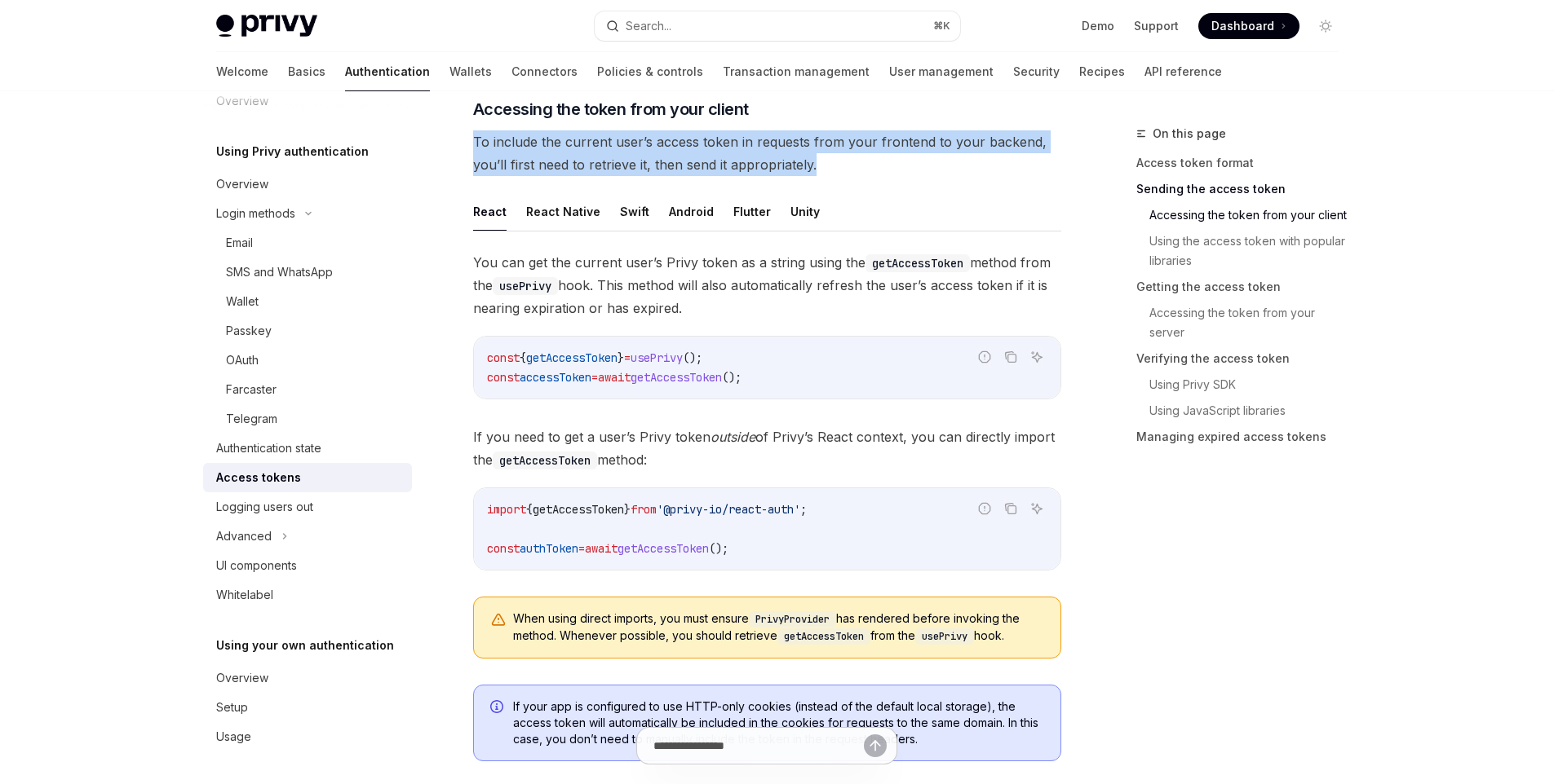
drag, startPoint x: 473, startPoint y: 146, endPoint x: 836, endPoint y: 166, distance: 363.6
click at [836, 166] on span "To include the current user’s access token in requests from your frontend to yo…" at bounding box center [767, 154] width 588 height 46
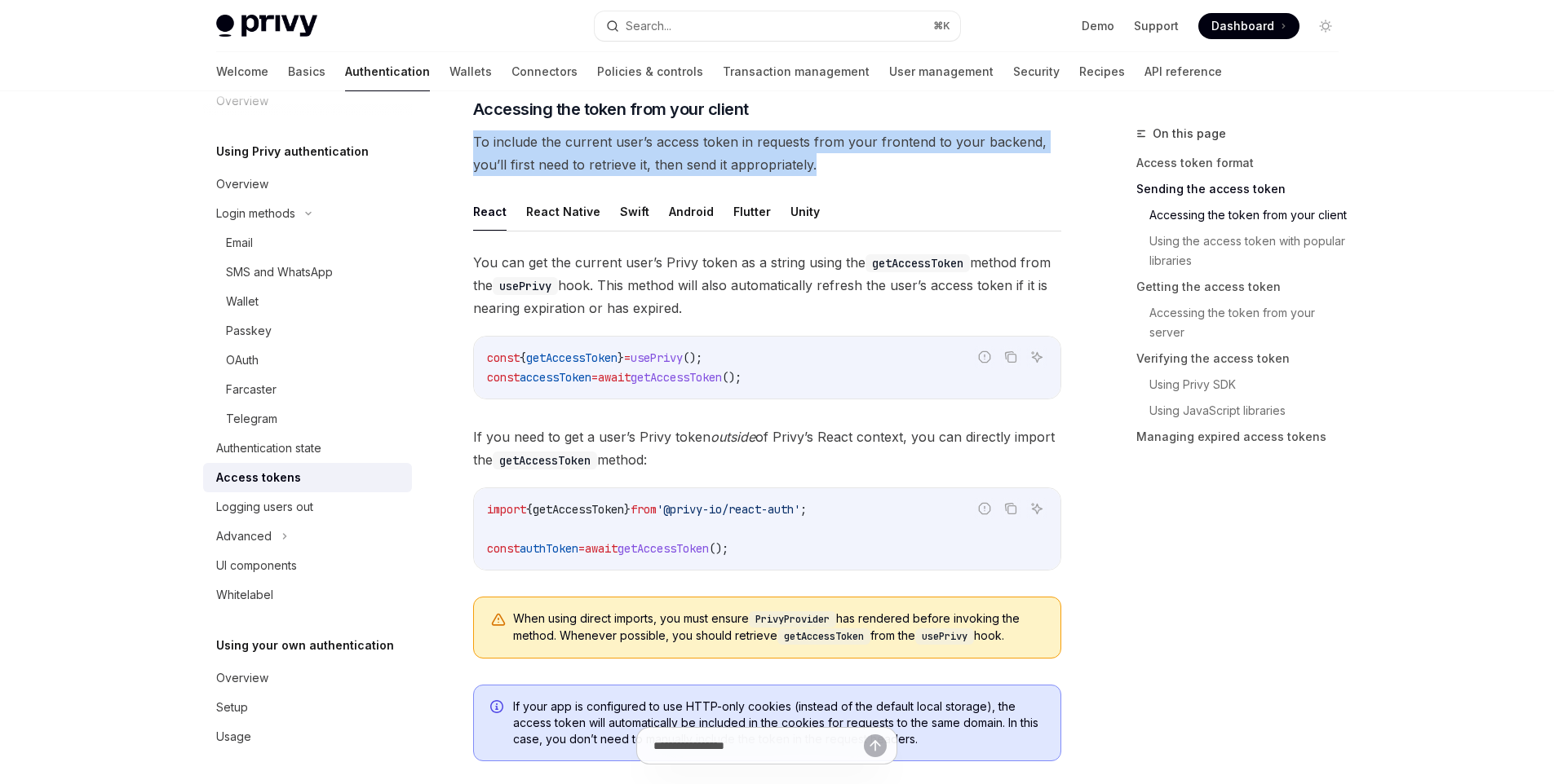
drag, startPoint x: 802, startPoint y: 163, endPoint x: 466, endPoint y: 141, distance: 336.7
click at [455, 111] on div at bounding box center [455, 111] width 0 height 0
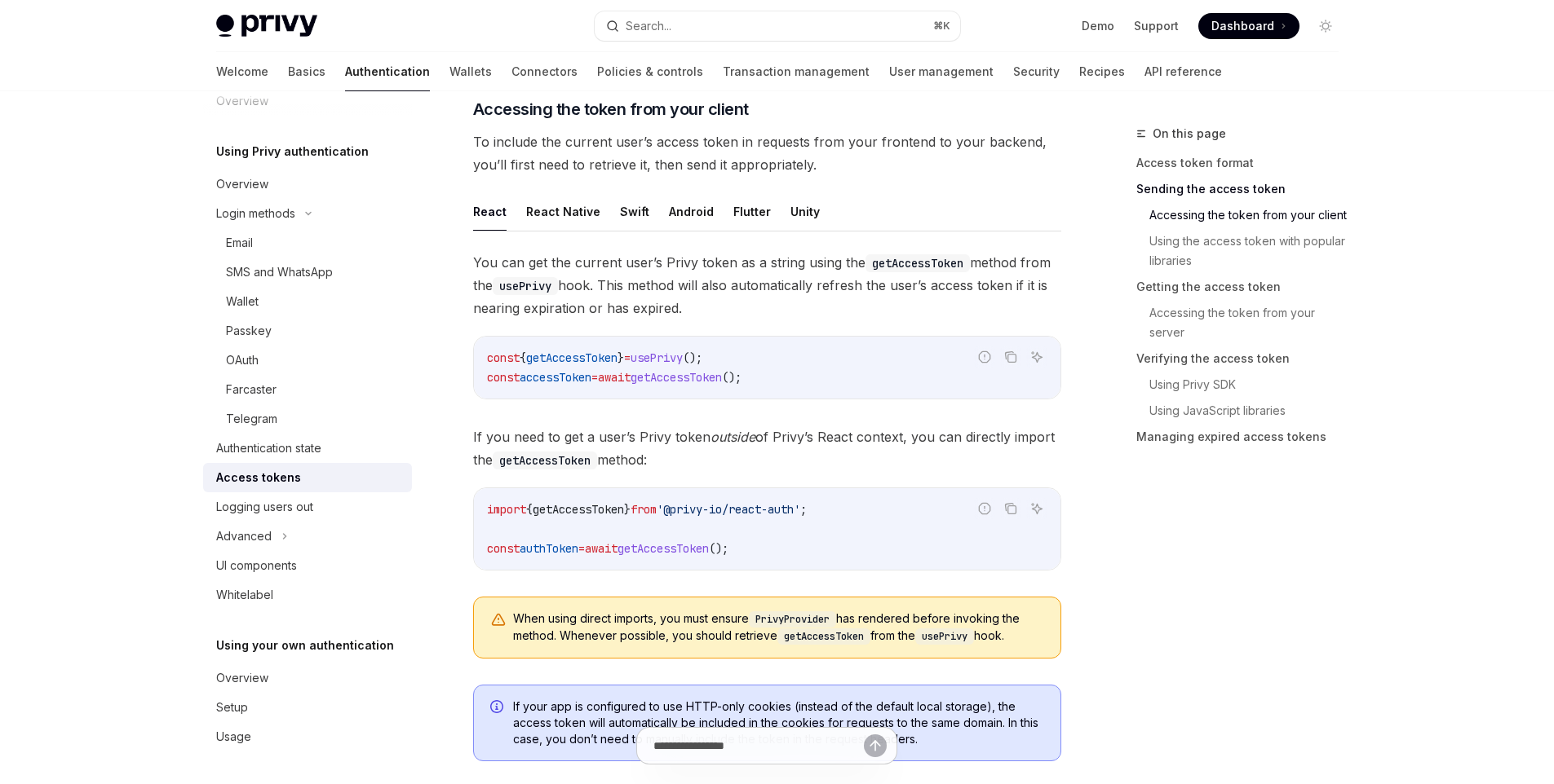
click at [502, 409] on div "You can get the current user’s Privy token as a string using the getAccessToken…" at bounding box center [767, 461] width 588 height 421
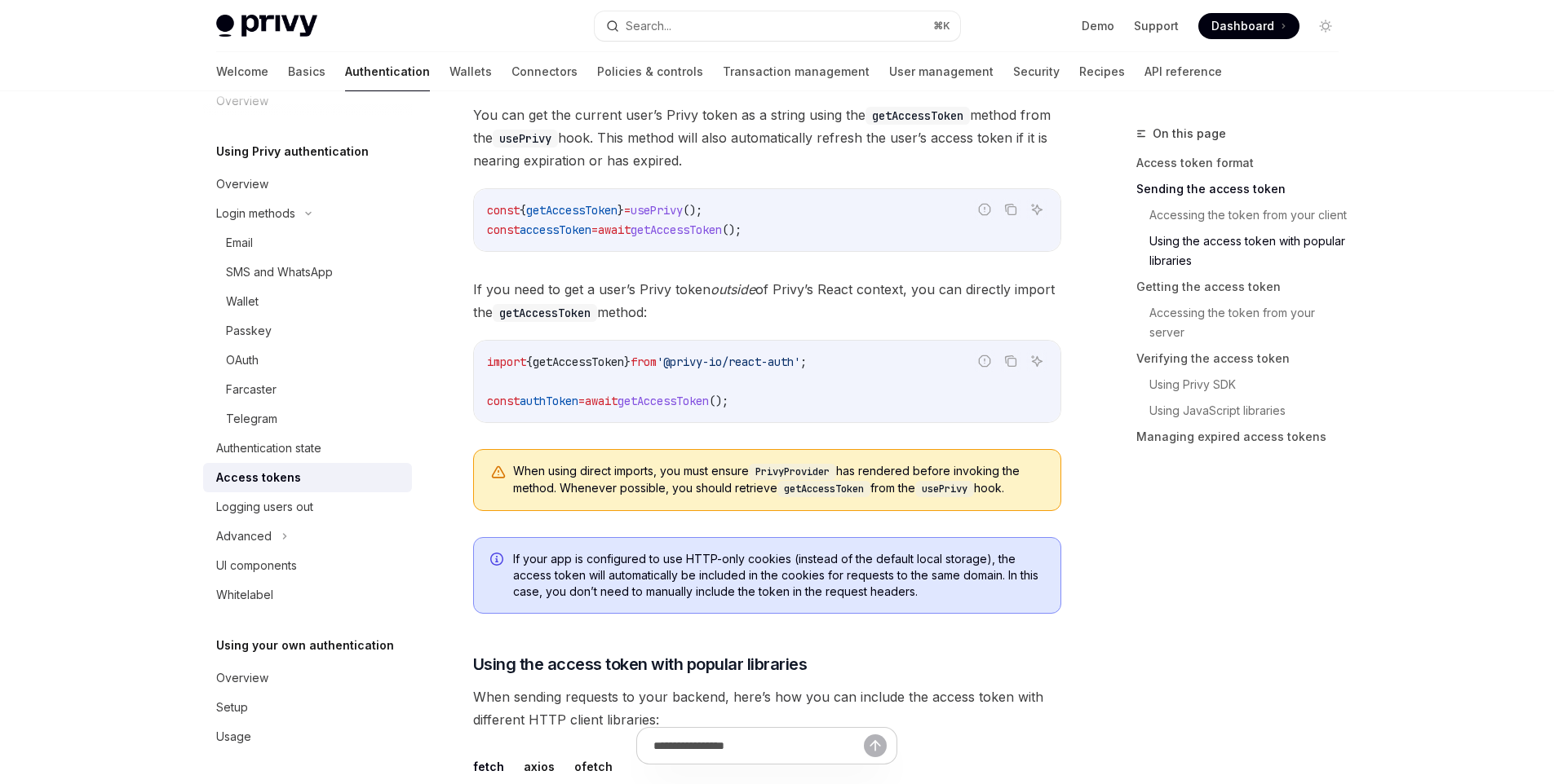
scroll to position [1384, 0]
click at [556, 397] on span "authToken" at bounding box center [549, 398] width 59 height 15
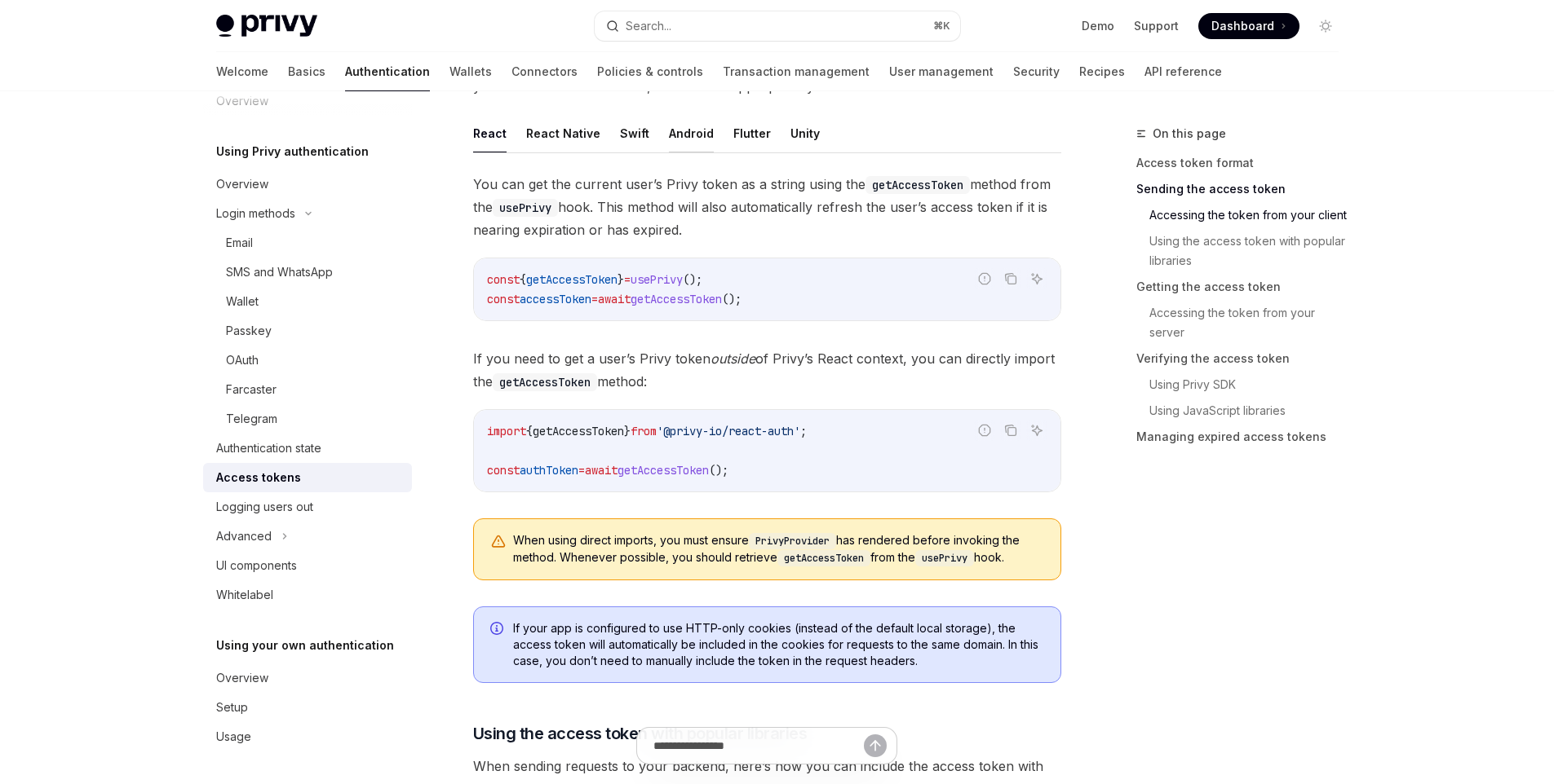
scroll to position [1202, 0]
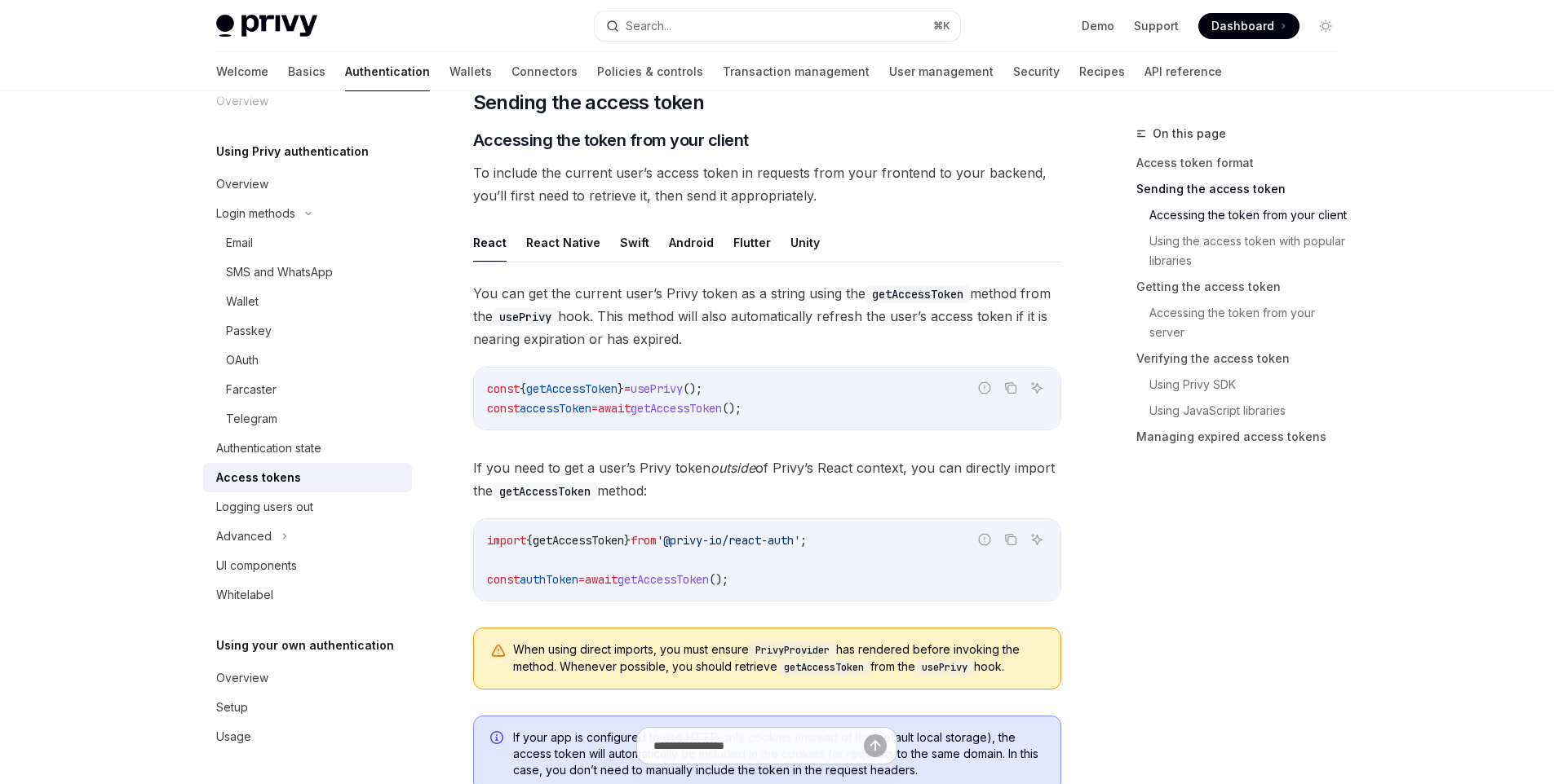
drag, startPoint x: 698, startPoint y: 339, endPoint x: 469, endPoint y: 303, distance: 231.8
click at [595, 391] on span "getAccessToken" at bounding box center [572, 389] width 92 height 15
click at [682, 390] on span "usePrivy" at bounding box center [657, 389] width 52 height 15
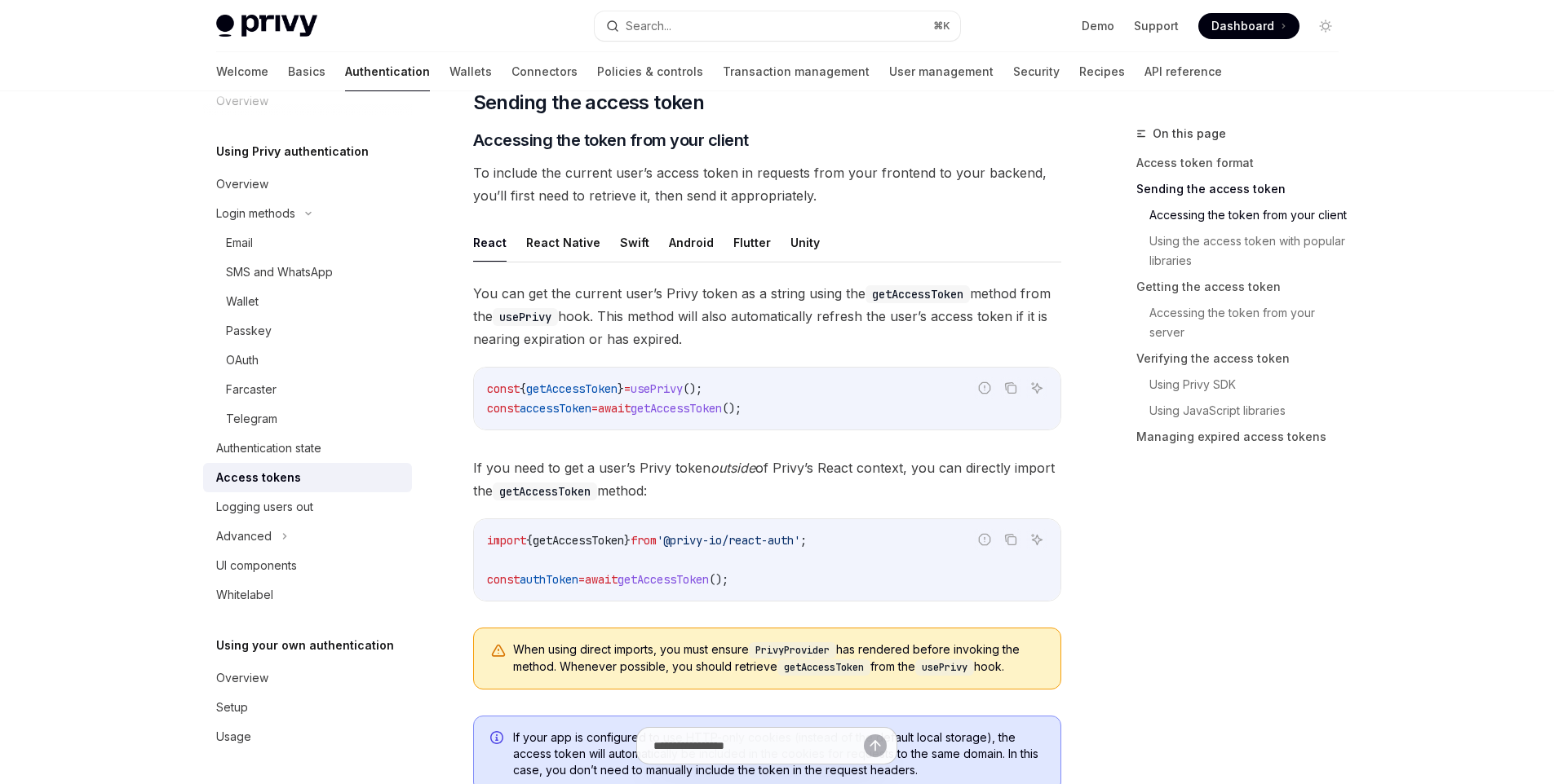
click at [682, 390] on span "usePrivy" at bounding box center [657, 389] width 52 height 15
click at [742, 246] on button "Flutter" at bounding box center [752, 243] width 38 height 38
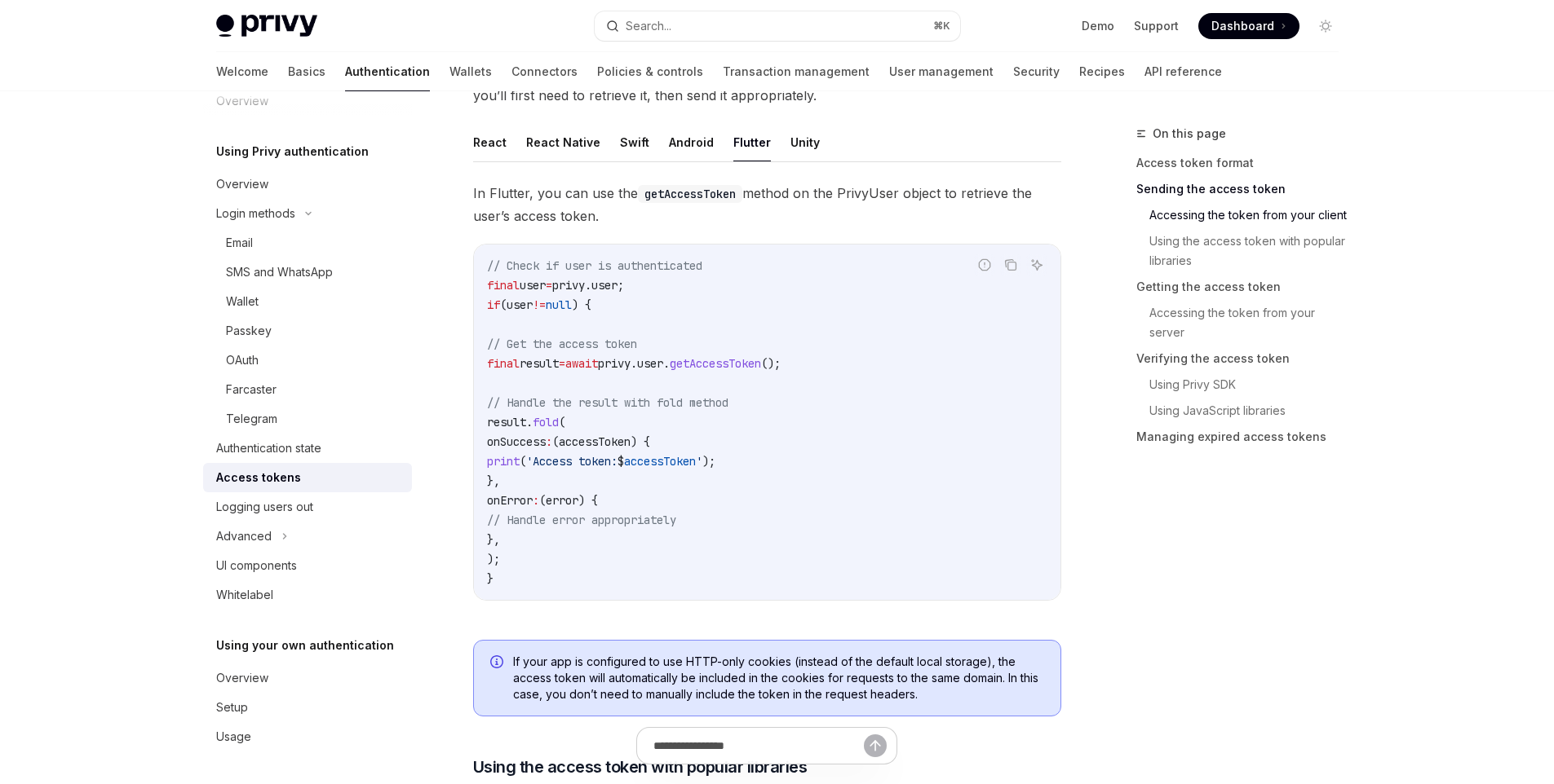
scroll to position [1320, 0]
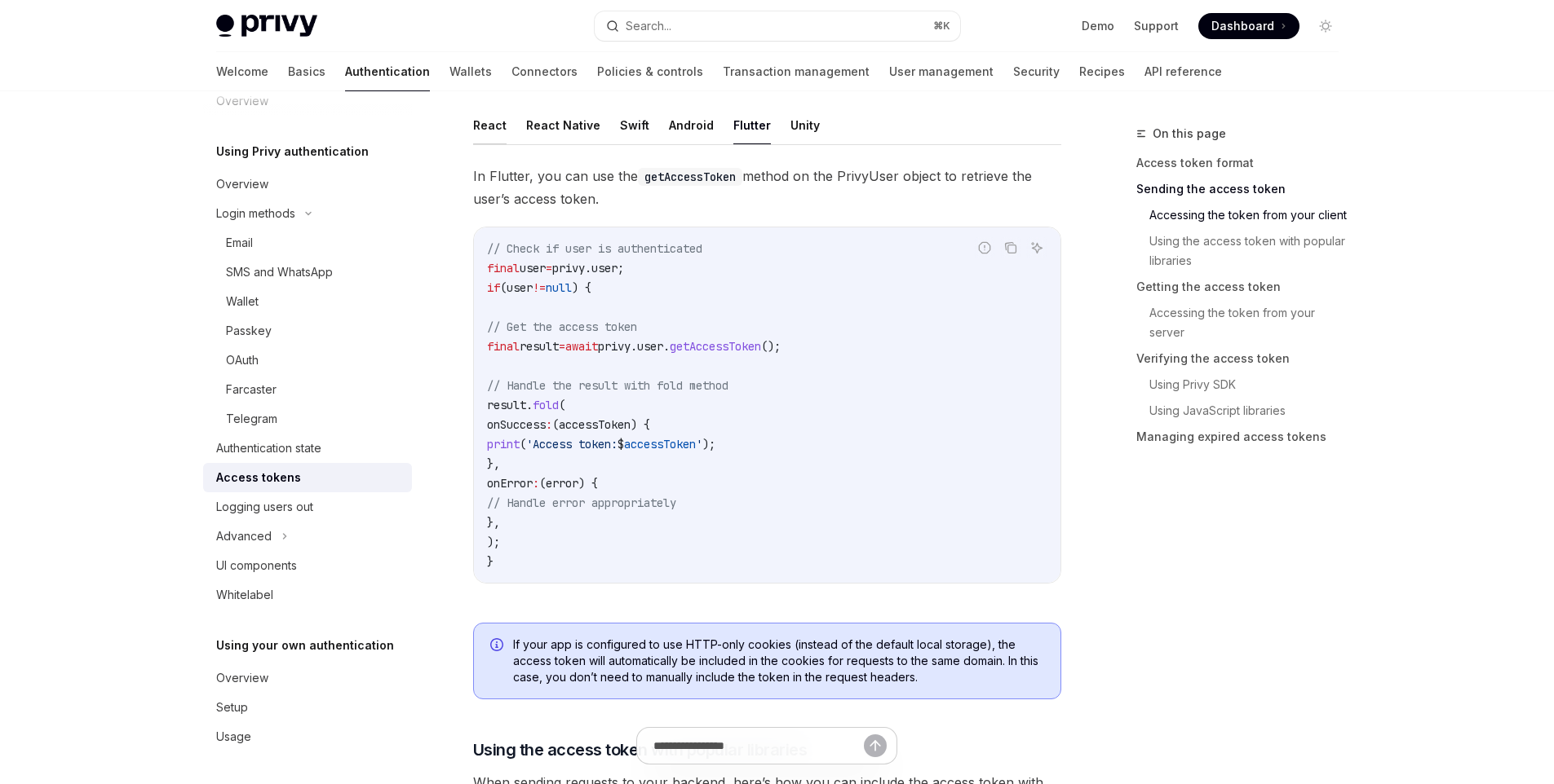
click at [493, 124] on button "React" at bounding box center [489, 125] width 33 height 38
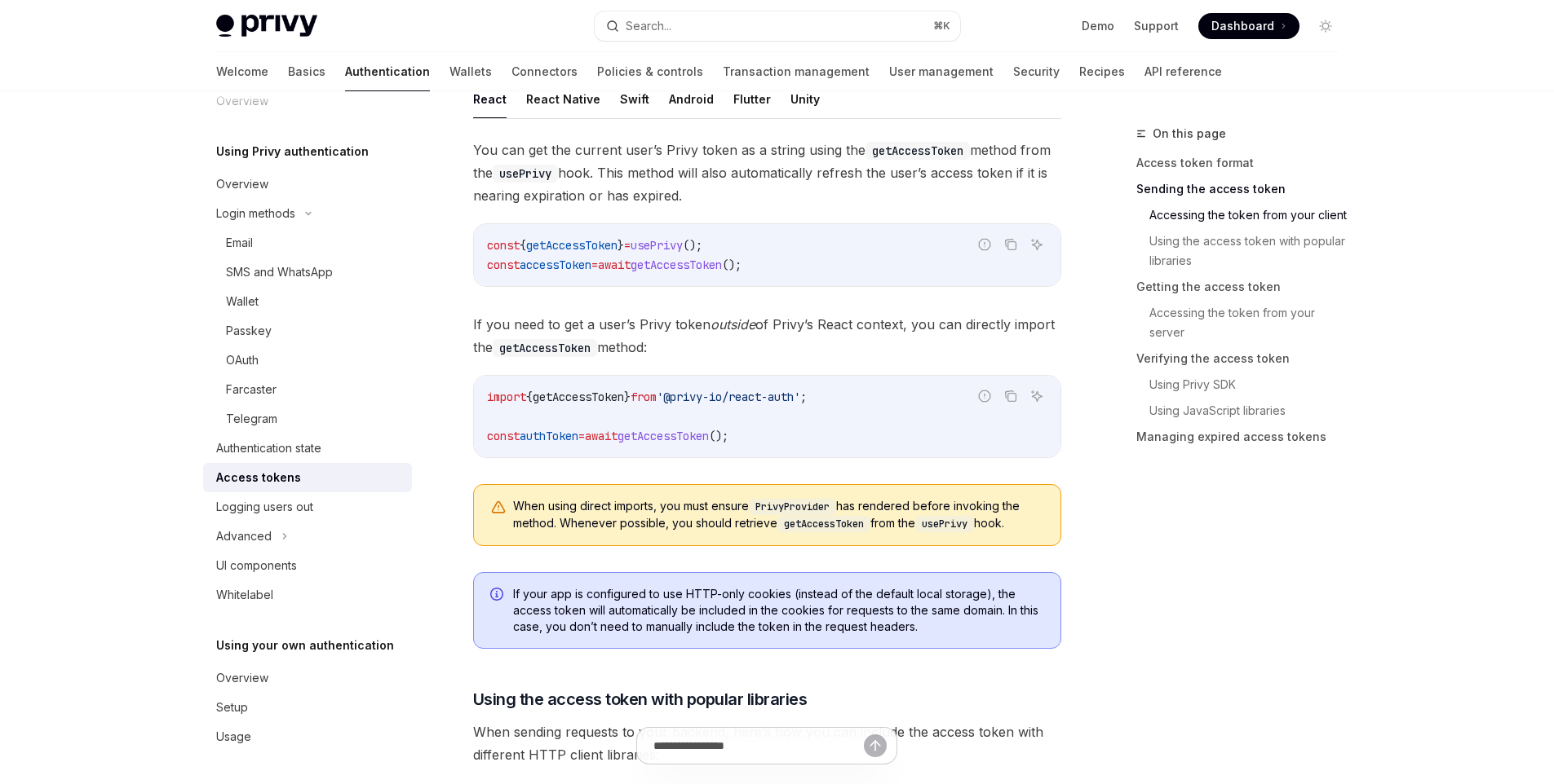
scroll to position [1360, 0]
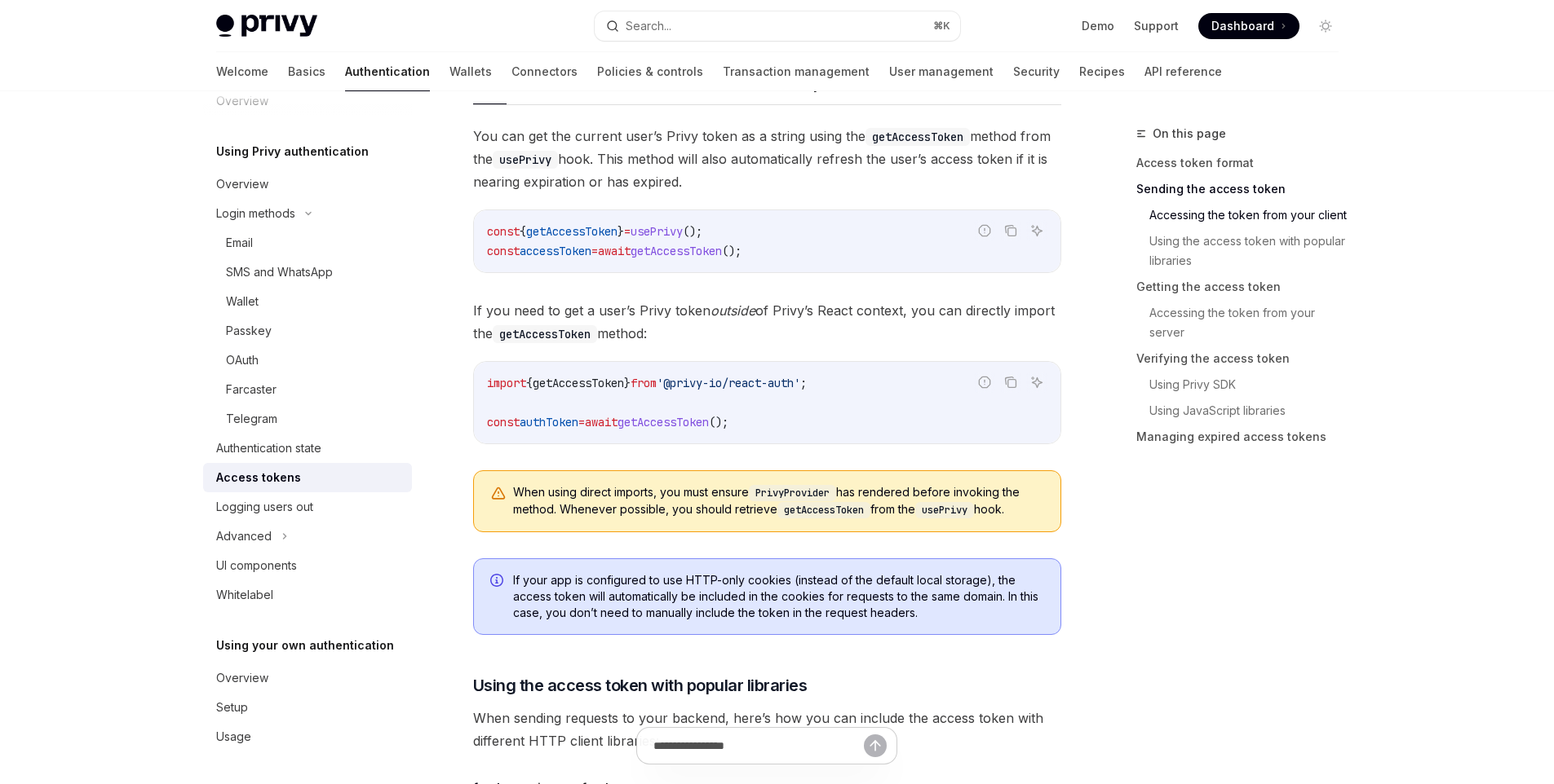
drag, startPoint x: 674, startPoint y: 333, endPoint x: 471, endPoint y: 317, distance: 203.6
click at [460, 279] on div at bounding box center [460, 279] width 0 height 0
click at [589, 299] on span "If you need to get a user’s Privy token outside of Privy’s React context, you c…" at bounding box center [767, 322] width 588 height 46
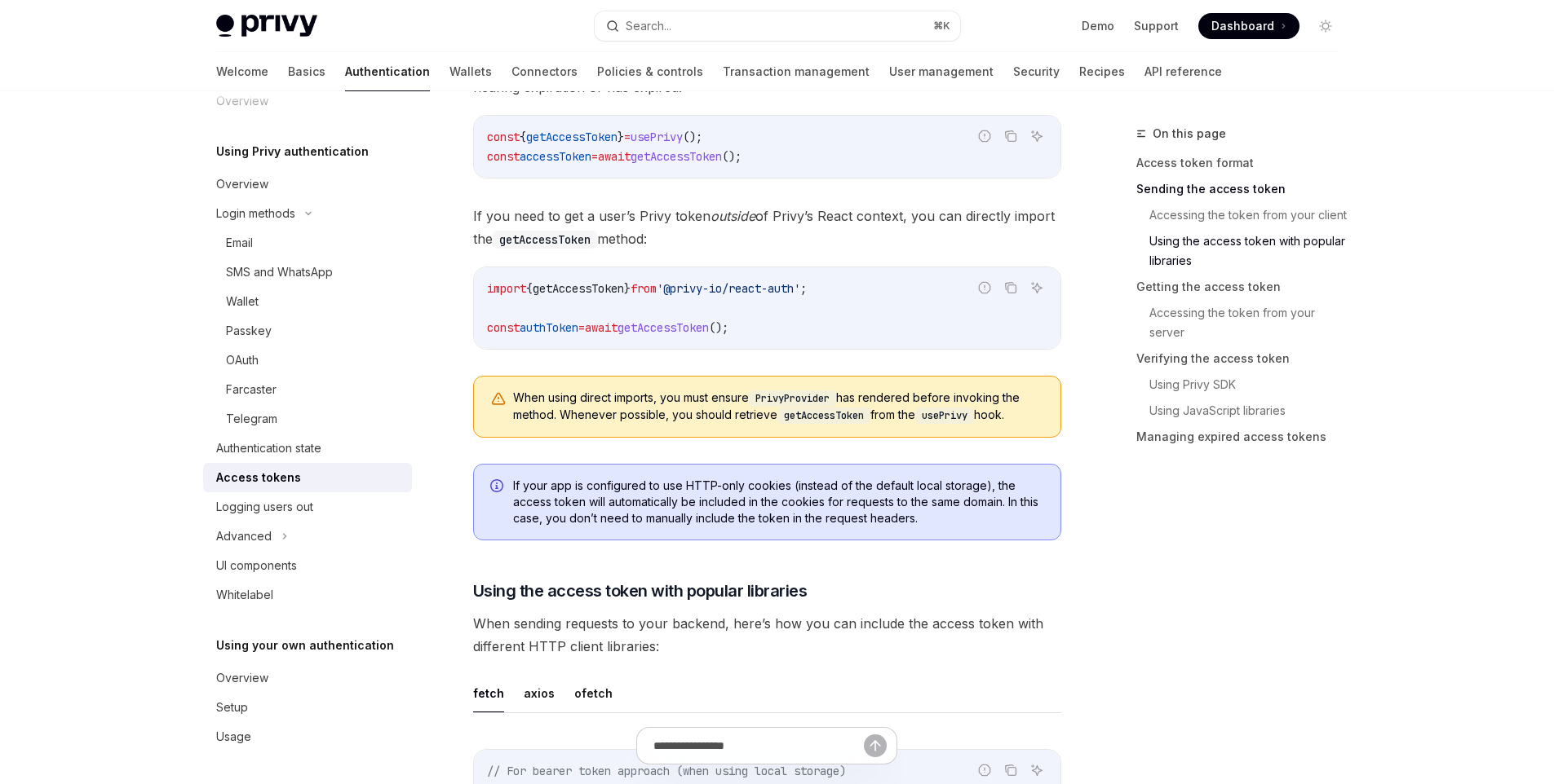
scroll to position [1532, 0]
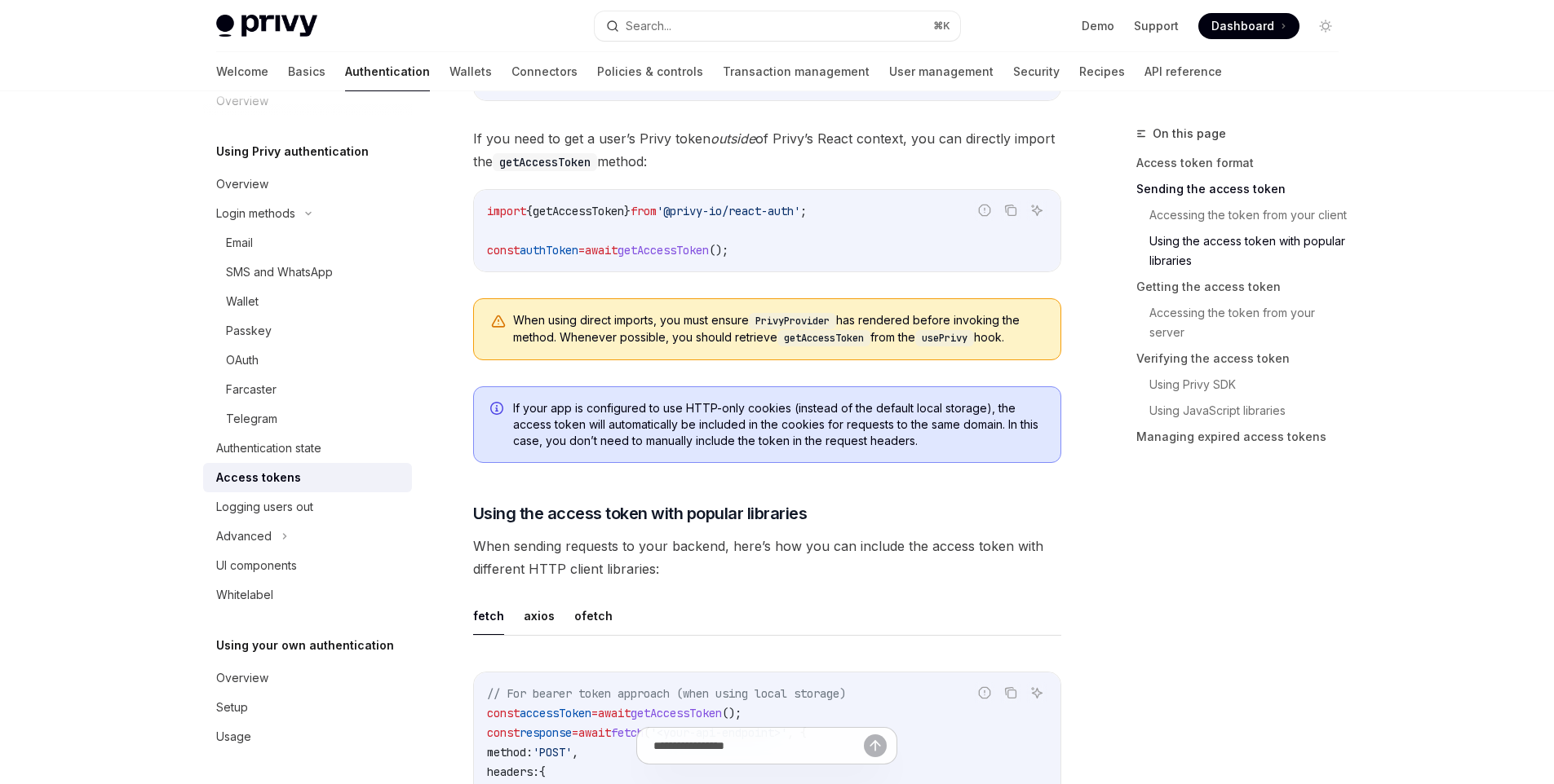
drag, startPoint x: 672, startPoint y: 166, endPoint x: 459, endPoint y: 162, distance: 213.0
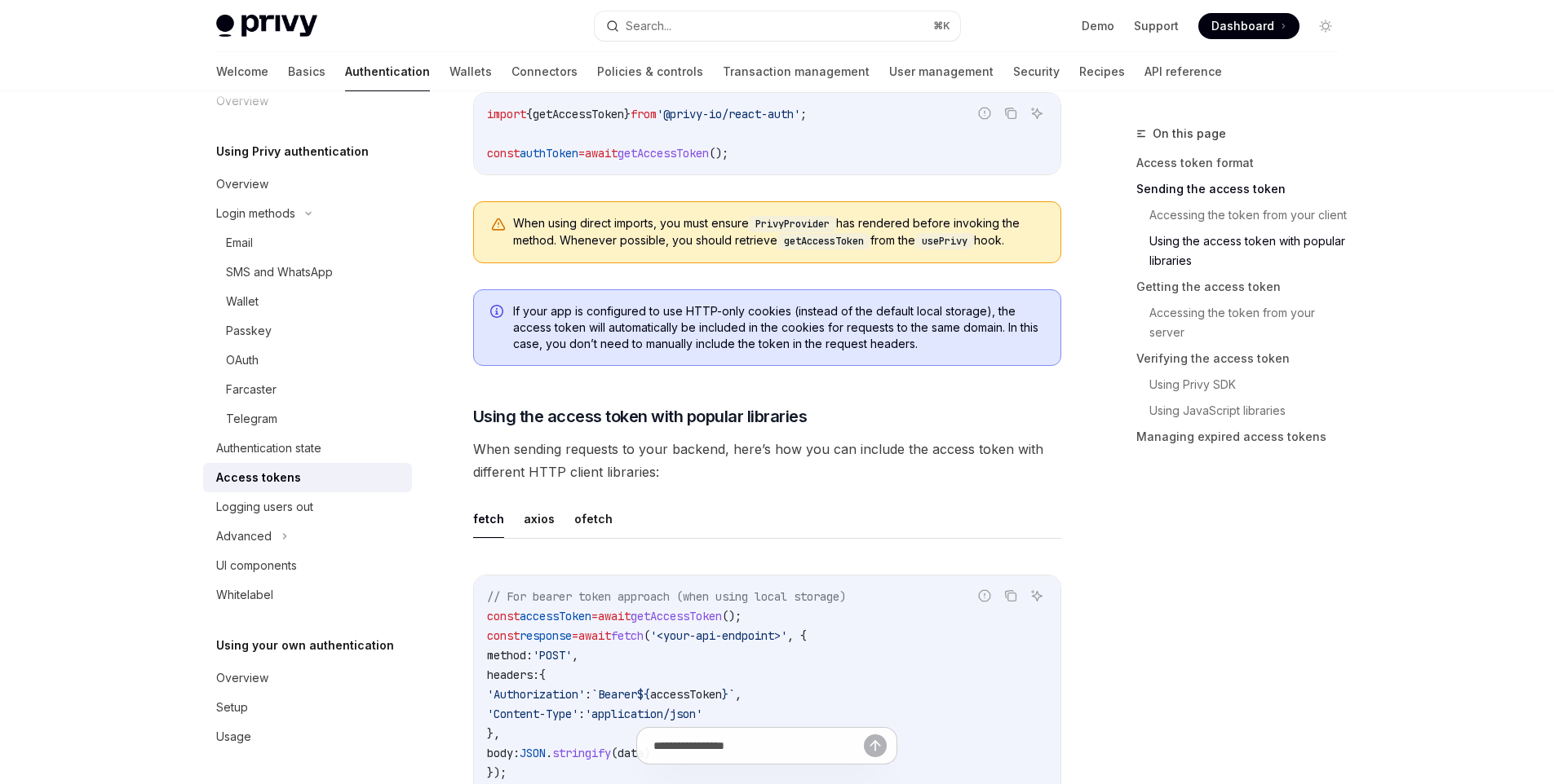
scroll to position [1716, 0]
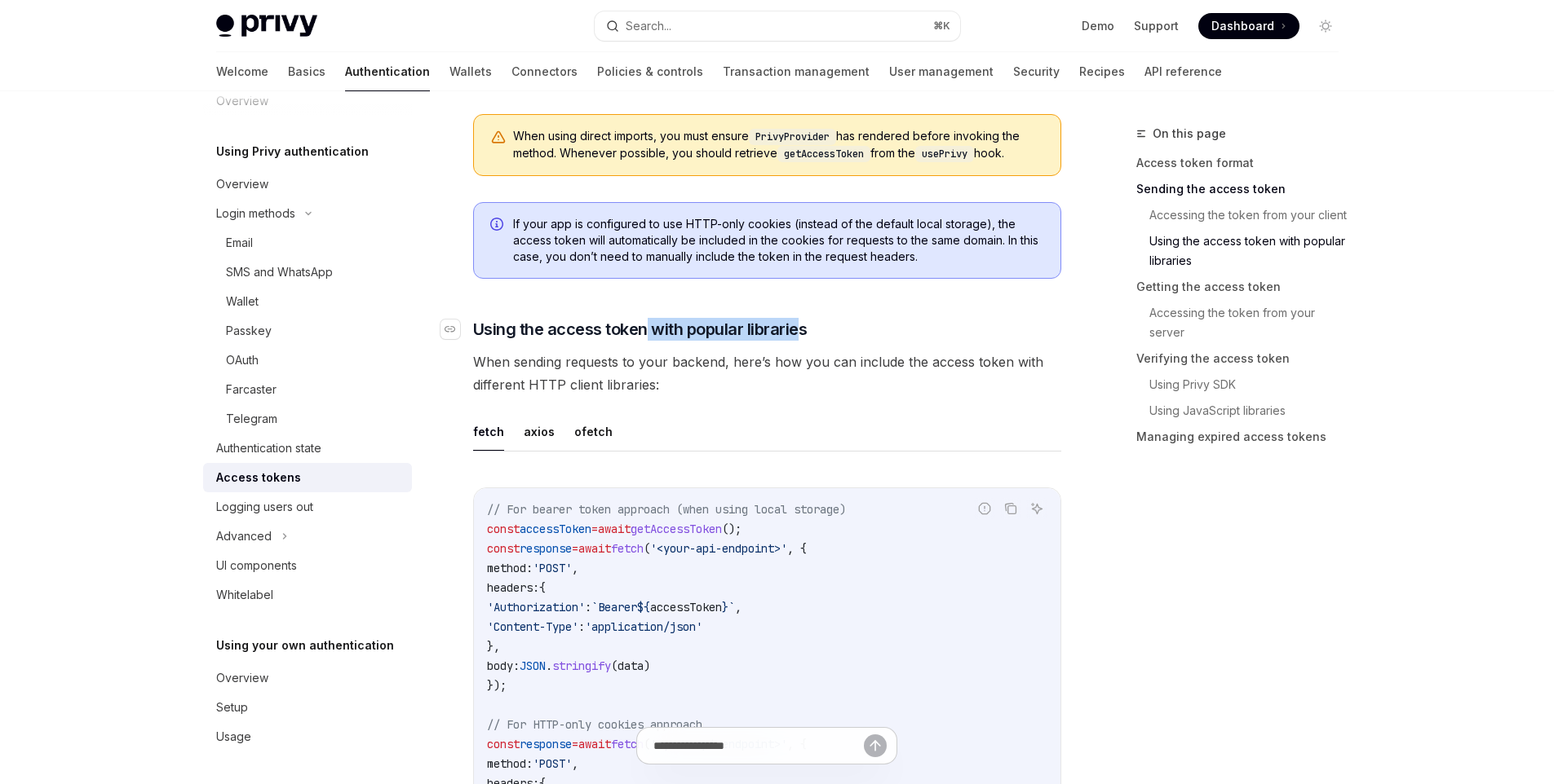
drag, startPoint x: 696, startPoint y: 327, endPoint x: 797, endPoint y: 327, distance: 101.0
click at [797, 327] on span "Using the access token with popular libraries" at bounding box center [640, 329] width 334 height 23
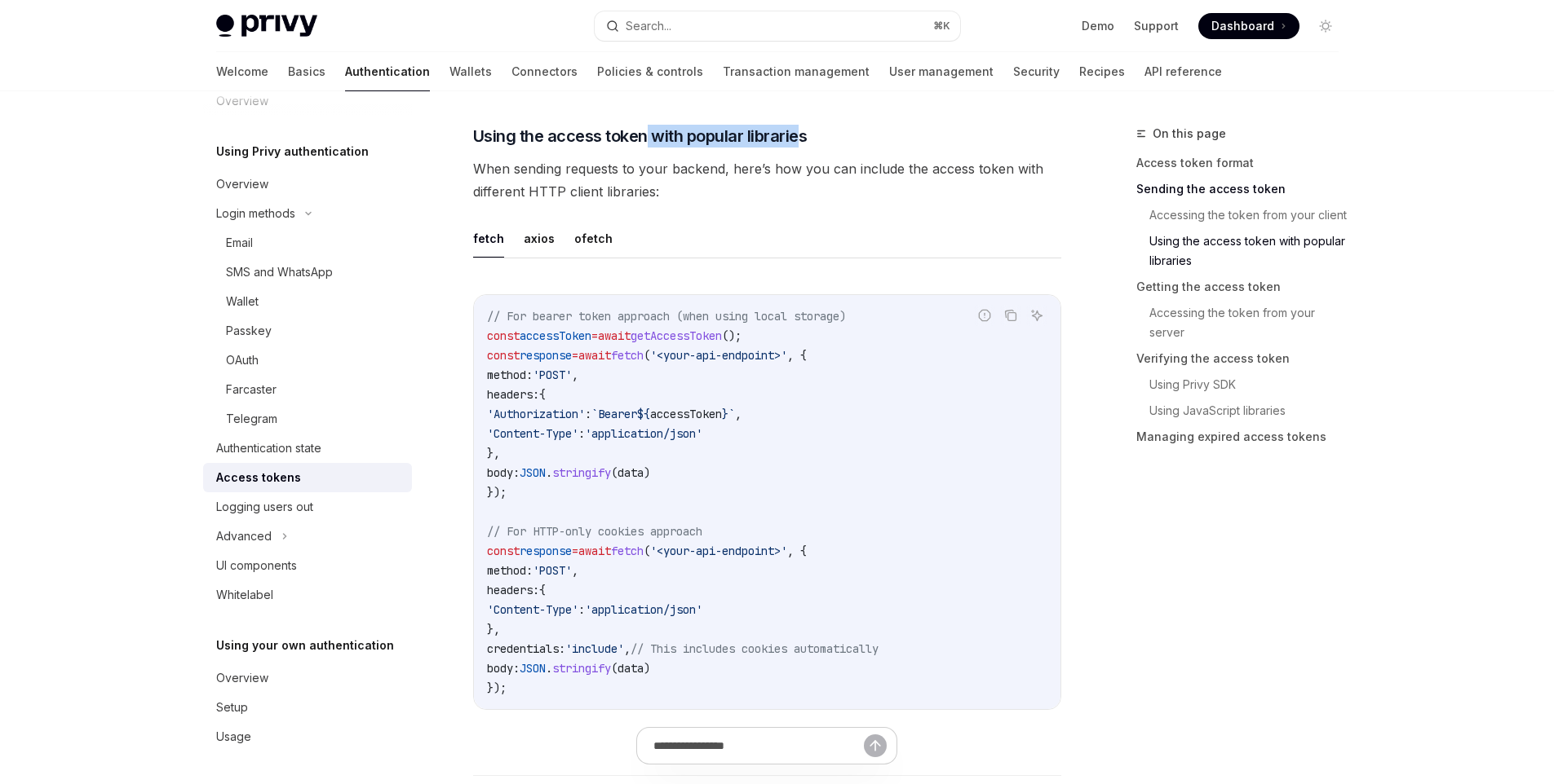
scroll to position [1910, 0]
click at [699, 192] on span "When sending requests to your backend, here’s how you can include the access to…" at bounding box center [767, 180] width 588 height 46
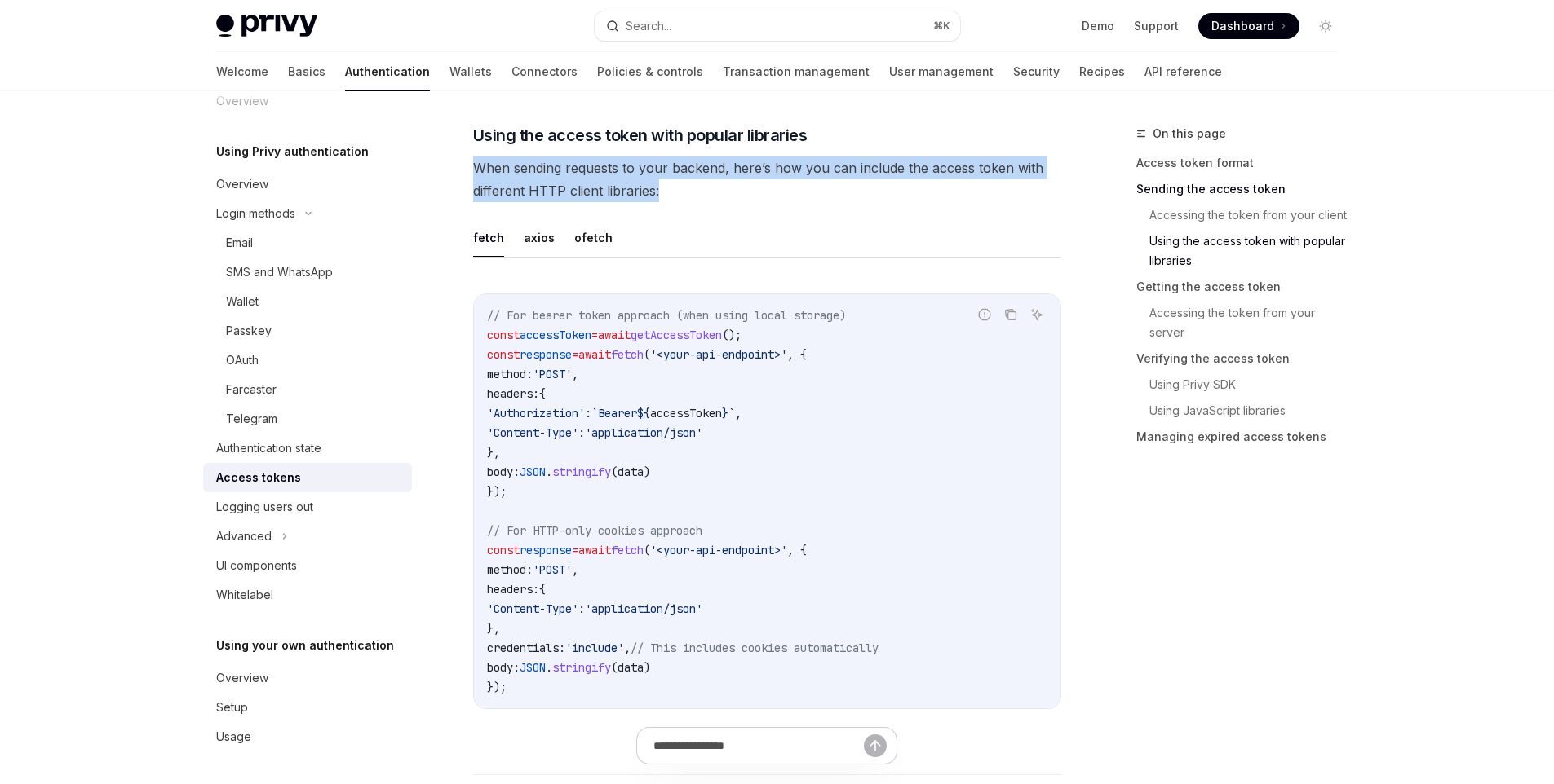
drag, startPoint x: 663, startPoint y: 189, endPoint x: 455, endPoint y: 176, distance: 208.4
click at [444, 137] on div at bounding box center [444, 137] width 0 height 0
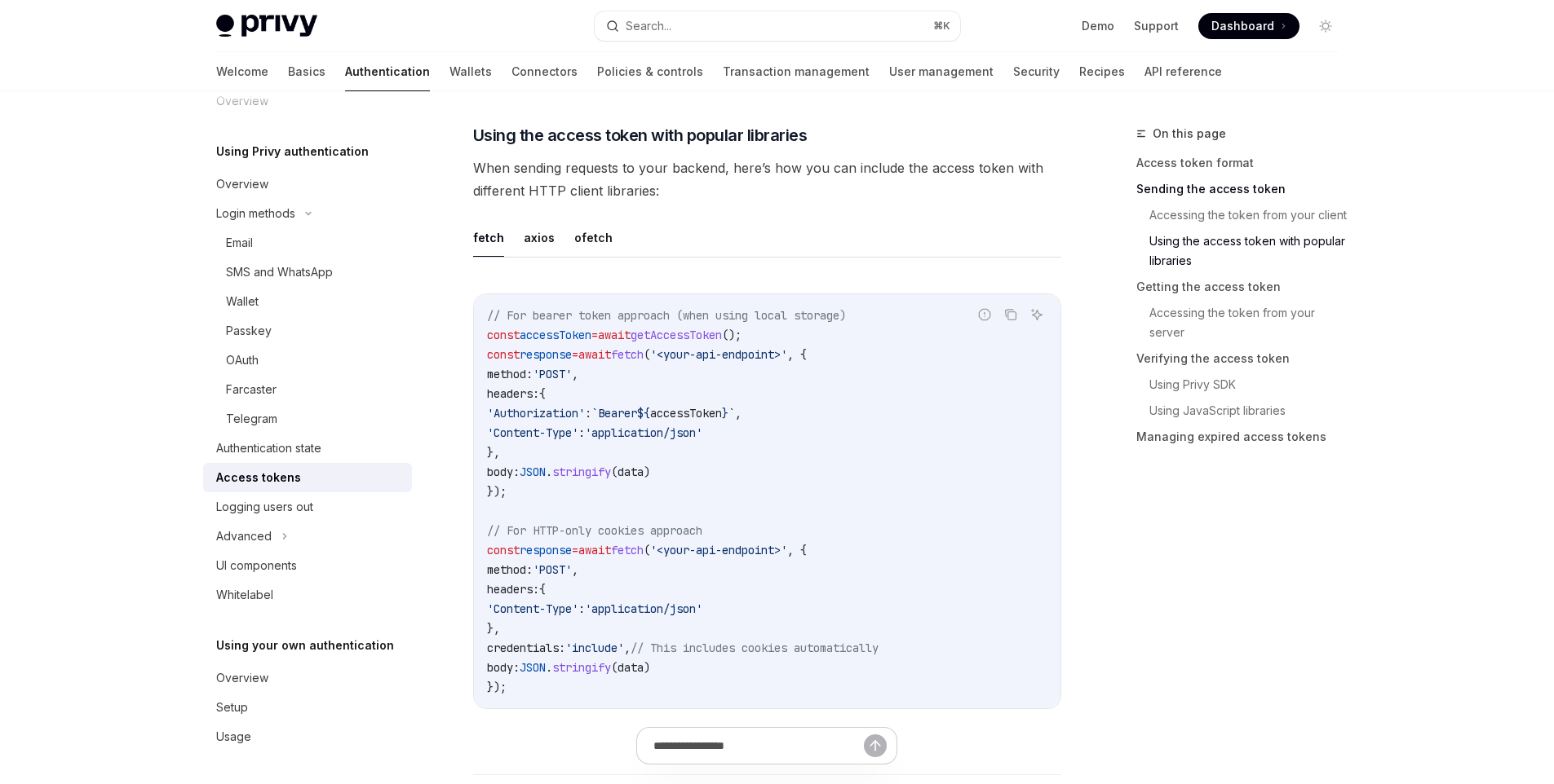
click at [547, 238] on button "axios" at bounding box center [539, 238] width 31 height 38
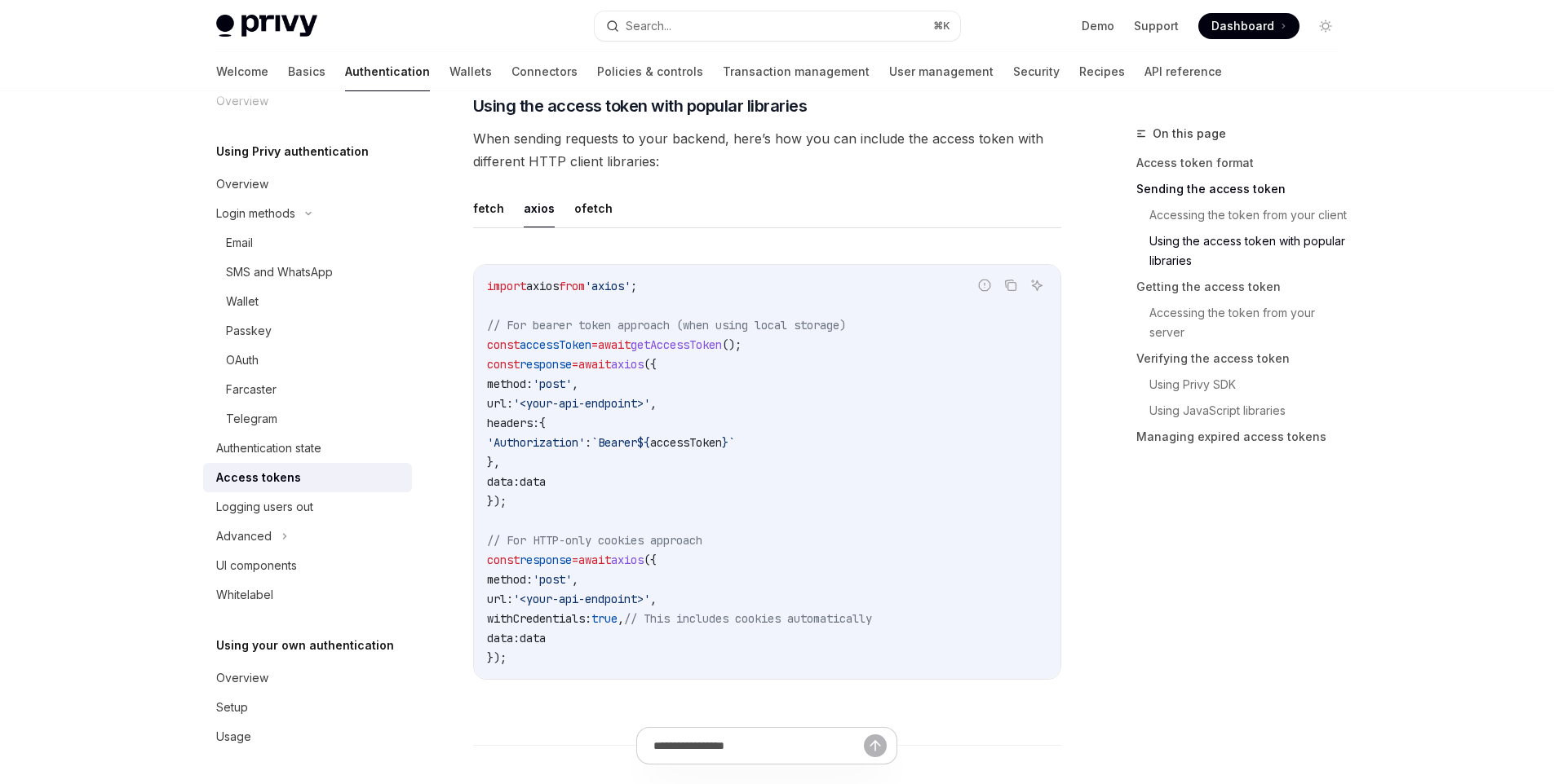
scroll to position [1943, 0]
click at [474, 203] on button "fetch" at bounding box center [489, 205] width 31 height 38
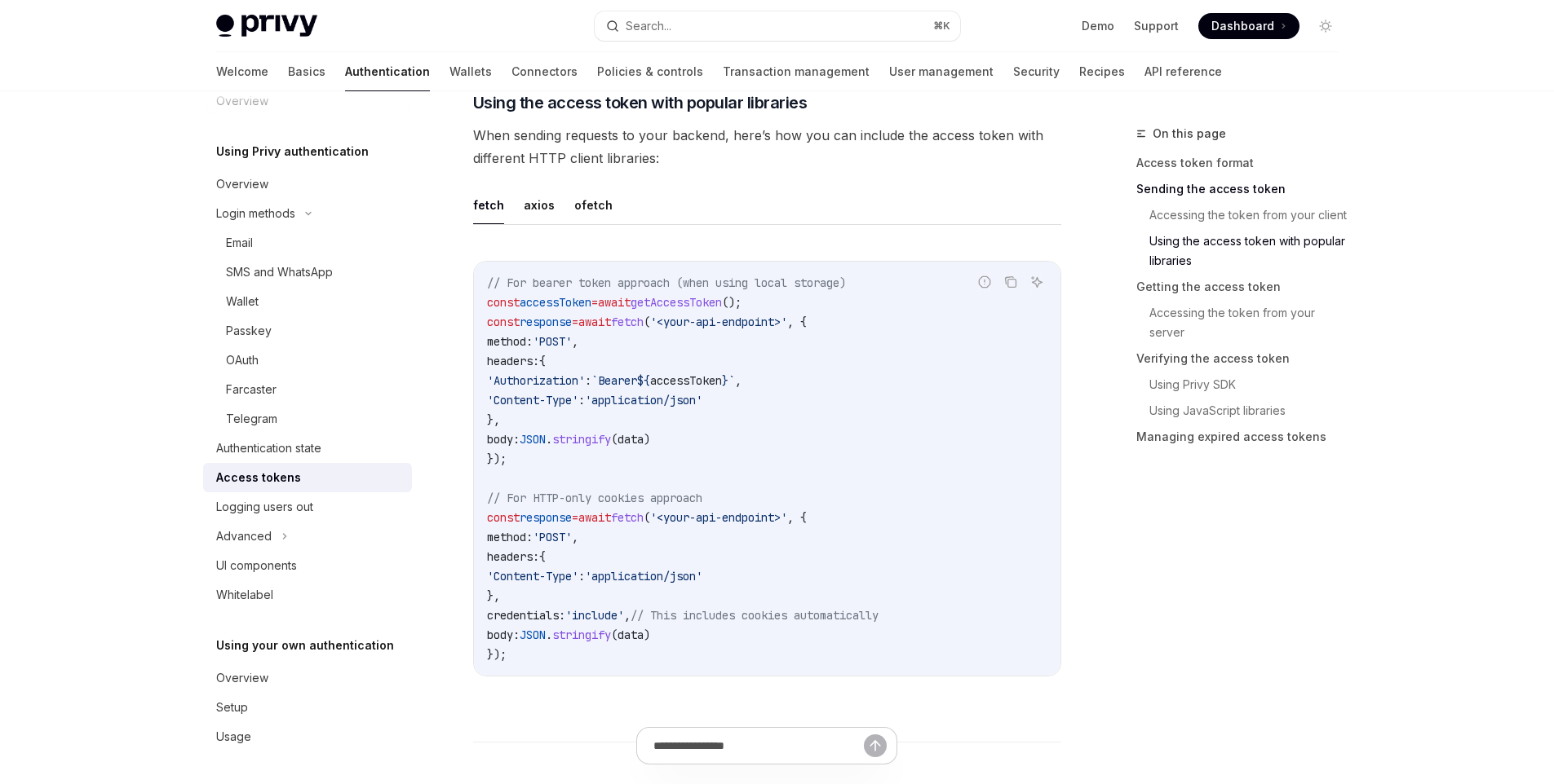
click at [489, 199] on button "fetch" at bounding box center [489, 205] width 31 height 38
click at [611, 439] on span "stringify" at bounding box center [582, 439] width 59 height 15
click at [644, 435] on span "data" at bounding box center [631, 439] width 26 height 15
click at [644, 434] on span "data" at bounding box center [631, 439] width 26 height 15
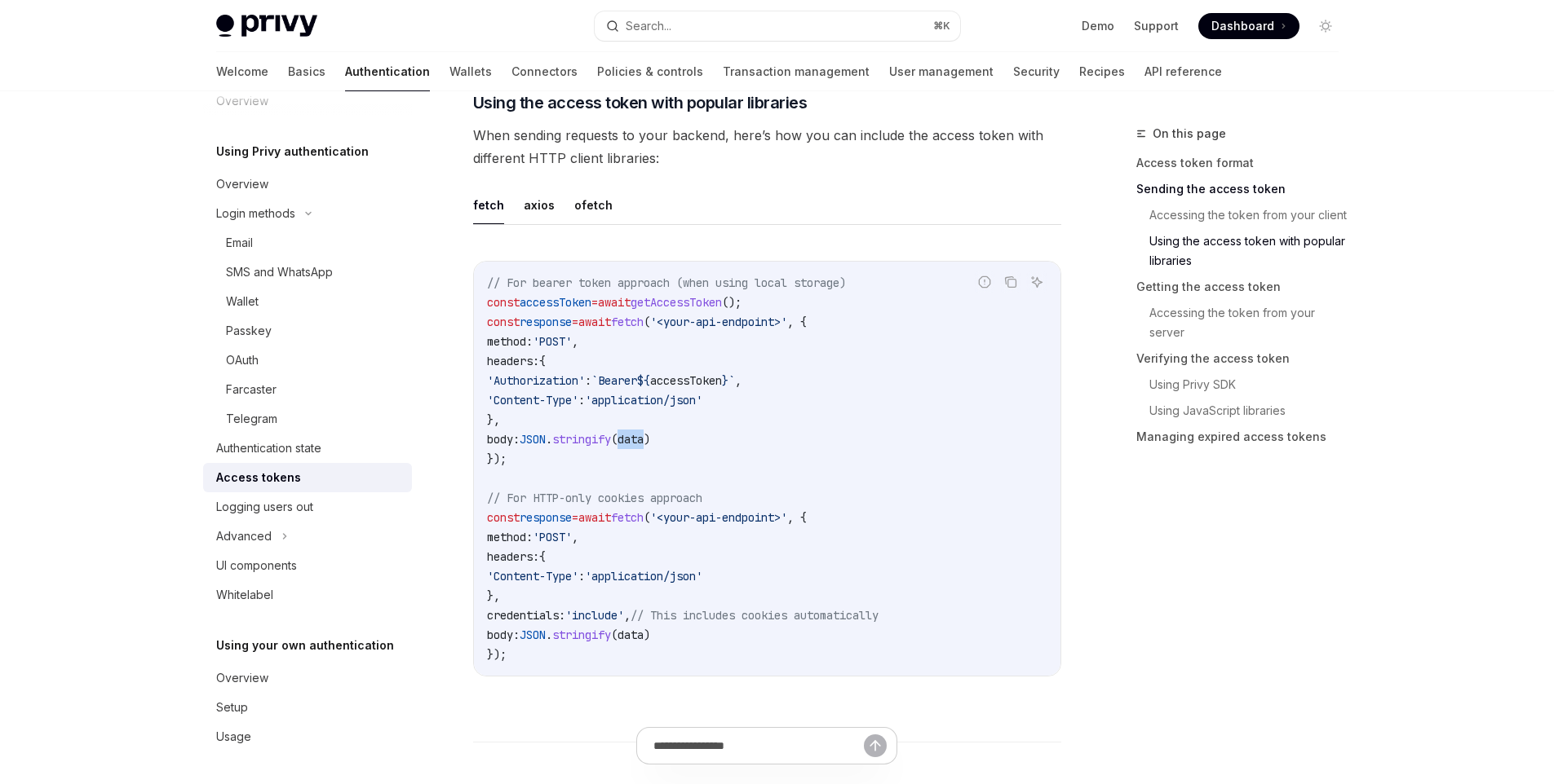
click at [644, 434] on span "data" at bounding box center [631, 439] width 26 height 15
click at [562, 296] on span "accessToken" at bounding box center [556, 302] width 72 height 15
click at [717, 306] on span "getAccessToken" at bounding box center [677, 302] width 92 height 15
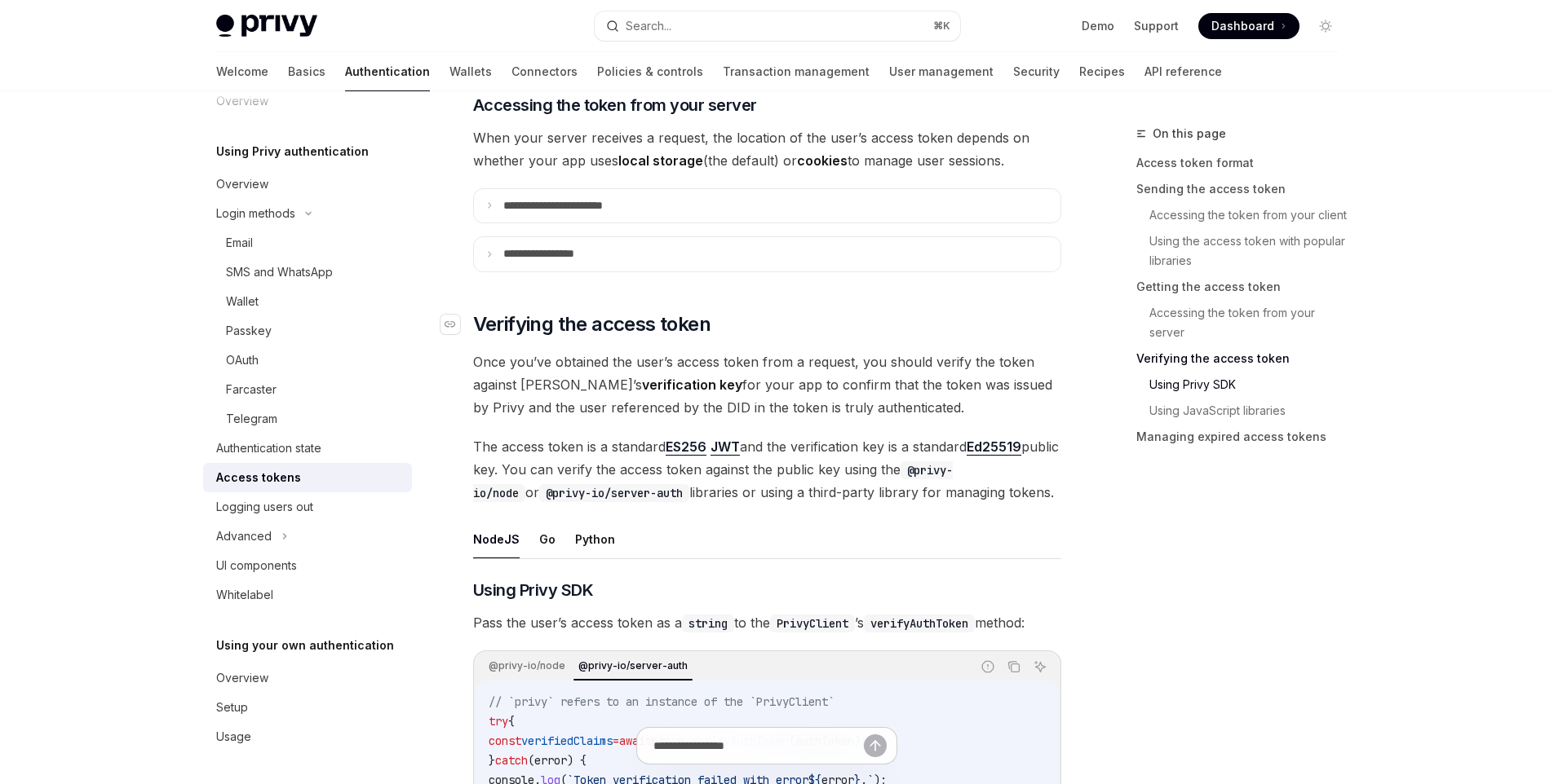
scroll to position [2453, 0]
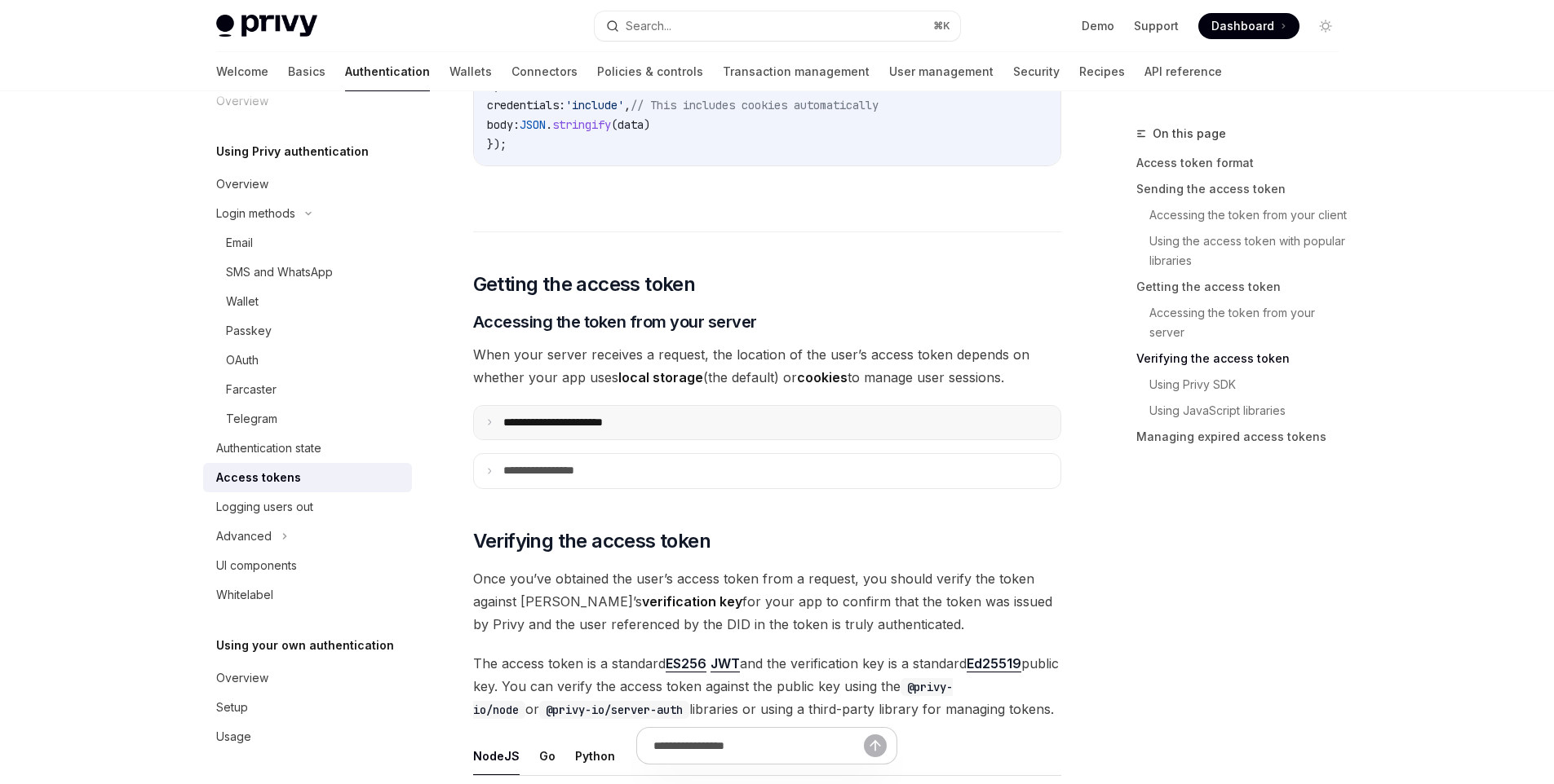
click at [534, 424] on p "**********" at bounding box center [571, 423] width 136 height 15
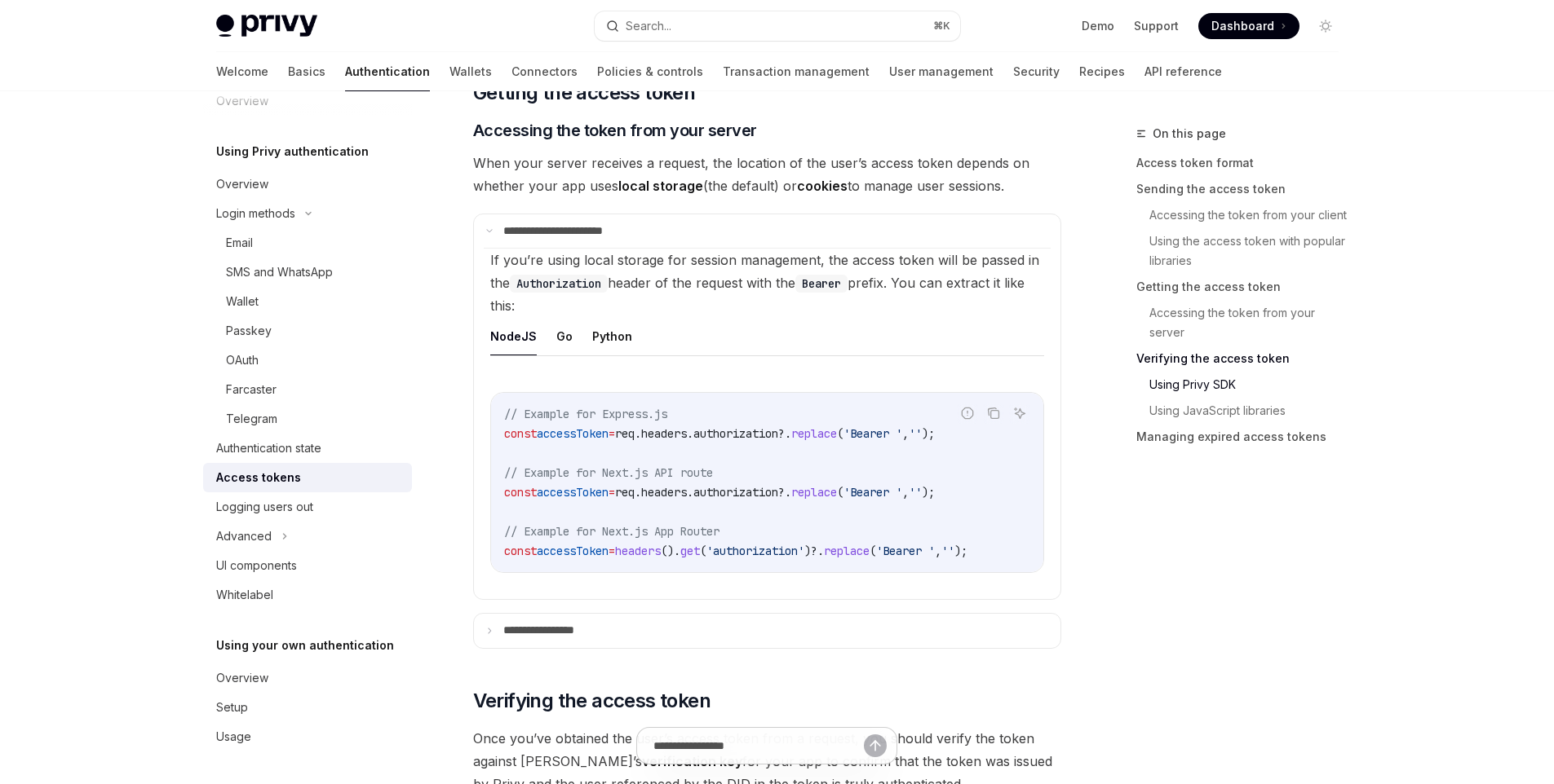
scroll to position [2604, 0]
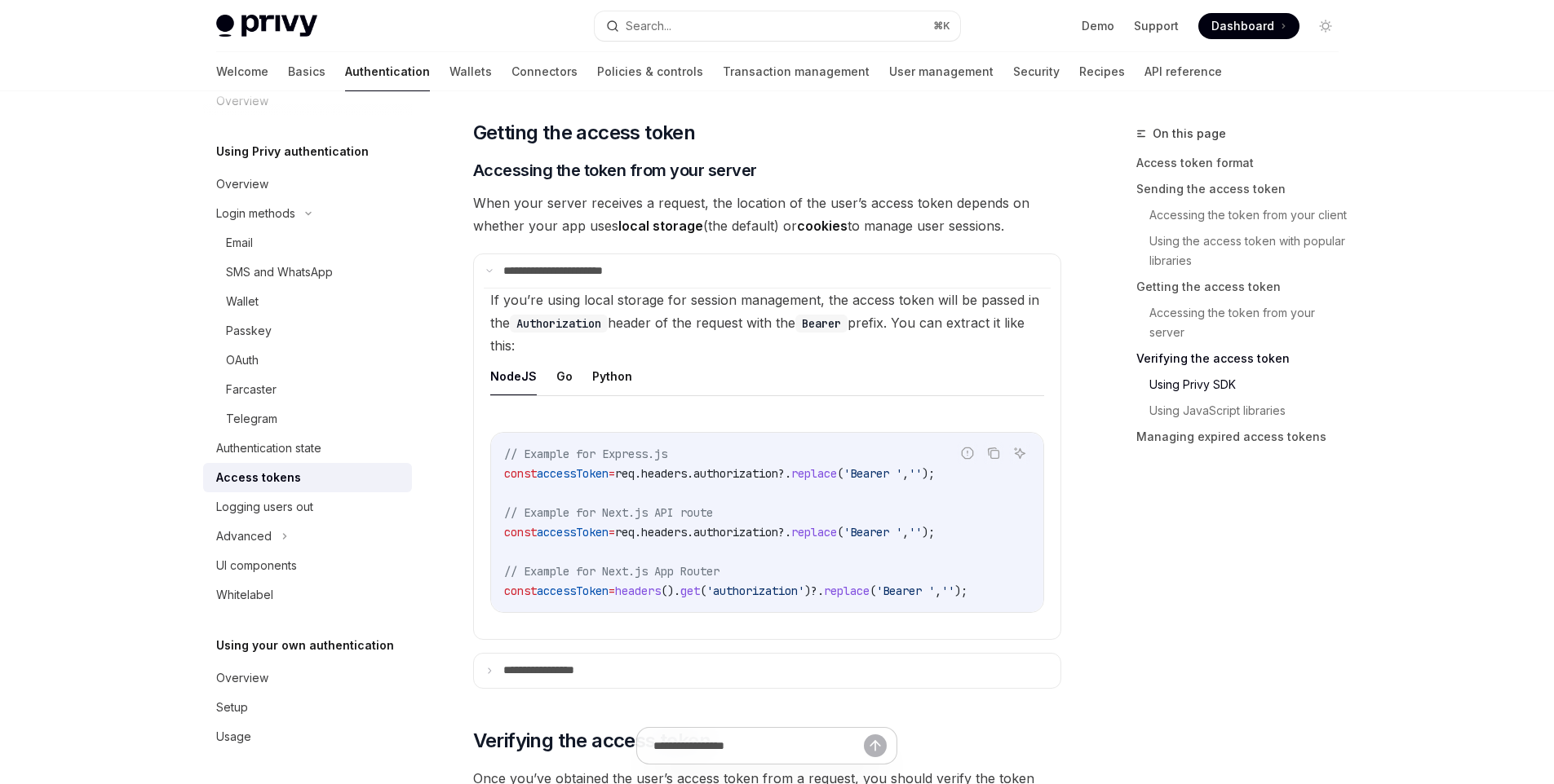
drag, startPoint x: 479, startPoint y: 207, endPoint x: 1021, endPoint y: 234, distance: 542.7
click at [1021, 234] on span "When your server receives a request, the location of the user’s access token de…" at bounding box center [767, 215] width 588 height 46
click at [1011, 234] on div at bounding box center [1011, 234] width 0 height 0
click at [1008, 251] on div "**********" at bounding box center [767, 339] width 588 height 5477
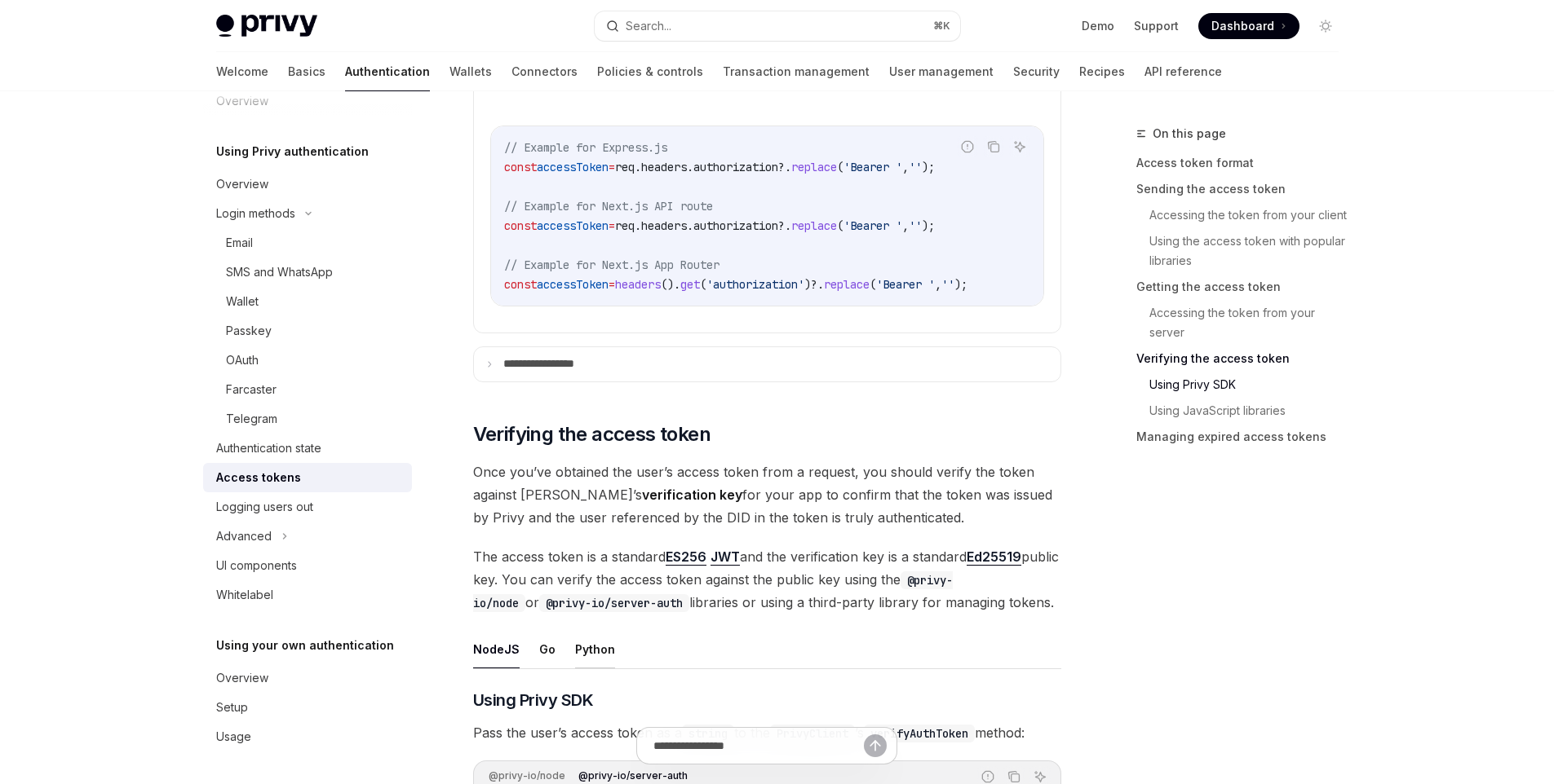
scroll to position [3000, 0]
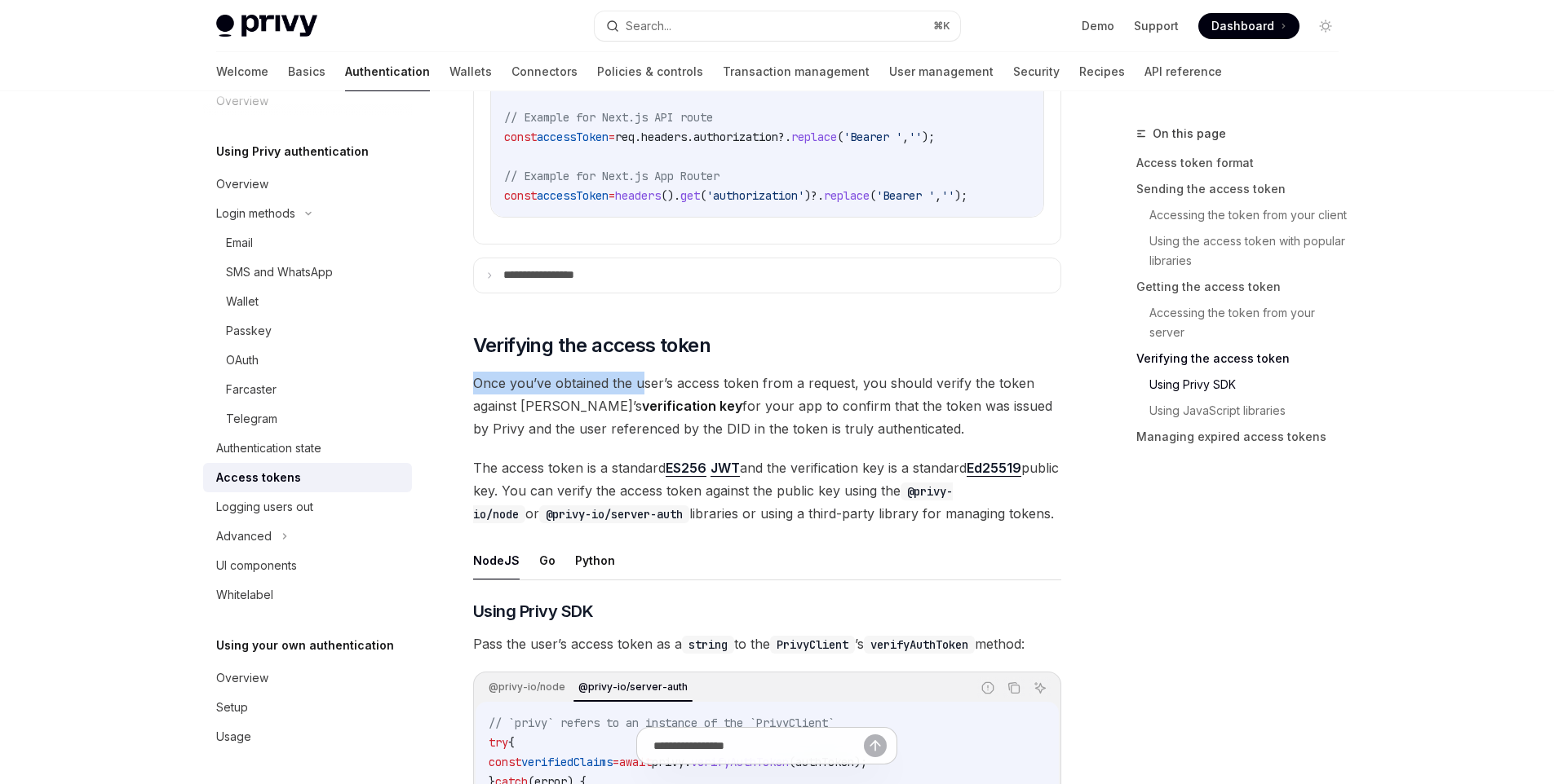
drag, startPoint x: 476, startPoint y: 391, endPoint x: 640, endPoint y: 396, distance: 164.1
click at [640, 396] on span "Once you’ve obtained the user’s access token from a request, you should verify …" at bounding box center [767, 406] width 588 height 69
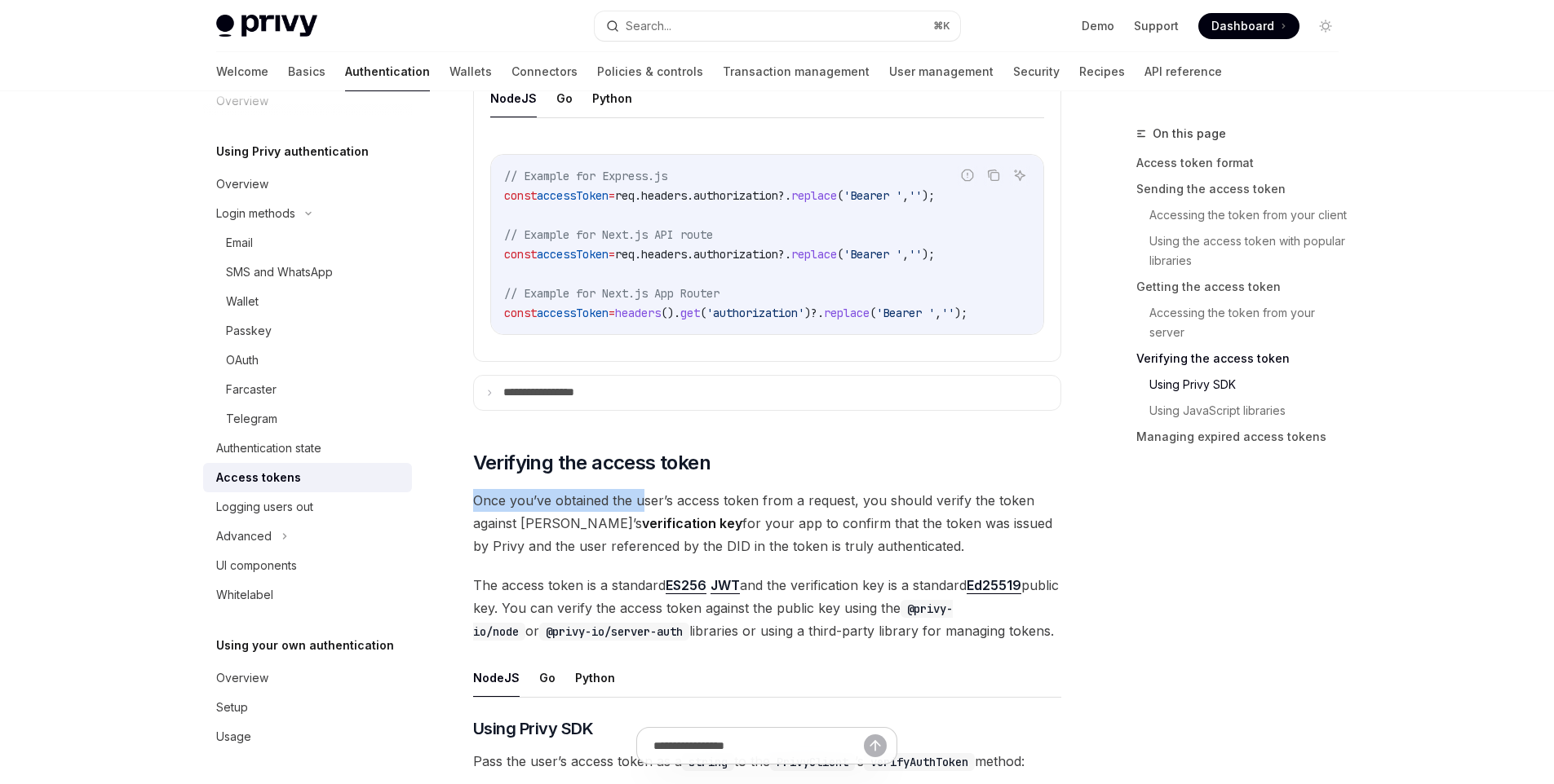
scroll to position [3203, 0]
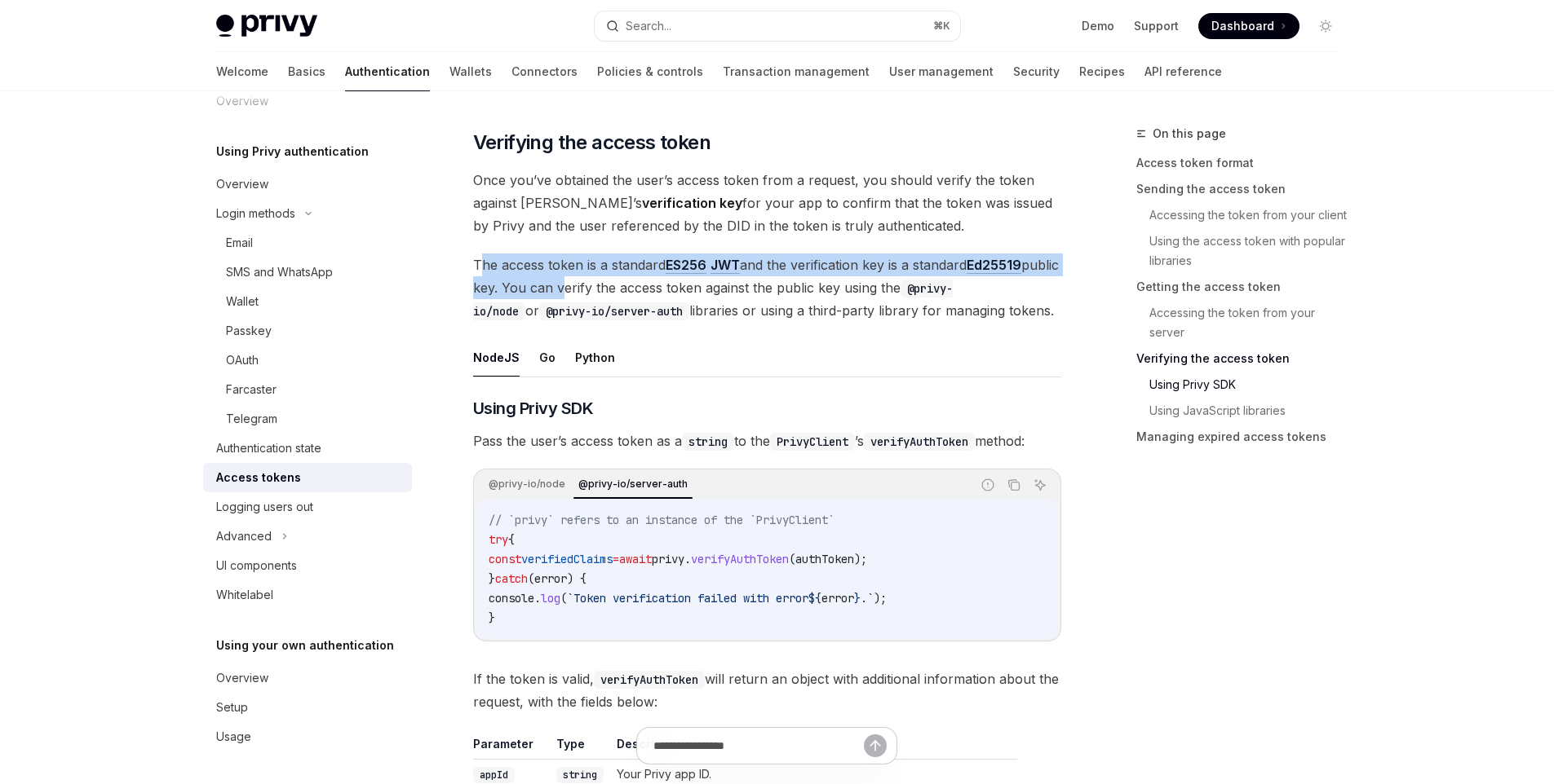
drag, startPoint x: 480, startPoint y: 277, endPoint x: 599, endPoint y: 298, distance: 120.8
click at [599, 298] on span "The access token is a standard ES256 JWT and the verification key is a standard…" at bounding box center [767, 287] width 588 height 69
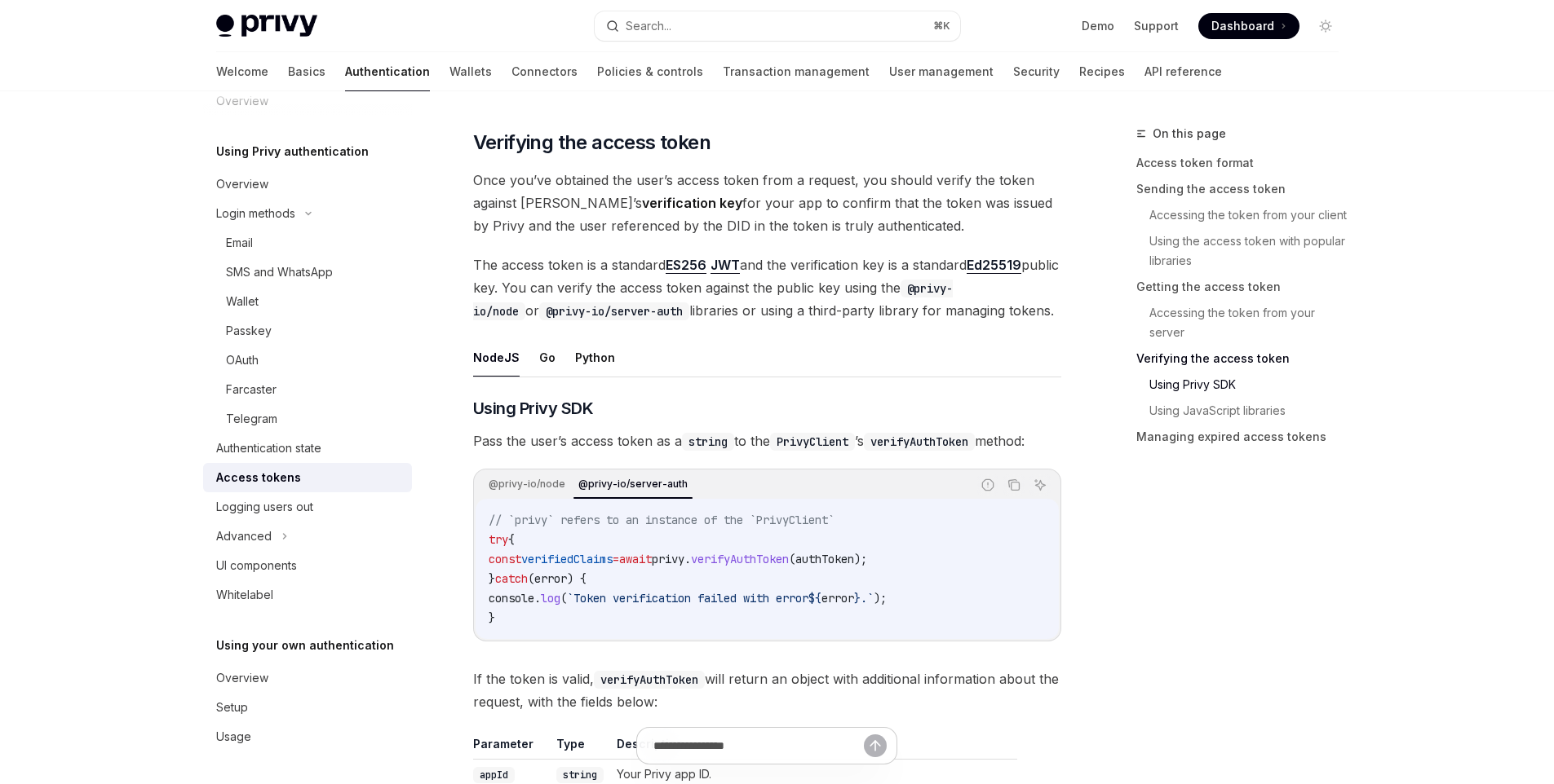
click at [876, 574] on code "// `privy` refers to an instance of the `PrivyClient` try { const verifiedClaim…" at bounding box center [767, 569] width 557 height 118
click at [876, 573] on code "// `privy` refers to an instance of the `PrivyClient` try { const verifiedClaim…" at bounding box center [767, 569] width 557 height 118
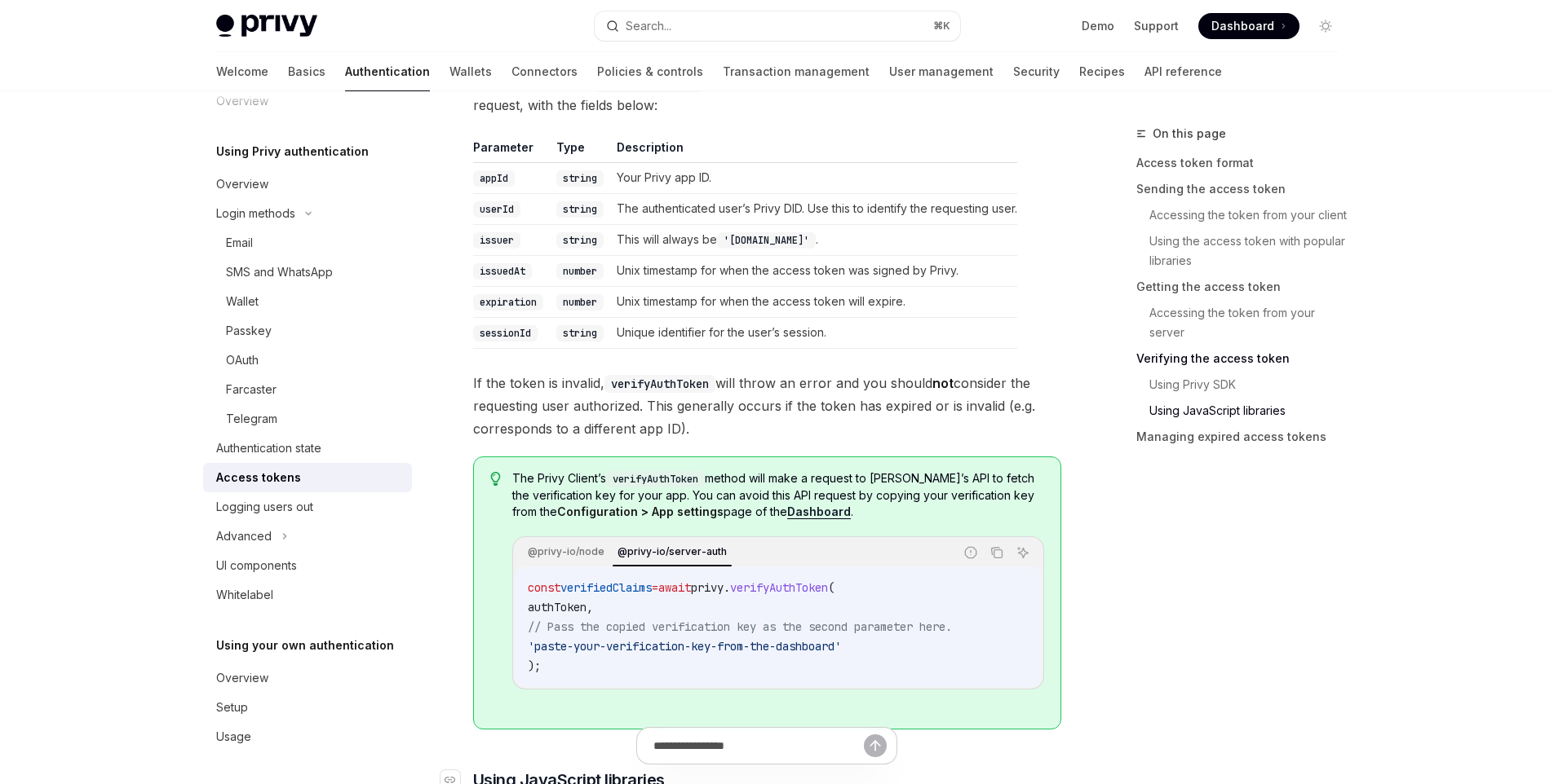
scroll to position [4002, 0]
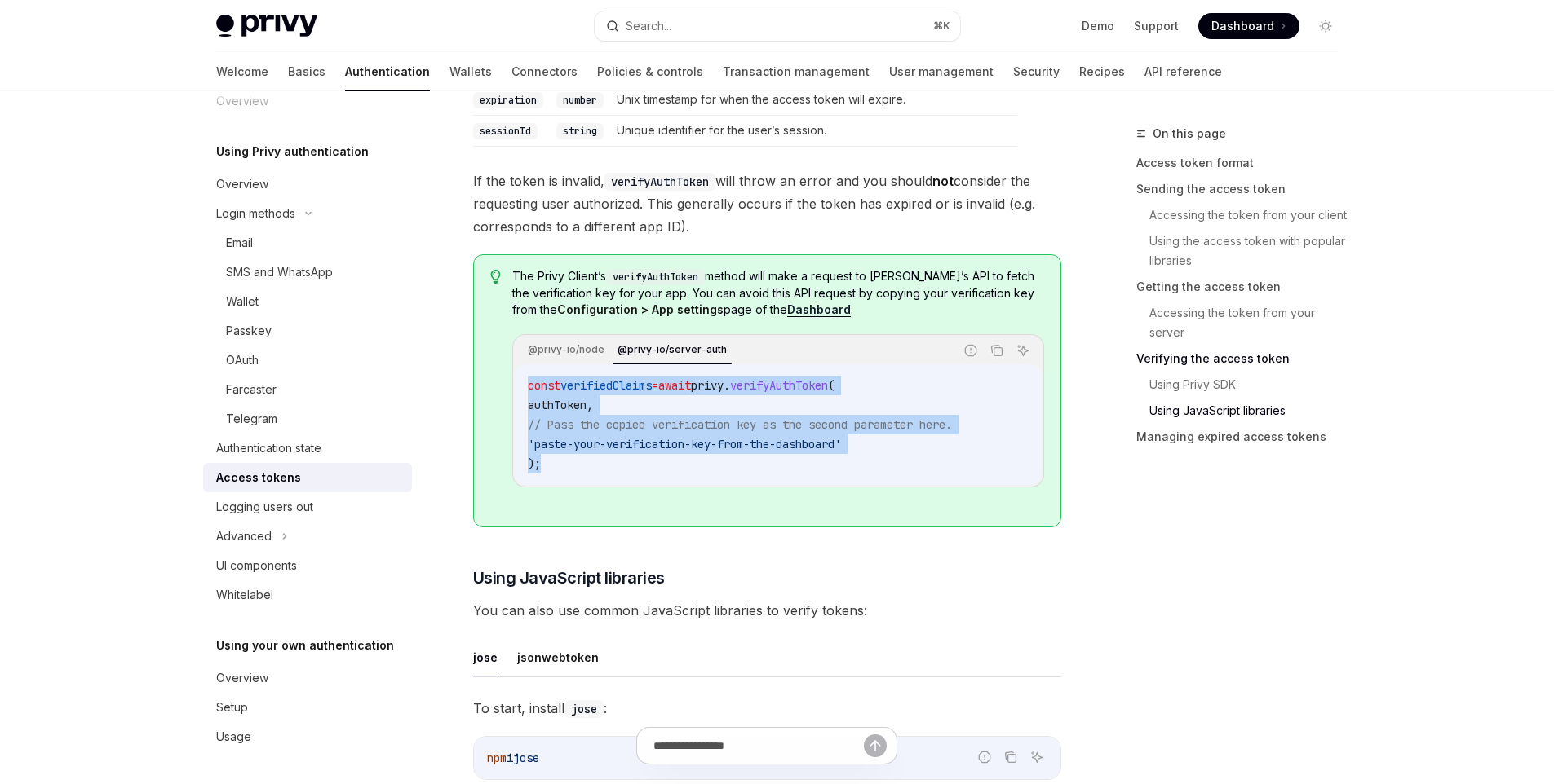
drag, startPoint x: 530, startPoint y: 394, endPoint x: 557, endPoint y: 475, distance: 85.4
click at [557, 474] on code "const verifiedClaims = await privy . verifyAuthToken ( authToken , // Pass the …" at bounding box center [778, 425] width 500 height 98
click at [649, 469] on code "const verifiedClaims = await privy . verifyAuthToken ( authToken , // Pass the …" at bounding box center [778, 425] width 500 height 98
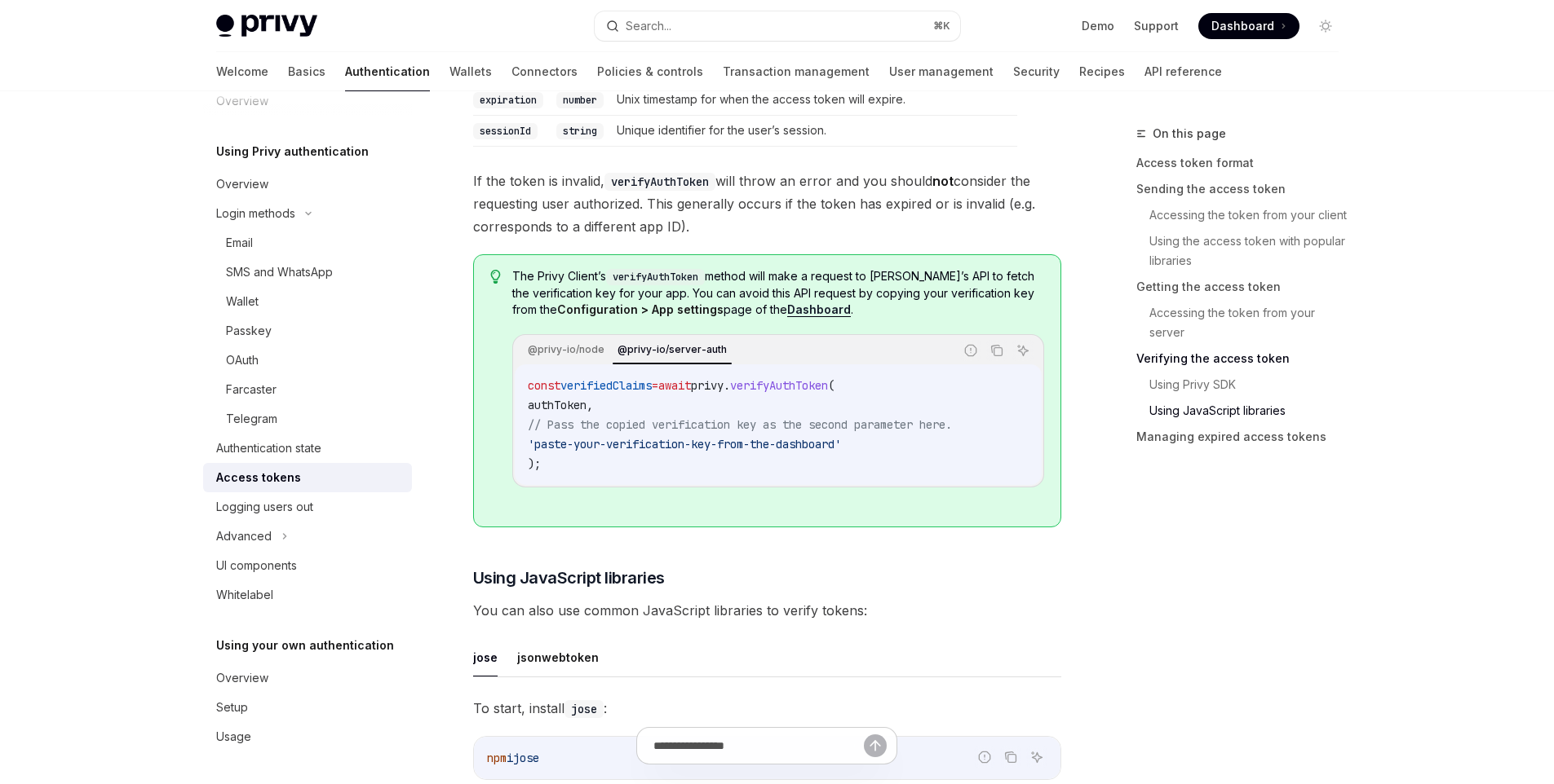
click at [587, 410] on span "authToken" at bounding box center [557, 405] width 59 height 15
click at [664, 432] on span "// Pass the copied verification key as the second parameter here." at bounding box center [739, 425] width 424 height 15
drag, startPoint x: 677, startPoint y: 431, endPoint x: 985, endPoint y: 430, distance: 308.0
click at [952, 430] on span "// Pass the copied verification key as the second parameter here." at bounding box center [739, 425] width 424 height 15
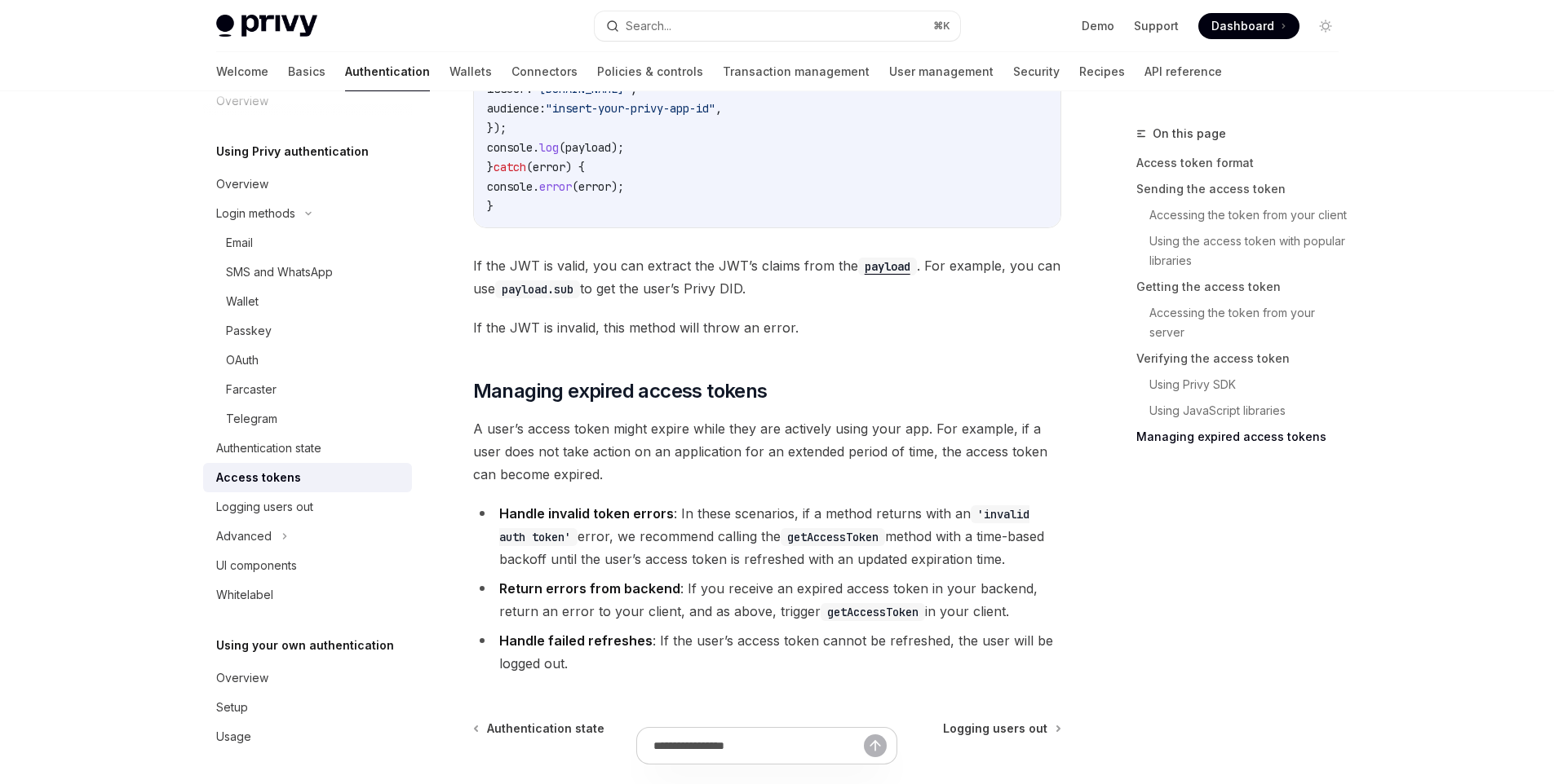
scroll to position [5168, 0]
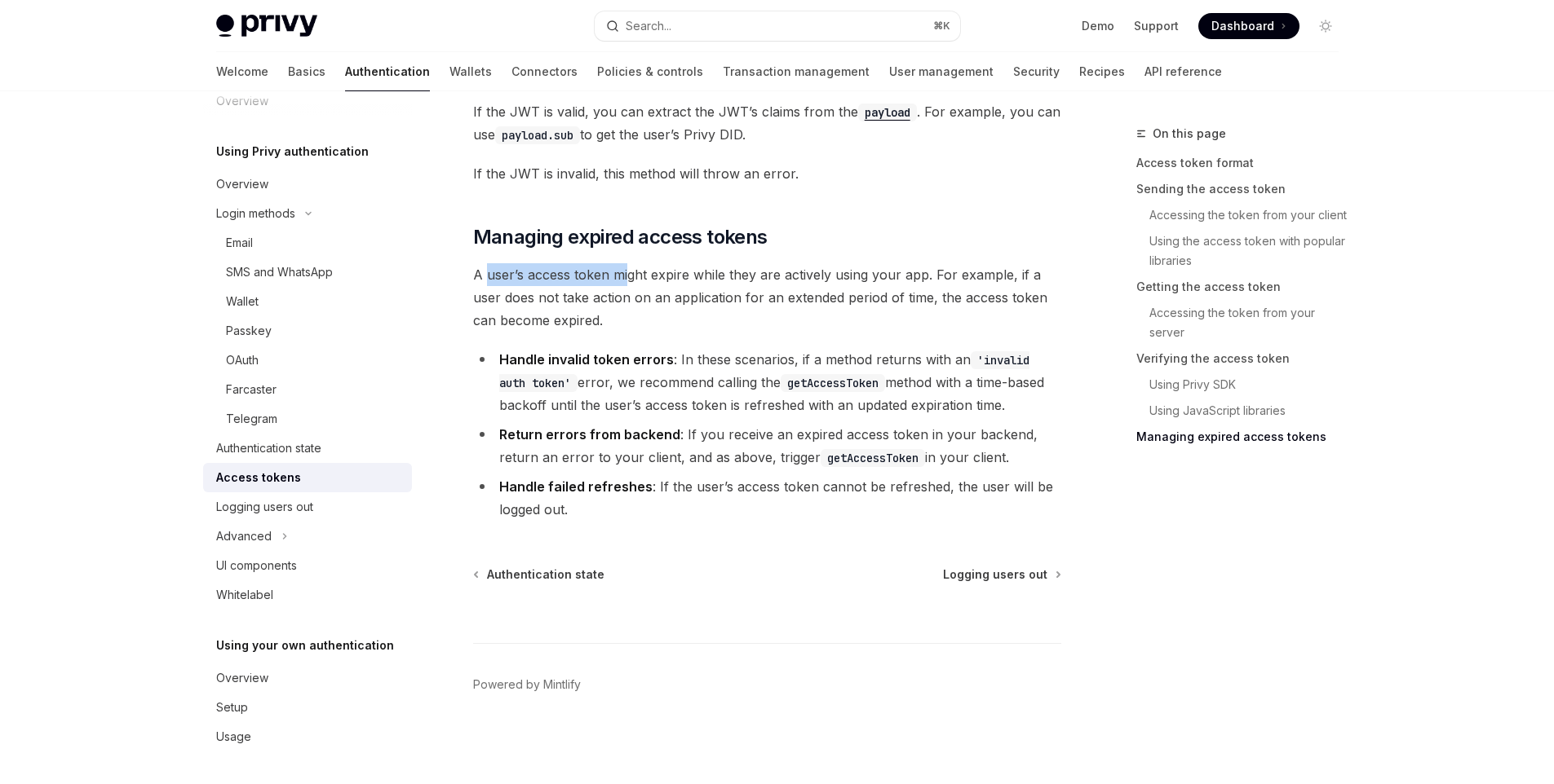
drag, startPoint x: 515, startPoint y: 277, endPoint x: 631, endPoint y: 278, distance: 116.0
click at [629, 272] on span "A user’s access token might expire while they are actively using your app. For …" at bounding box center [767, 297] width 588 height 69
click at [649, 299] on span "A user’s access token might expire while they are actively using your app. For …" at bounding box center [767, 297] width 588 height 69
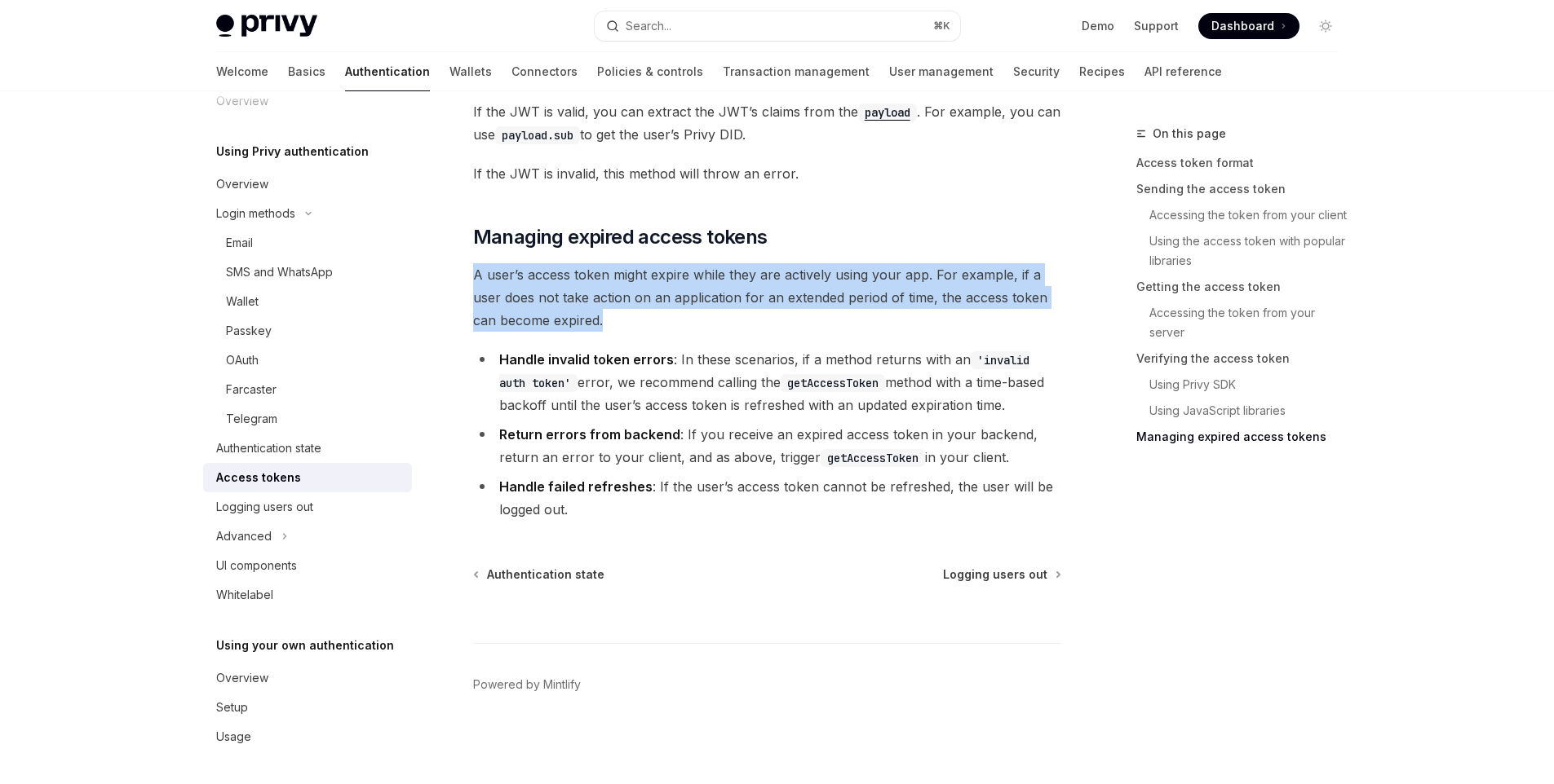
drag, startPoint x: 602, startPoint y: 317, endPoint x: 467, endPoint y: 282, distance: 139.5
click at [456, 250] on div at bounding box center [456, 250] width 0 height 0
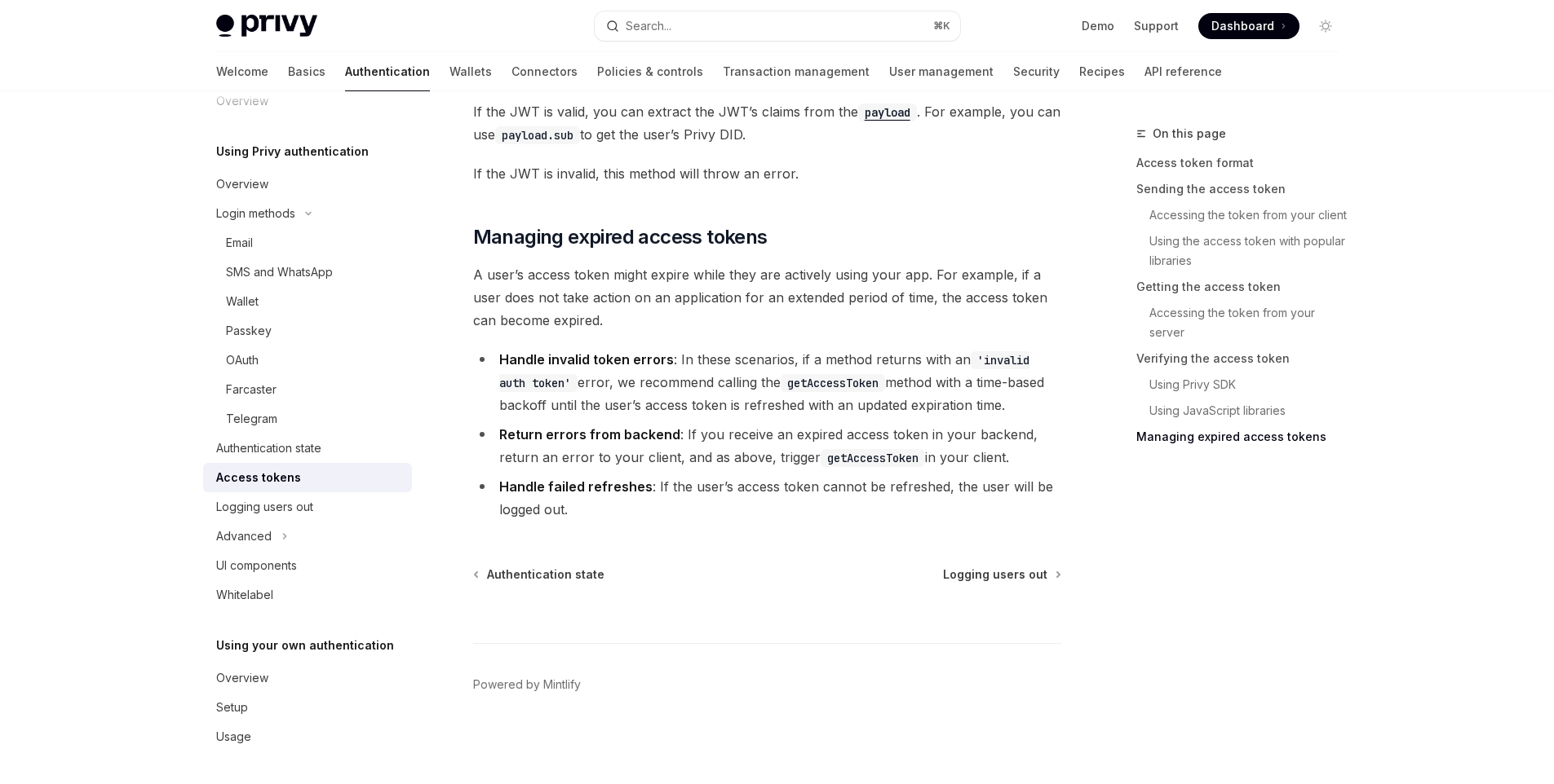
drag, startPoint x: 670, startPoint y: 536, endPoint x: 649, endPoint y: 572, distance: 41.7
click at [326, 783] on div at bounding box center [163, 784] width 326 height 0
drag, startPoint x: 649, startPoint y: 572, endPoint x: 777, endPoint y: 596, distance: 130.2
click at [326, 783] on div at bounding box center [163, 784] width 326 height 0
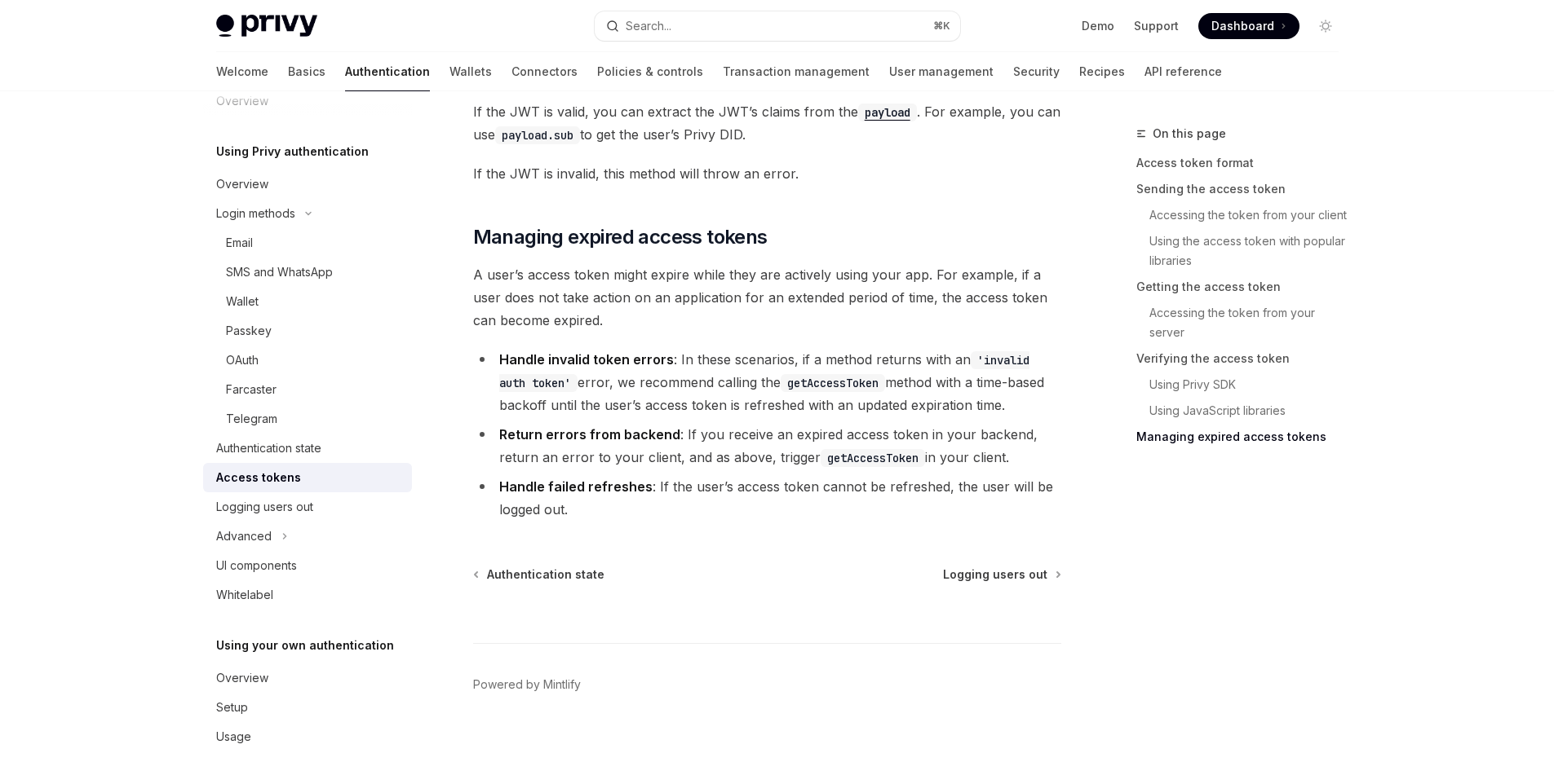
drag, startPoint x: 498, startPoint y: 363, endPoint x: 1008, endPoint y: 408, distance: 512.0
click at [1008, 408] on li "Handle invalid token errors : In these scenarios, if a method returns with an '…" at bounding box center [767, 382] width 588 height 69
click at [1014, 395] on li "Handle invalid token errors : In these scenarios, if a method returns with an '…" at bounding box center [767, 382] width 588 height 69
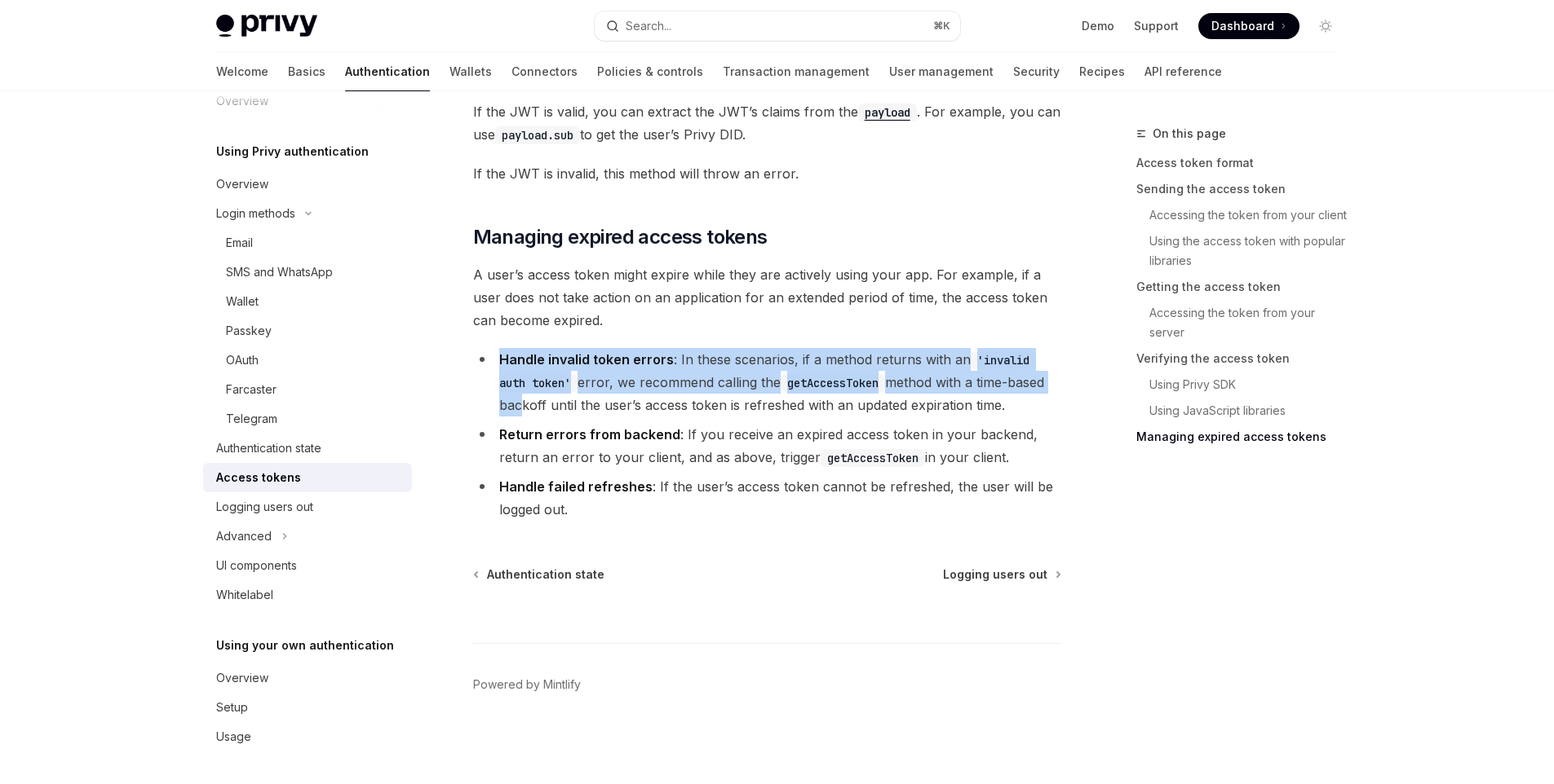
drag, startPoint x: 494, startPoint y: 363, endPoint x: 512, endPoint y: 413, distance: 53.1
click at [511, 413] on li "Handle invalid token errors : In these scenarios, if a method returns with an '…" at bounding box center [767, 382] width 588 height 69
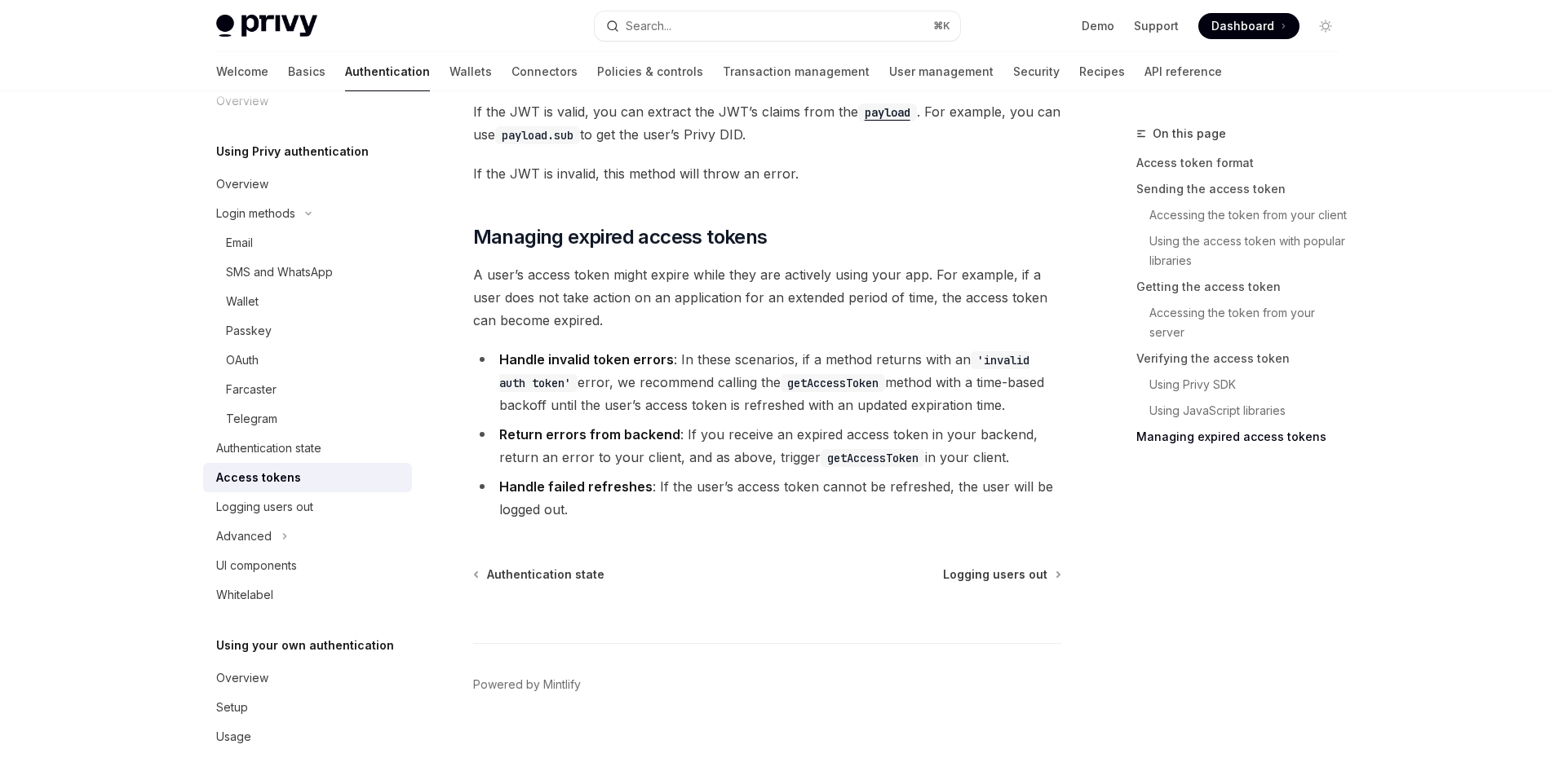
click at [554, 405] on li "Handle invalid token errors : In these scenarios, if a method returns with an '…" at bounding box center [767, 382] width 588 height 69
drag, startPoint x: 592, startPoint y: 386, endPoint x: 1007, endPoint y: 396, distance: 415.1
click at [1007, 396] on li "Handle invalid token errors : In these scenarios, if a method returns with an '…" at bounding box center [767, 382] width 588 height 69
click at [997, 421] on div at bounding box center [997, 421] width 0 height 0
click at [768, 419] on ul "Handle invalid token errors : In these scenarios, if a method returns with an '…" at bounding box center [767, 434] width 588 height 173
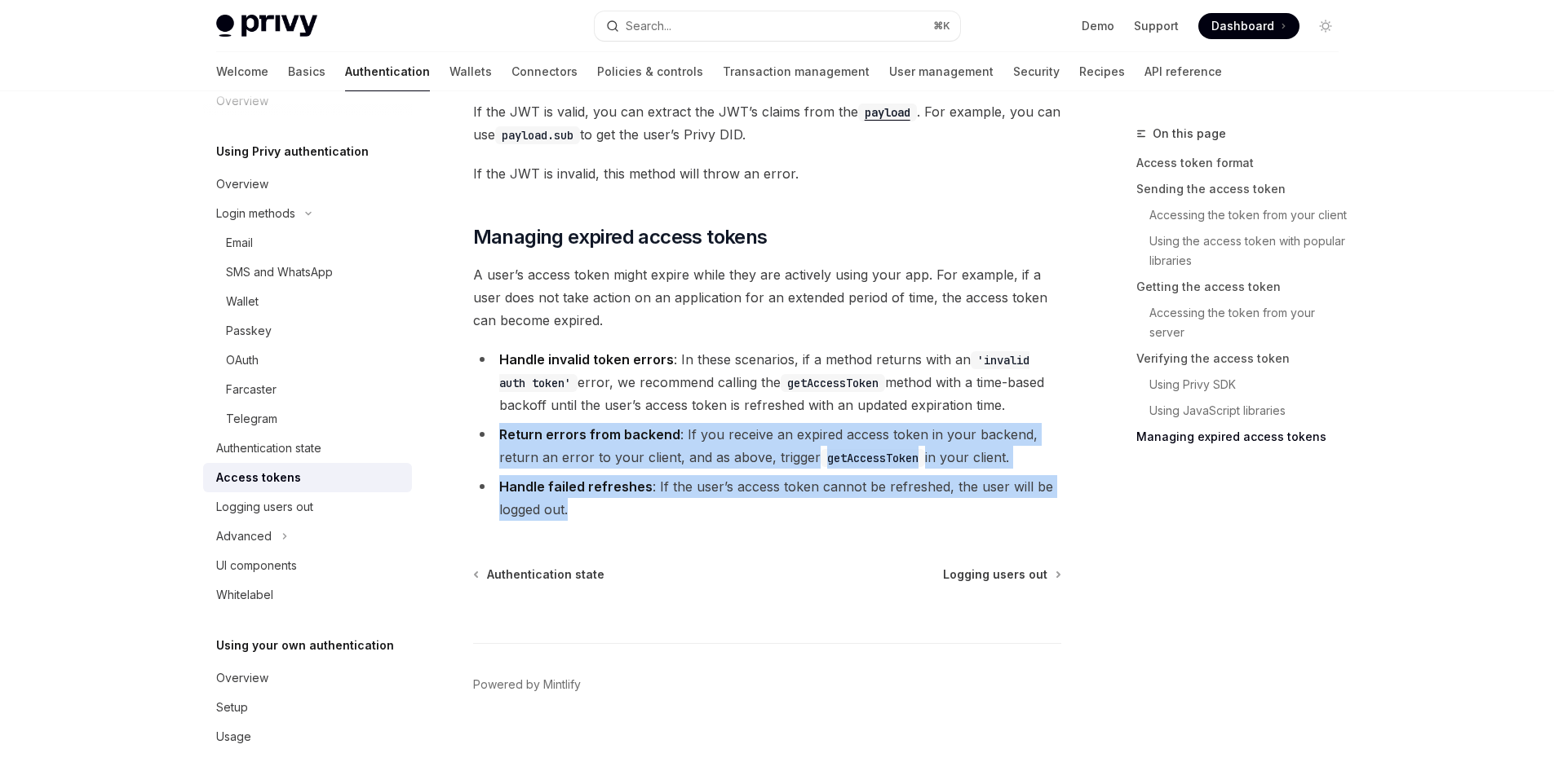
drag, startPoint x: 501, startPoint y: 441, endPoint x: 650, endPoint y: 500, distance: 160.3
click at [650, 500] on ul "Handle invalid token errors : In these scenarios, if a method returns with an '…" at bounding box center [767, 434] width 588 height 173
click at [980, 572] on span "Logging users out" at bounding box center [995, 575] width 105 height 16
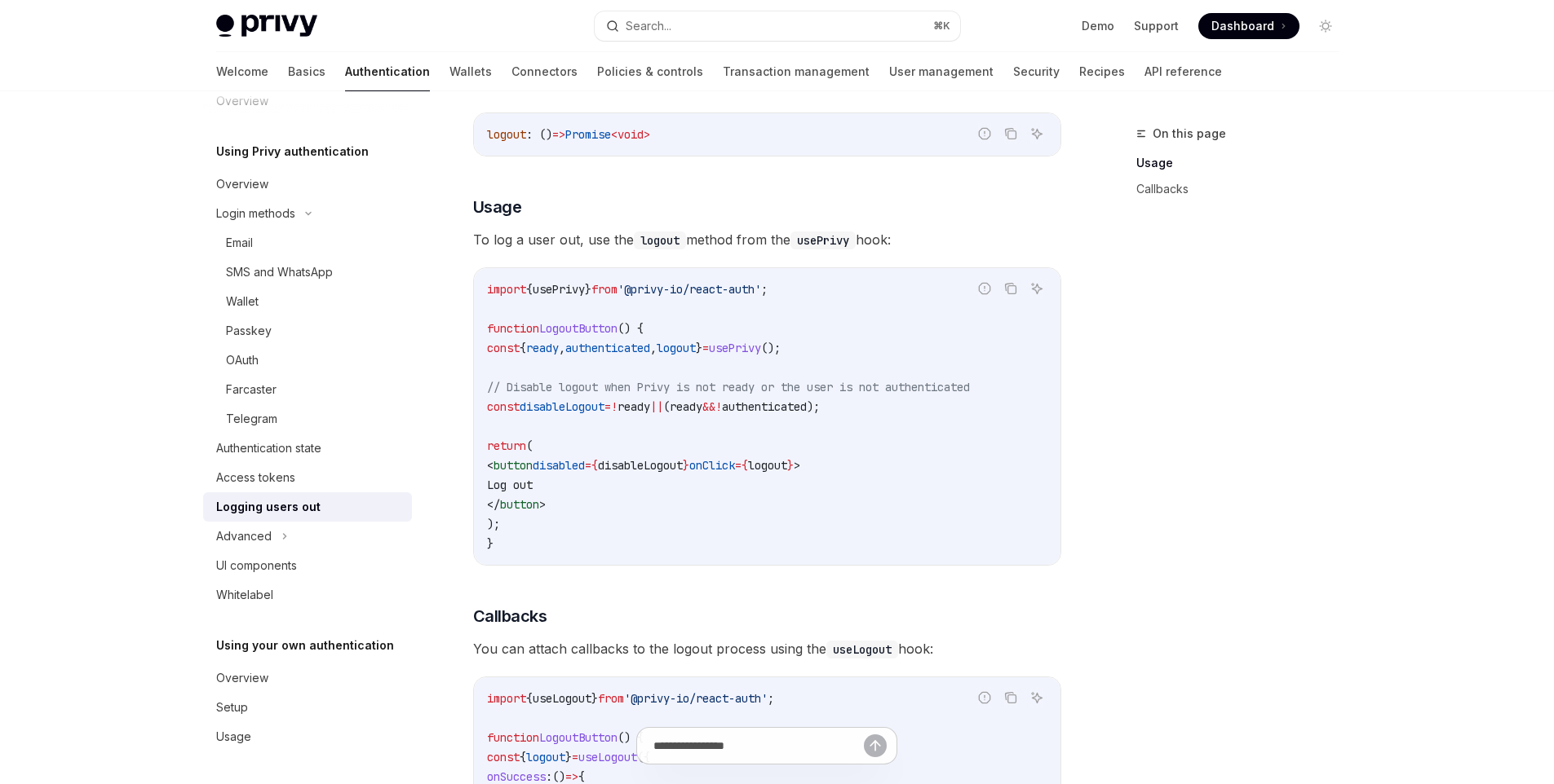
scroll to position [230, 0]
drag, startPoint x: 534, startPoint y: 353, endPoint x: 866, endPoint y: 348, distance: 332.0
click at [866, 348] on code "import { usePrivy } from '@privy-io/react-auth' ; function LogoutButton () { co…" at bounding box center [767, 415] width 560 height 274
click at [805, 418] on code "import { usePrivy } from '@privy-io/react-auth' ; function LogoutButton () { co…" at bounding box center [767, 415] width 560 height 274
drag, startPoint x: 502, startPoint y: 401, endPoint x: 910, endPoint y: 398, distance: 408.0
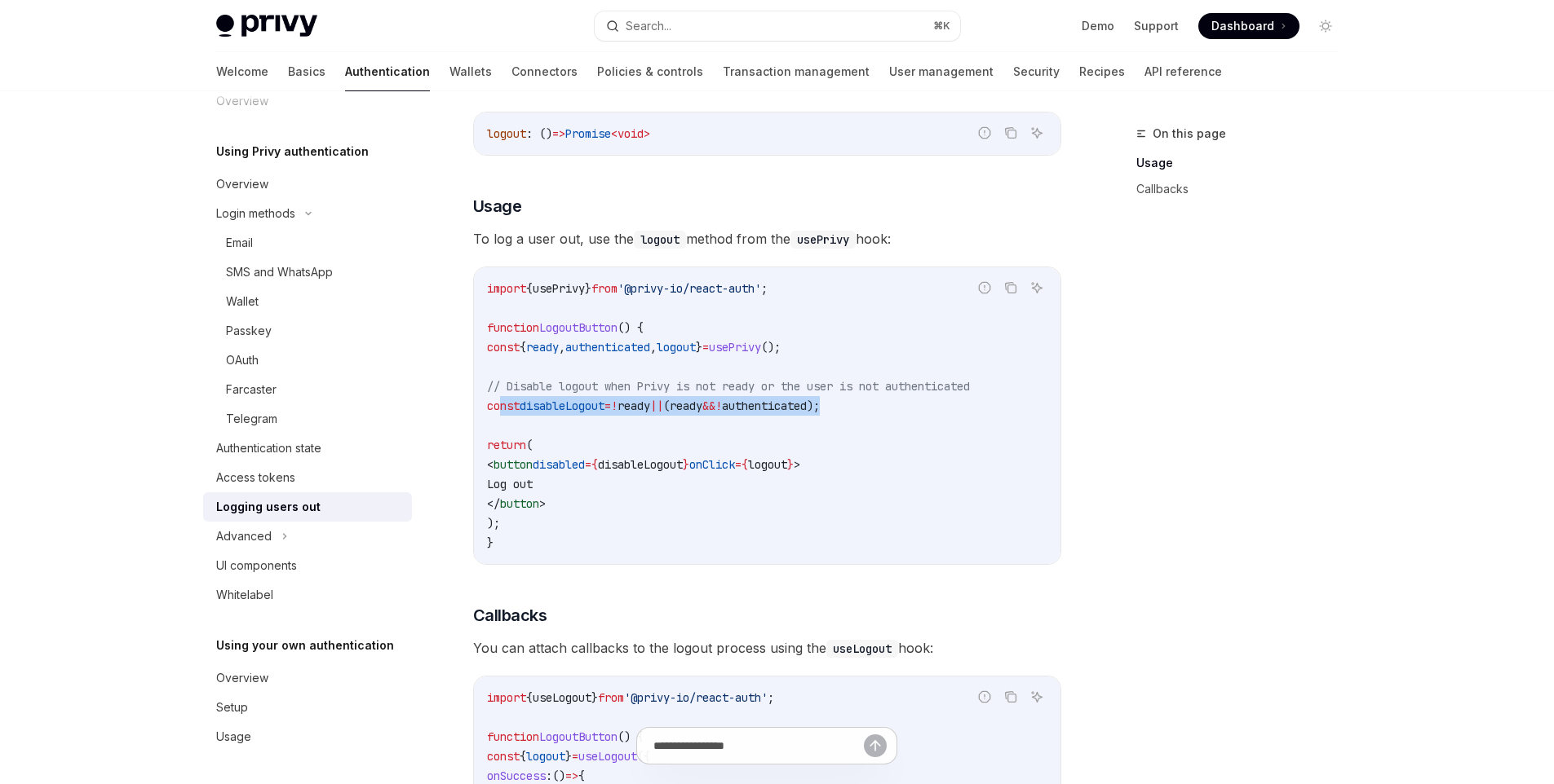
click at [910, 398] on code "import { usePrivy } from '@privy-io/react-auth' ; function LogoutButton () { co…" at bounding box center [767, 415] width 560 height 274
click at [834, 456] on code "import { usePrivy } from '@privy-io/react-auth' ; function LogoutButton () { co…" at bounding box center [767, 415] width 560 height 274
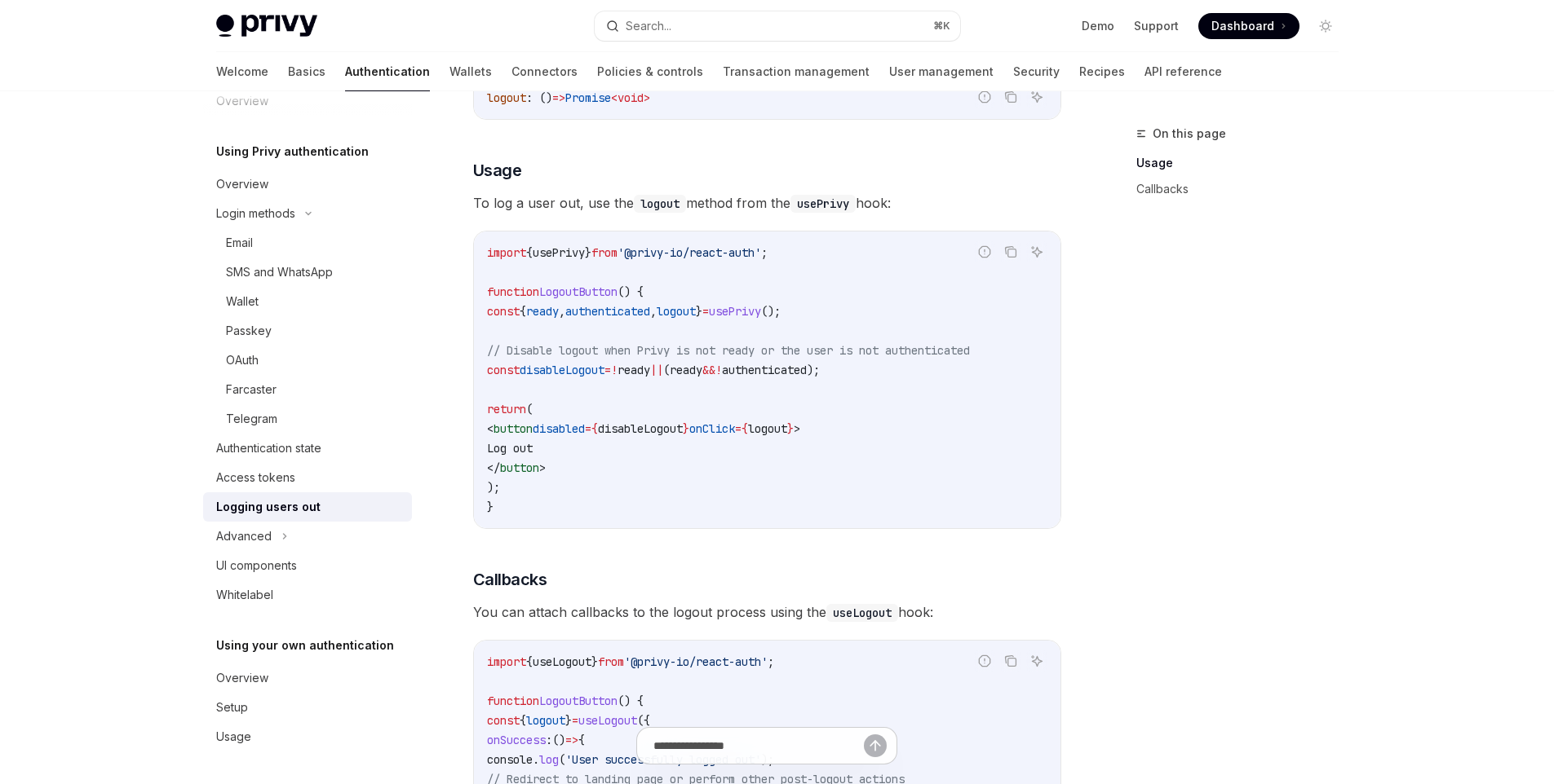
scroll to position [267, 0]
click at [273, 524] on button "Advanced" at bounding box center [308, 537] width 209 height 29
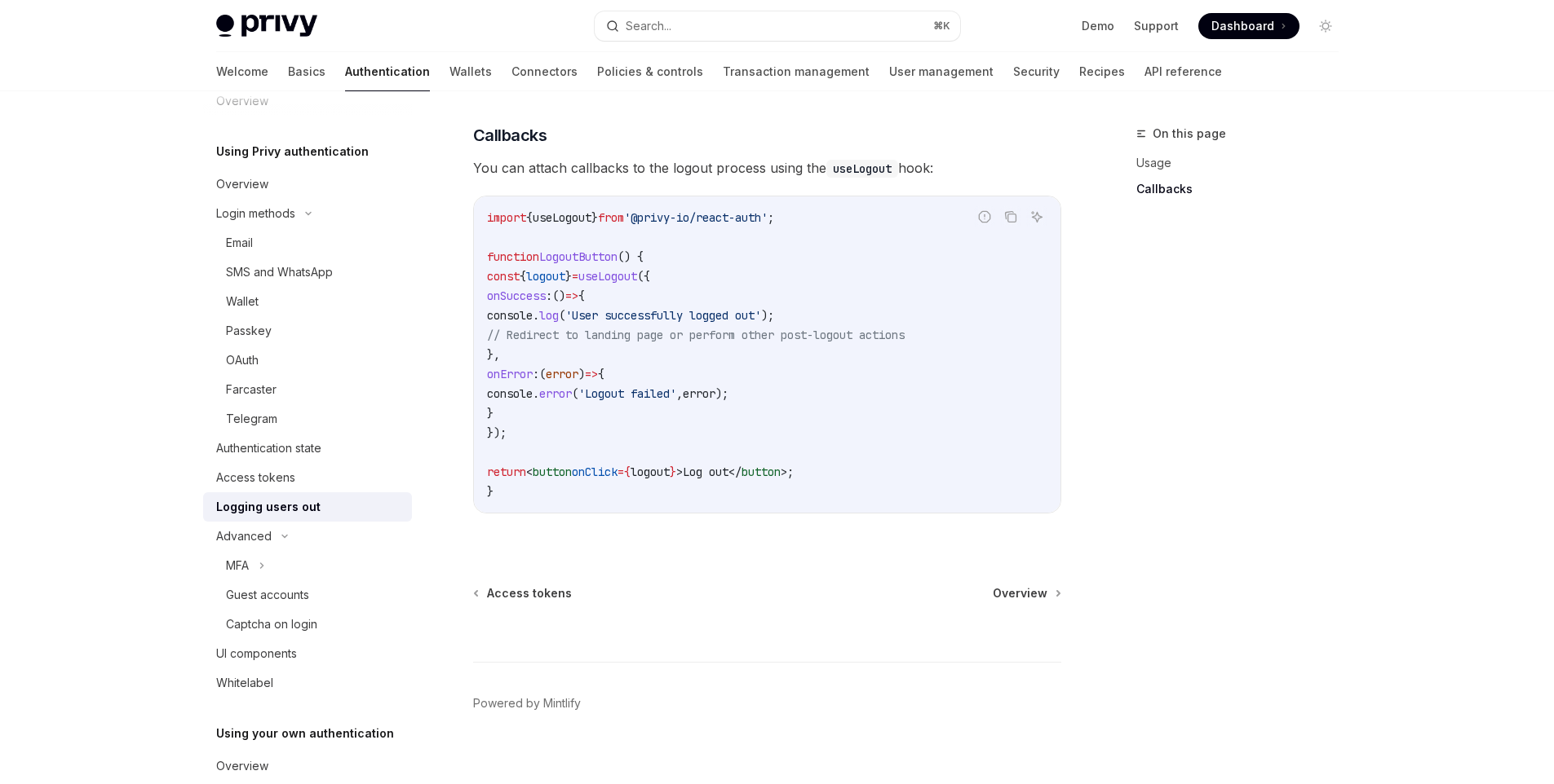
scroll to position [729, 0]
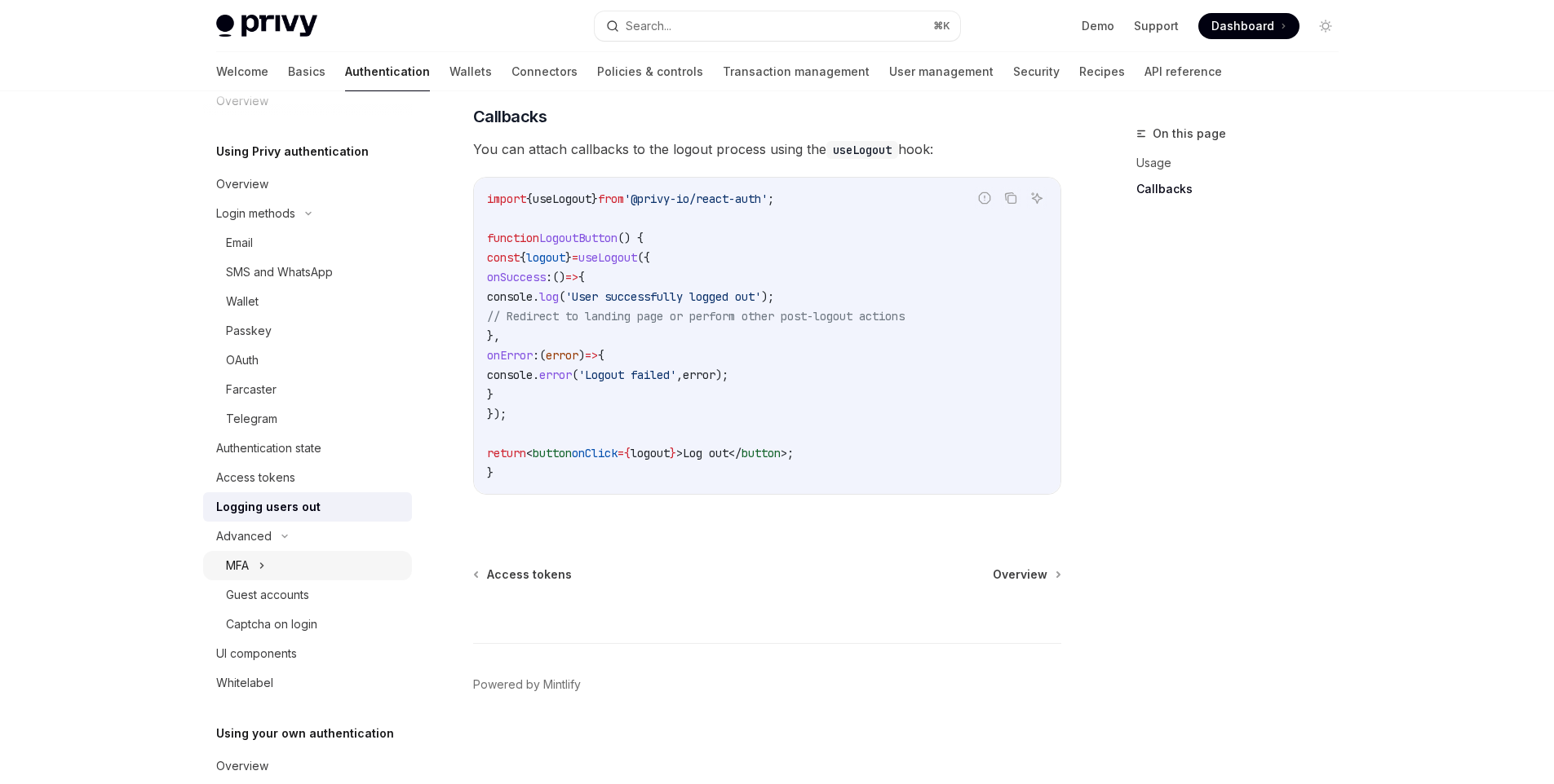
click at [338, 569] on button "MFA" at bounding box center [308, 566] width 209 height 29
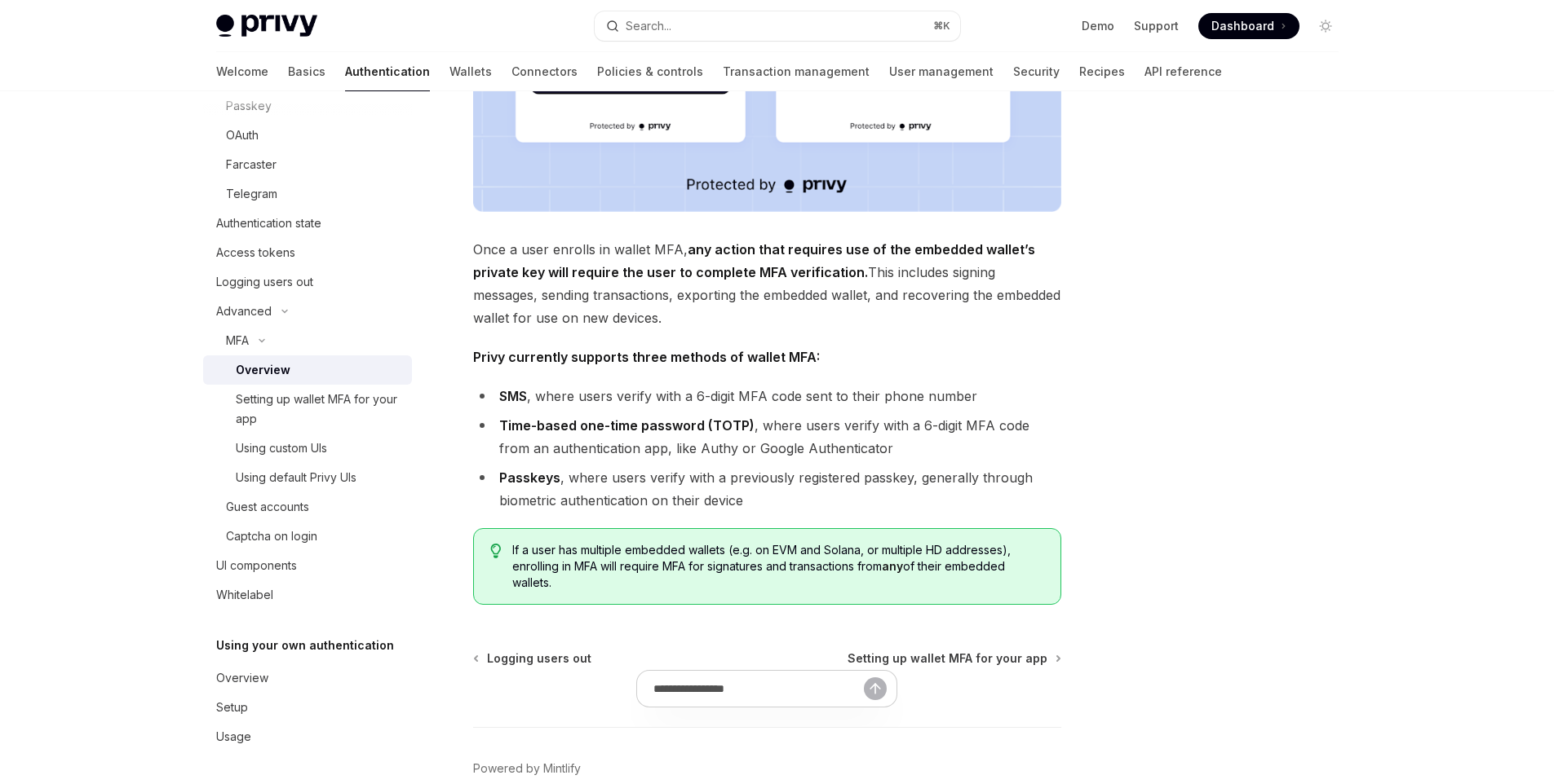
scroll to position [592, 0]
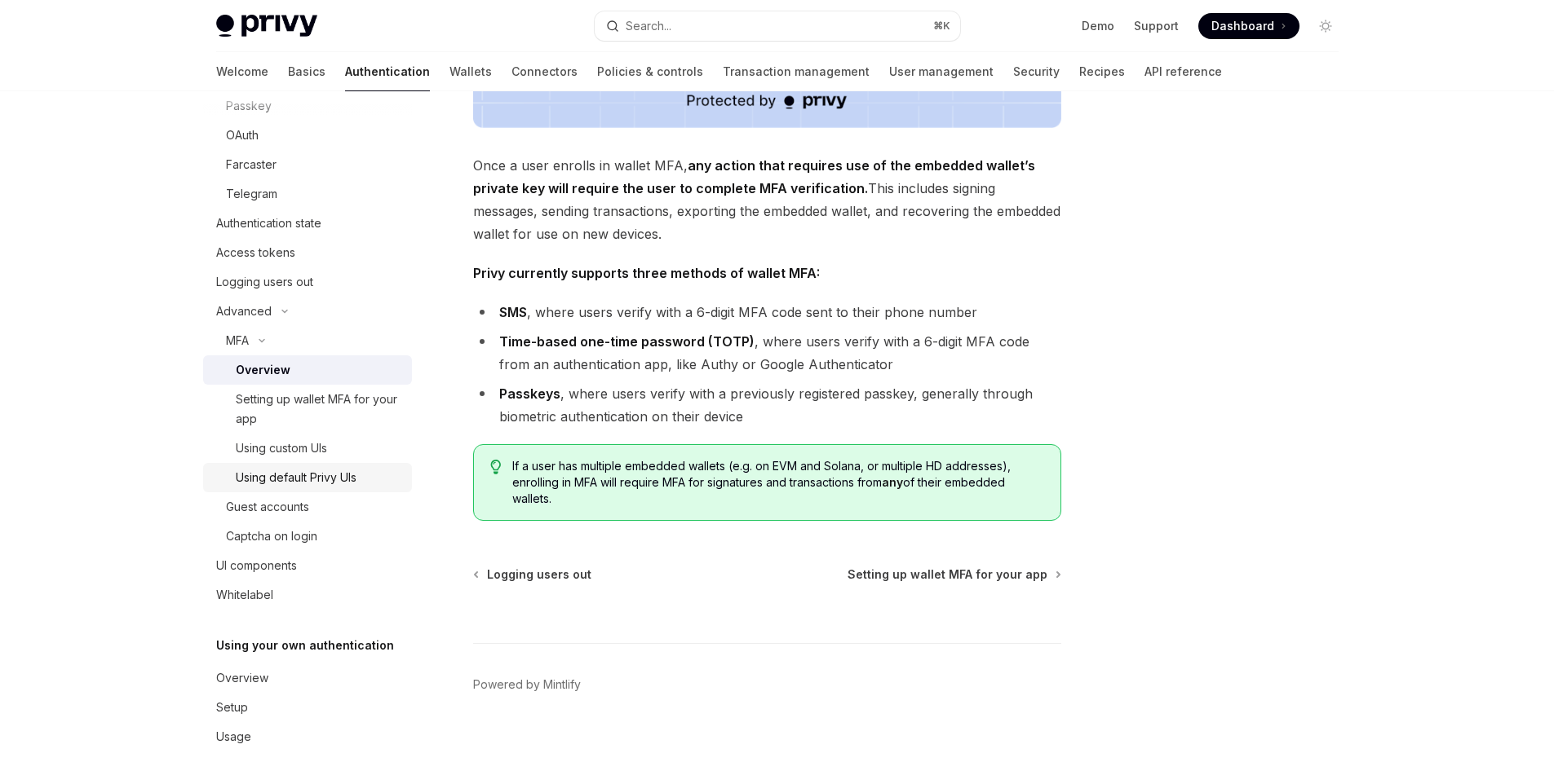
click at [288, 482] on div "Using default Privy UIs" at bounding box center [296, 478] width 121 height 20
type textarea "*"
